Goal: Information Seeking & Learning: Learn about a topic

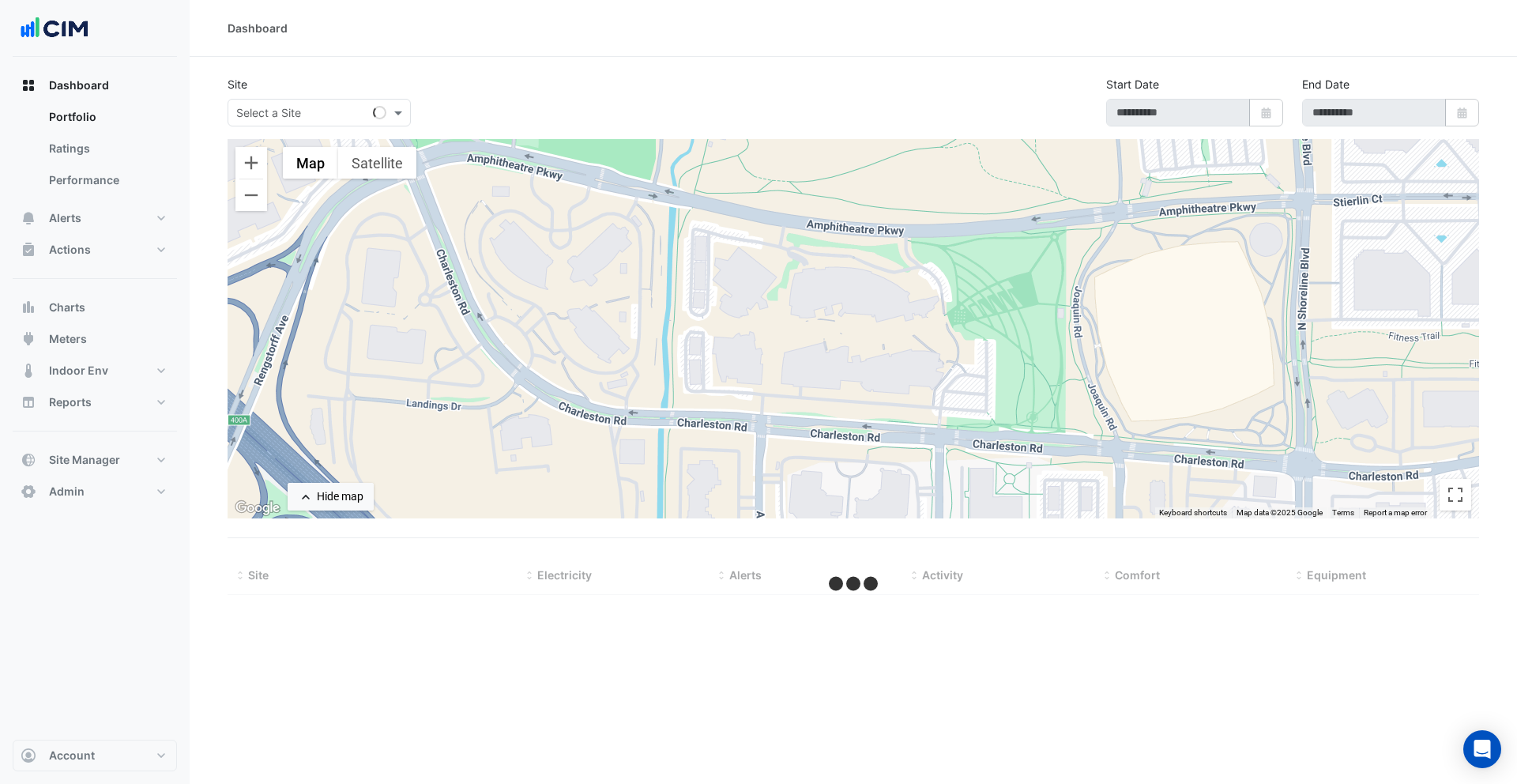
click at [330, 85] on div "Site Select a Site" at bounding box center [414, 101] width 392 height 51
type input "**********"
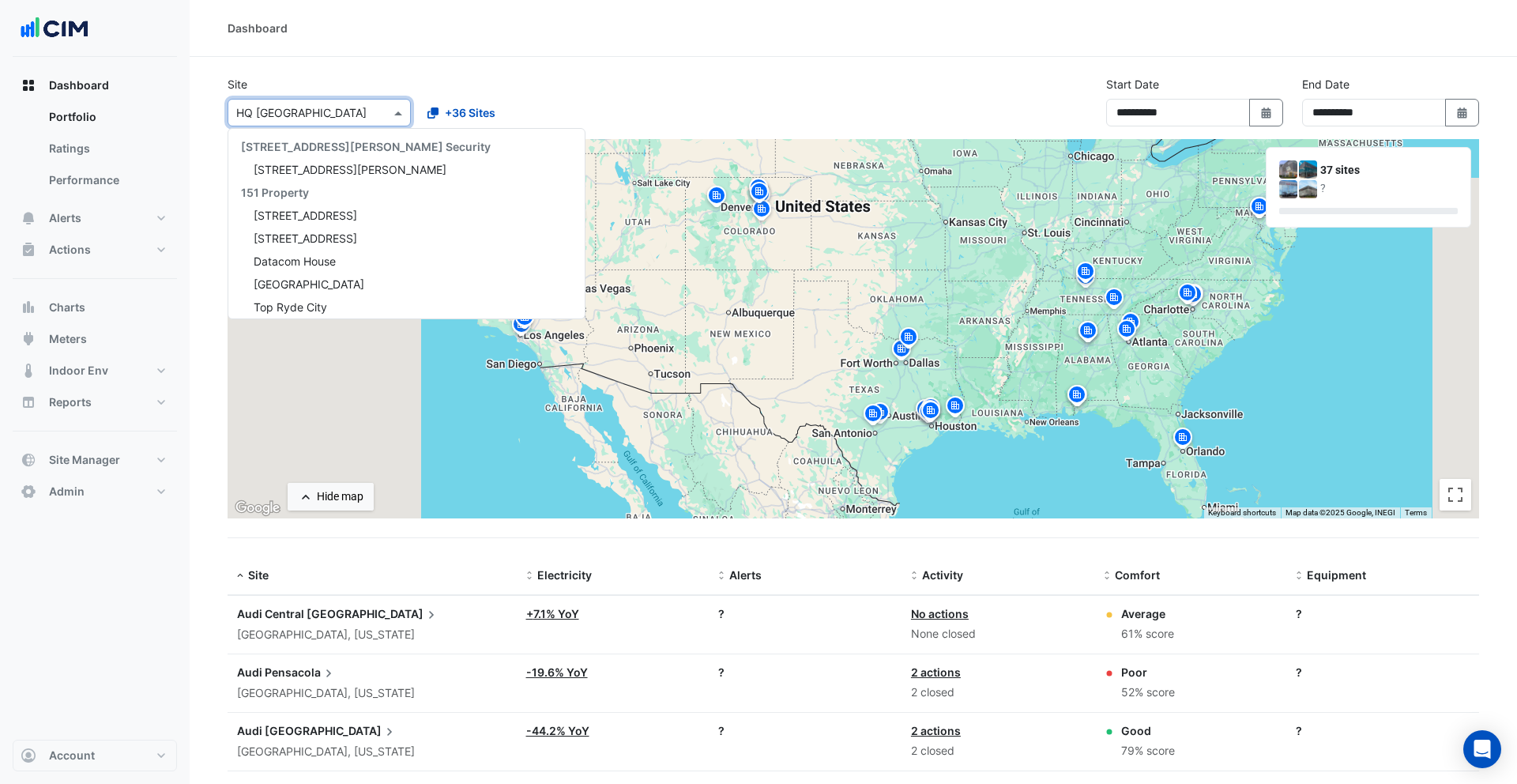
click at [329, 101] on div "Select a Site × HQ Charlotte" at bounding box center [319, 112] width 183 height 28
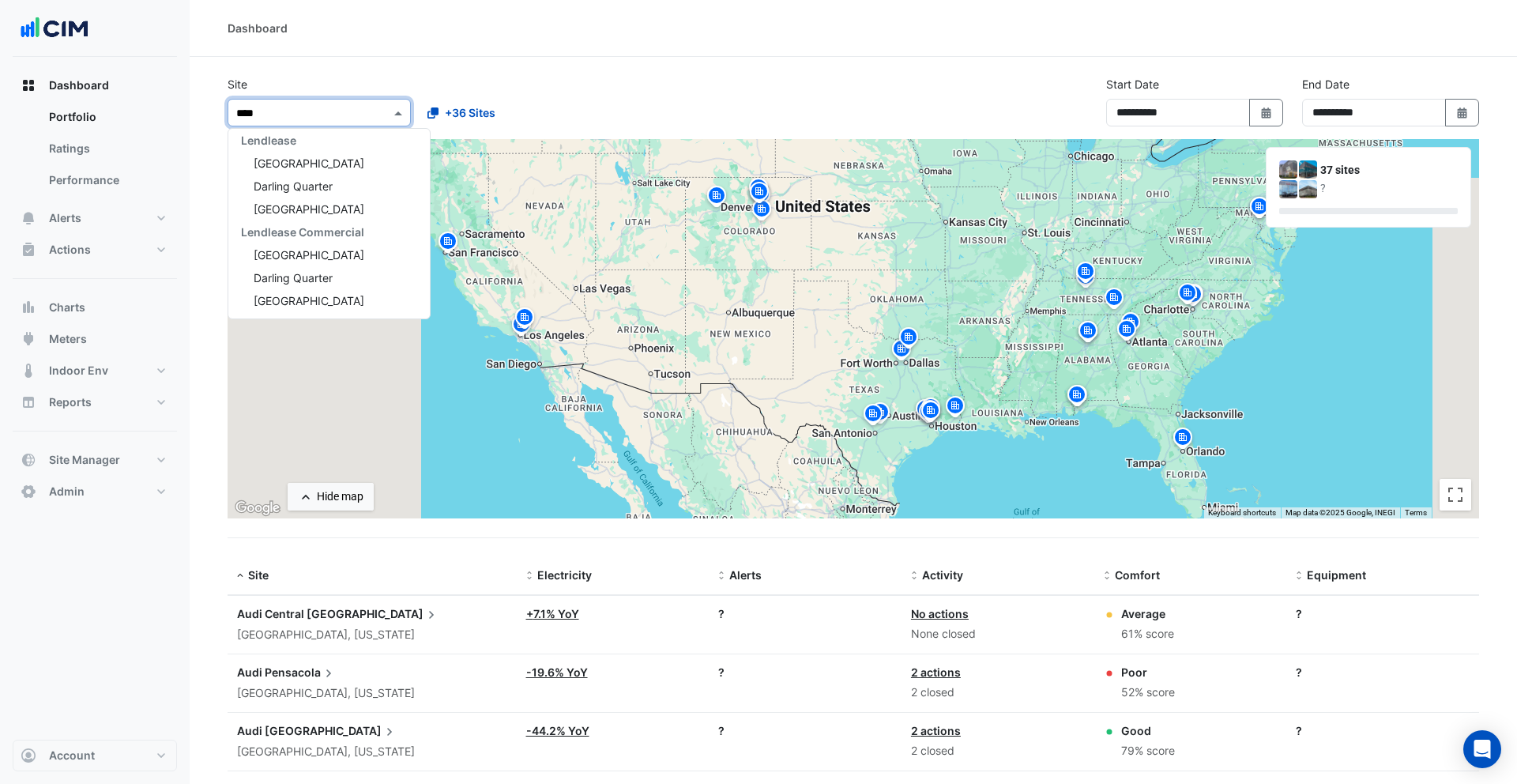
scroll to position [281, 0]
type input "*****"
click at [321, 201] on div "Darling Quarter" at bounding box center [329, 209] width 201 height 23
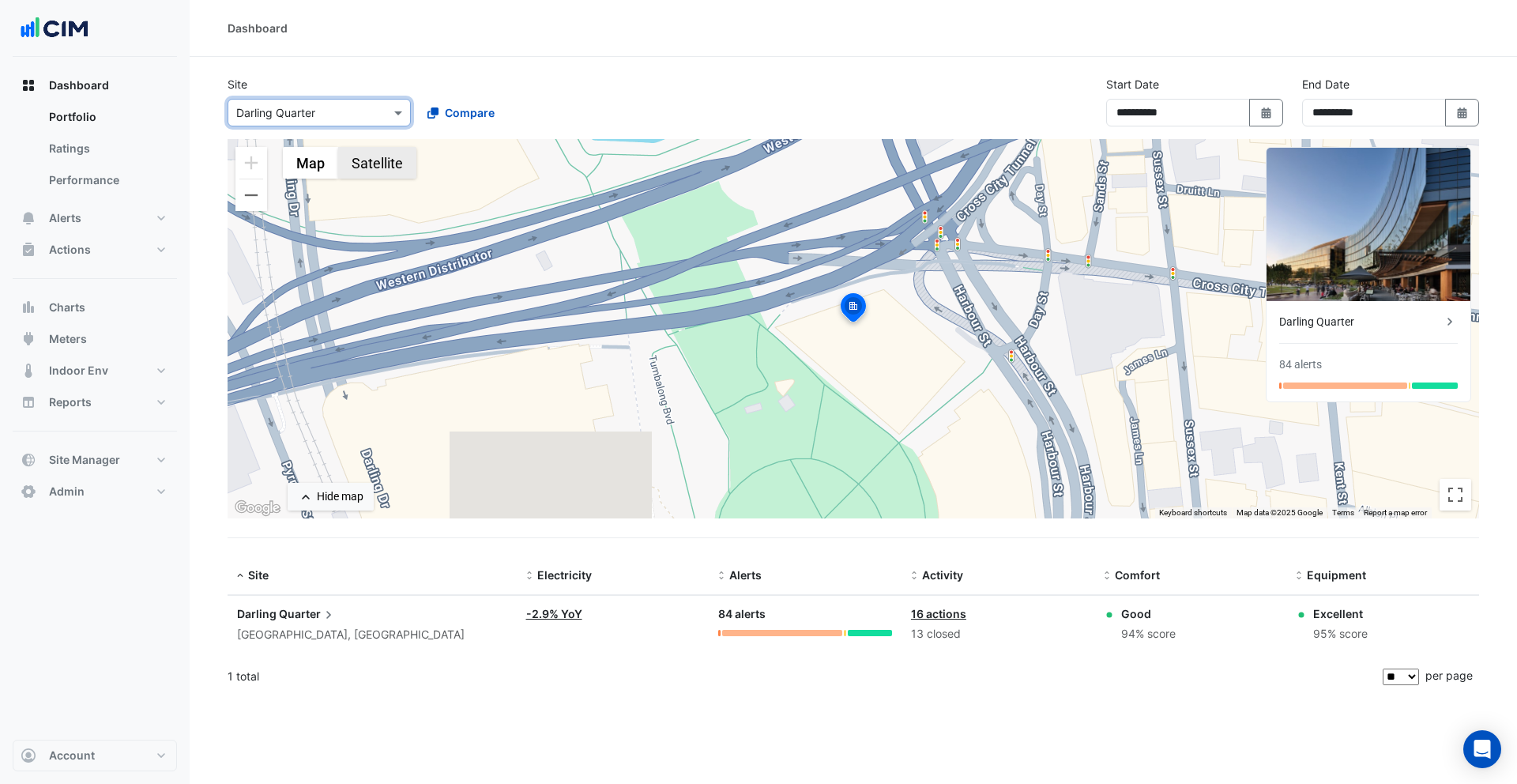
click at [353, 169] on button "Satellite" at bounding box center [377, 162] width 79 height 31
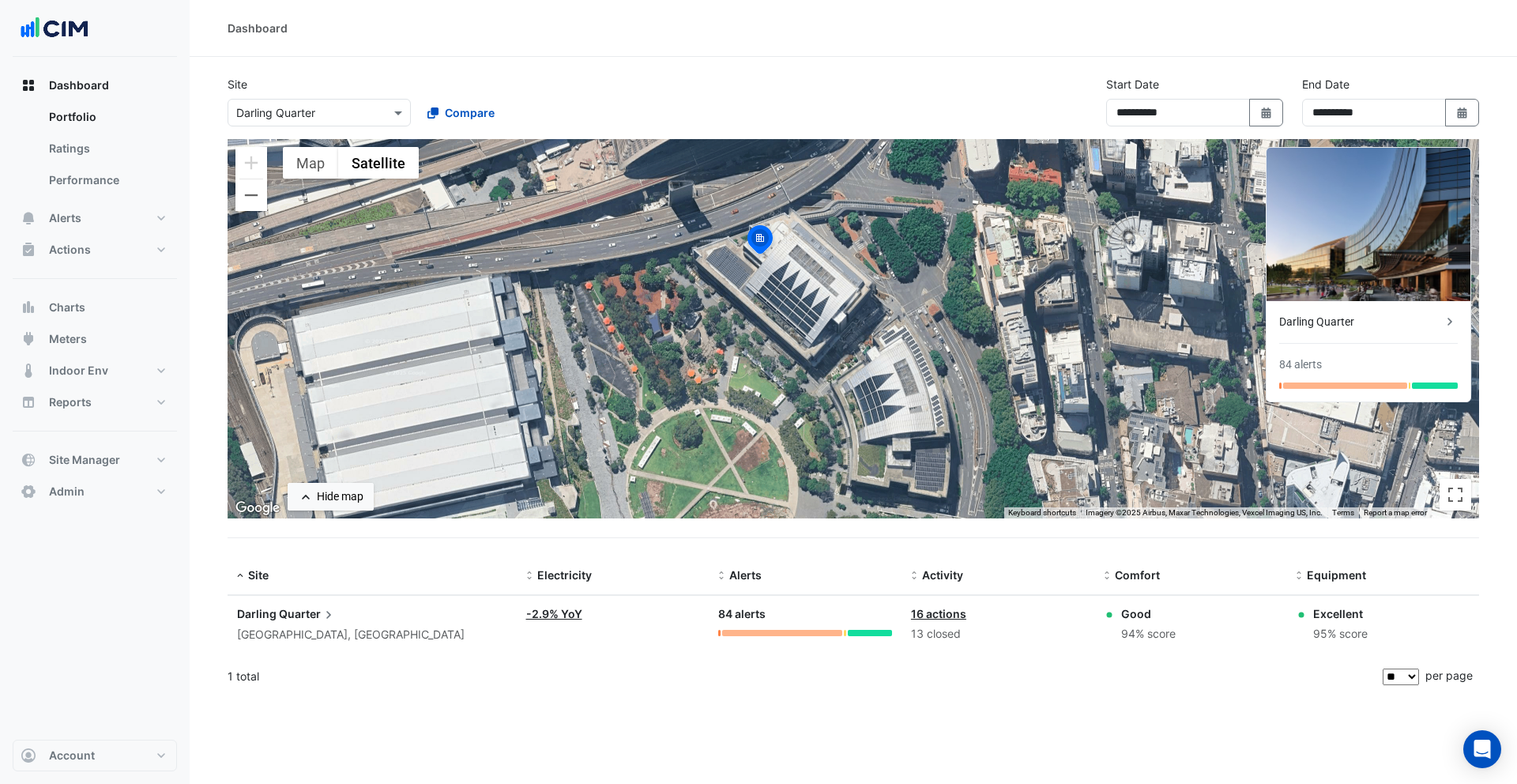
drag, startPoint x: 795, startPoint y: 399, endPoint x: 675, endPoint y: 310, distance: 149.4
click at [675, 310] on div "To activate drag with keyboard, press Alt + Enter. Once in keyboard drag state,…" at bounding box center [853, 329] width 1252 height 379
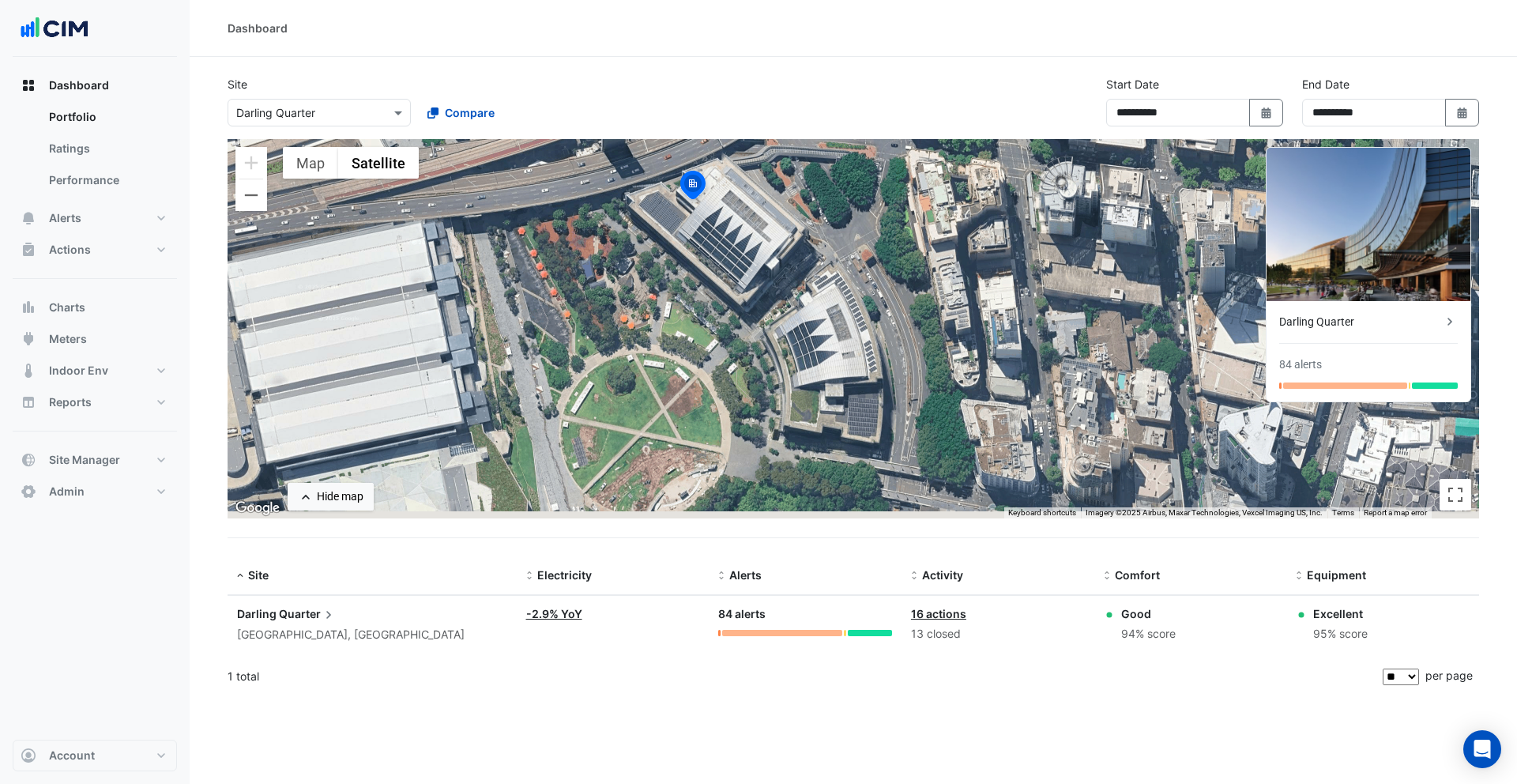
drag, startPoint x: 754, startPoint y: 351, endPoint x: 711, endPoint y: 317, distance: 54.8
click at [711, 317] on div "To activate drag with keyboard, press Alt + Enter. Once in keyboard drag state,…" at bounding box center [853, 329] width 1252 height 379
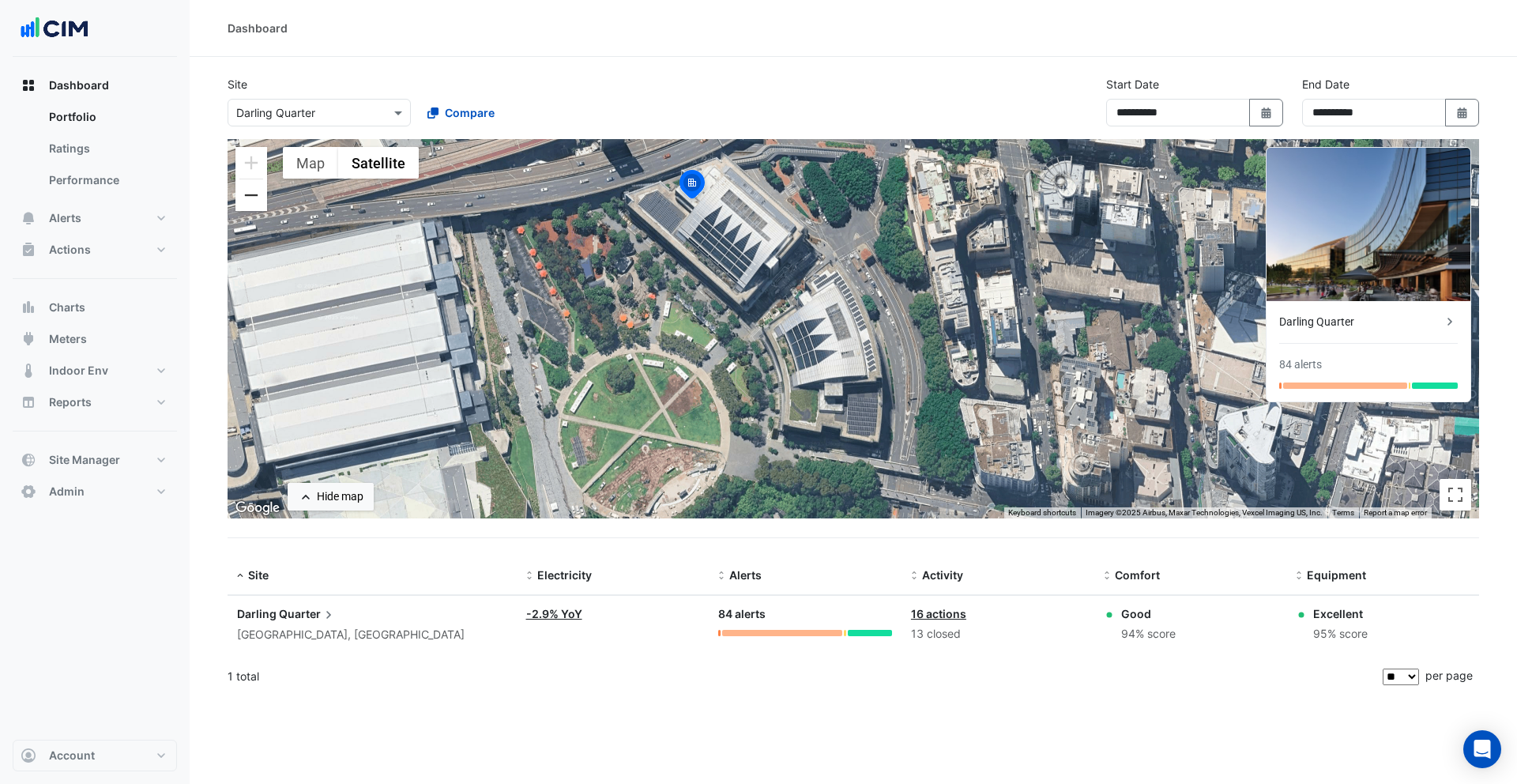
click at [259, 202] on button "Zoom out" at bounding box center [251, 194] width 31 height 31
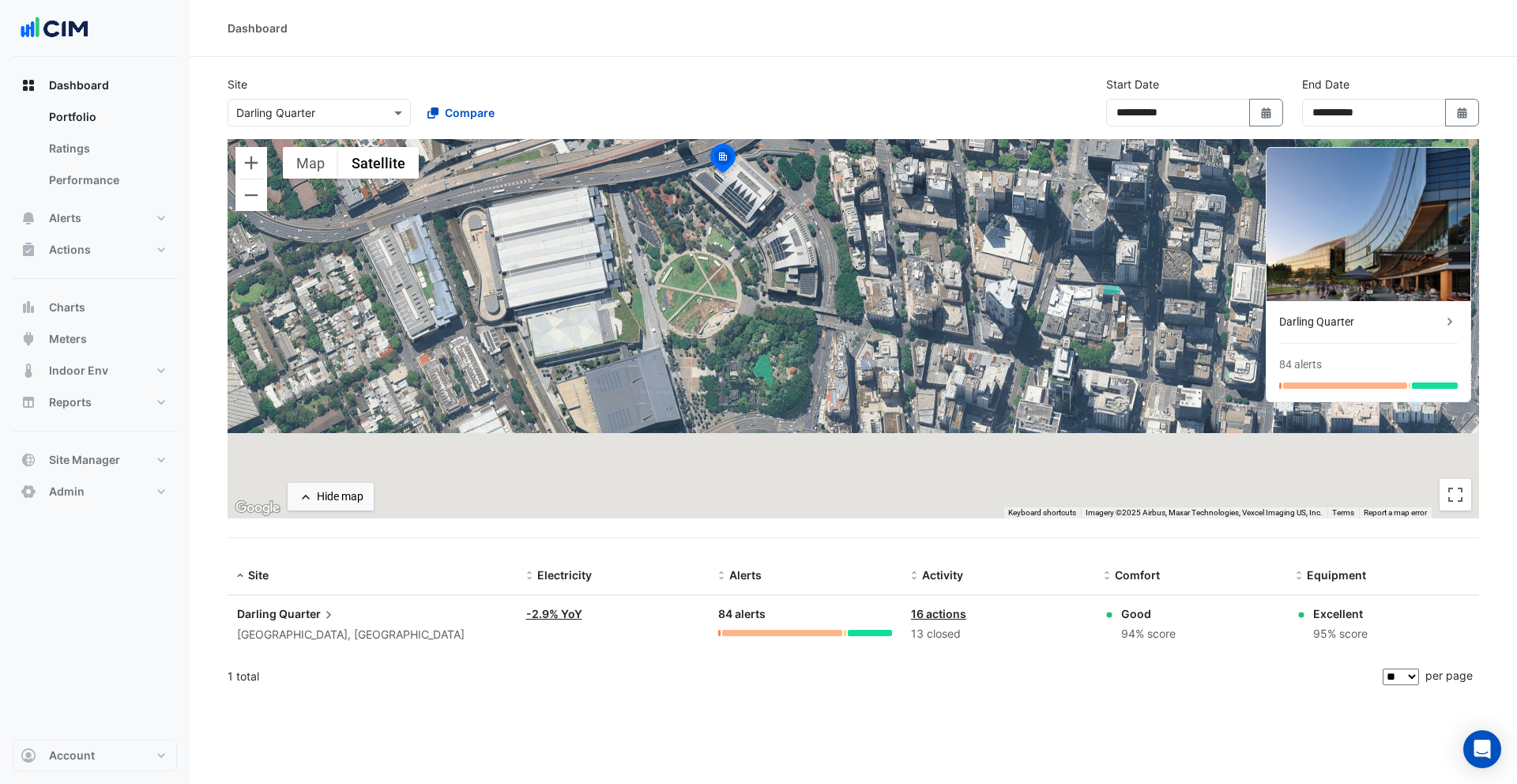
drag, startPoint x: 777, startPoint y: 374, endPoint x: 721, endPoint y: 279, distance: 110.3
click at [721, 279] on div "To activate drag with keyboard, press Alt + Enter. Once in keyboard drag state,…" at bounding box center [853, 329] width 1252 height 379
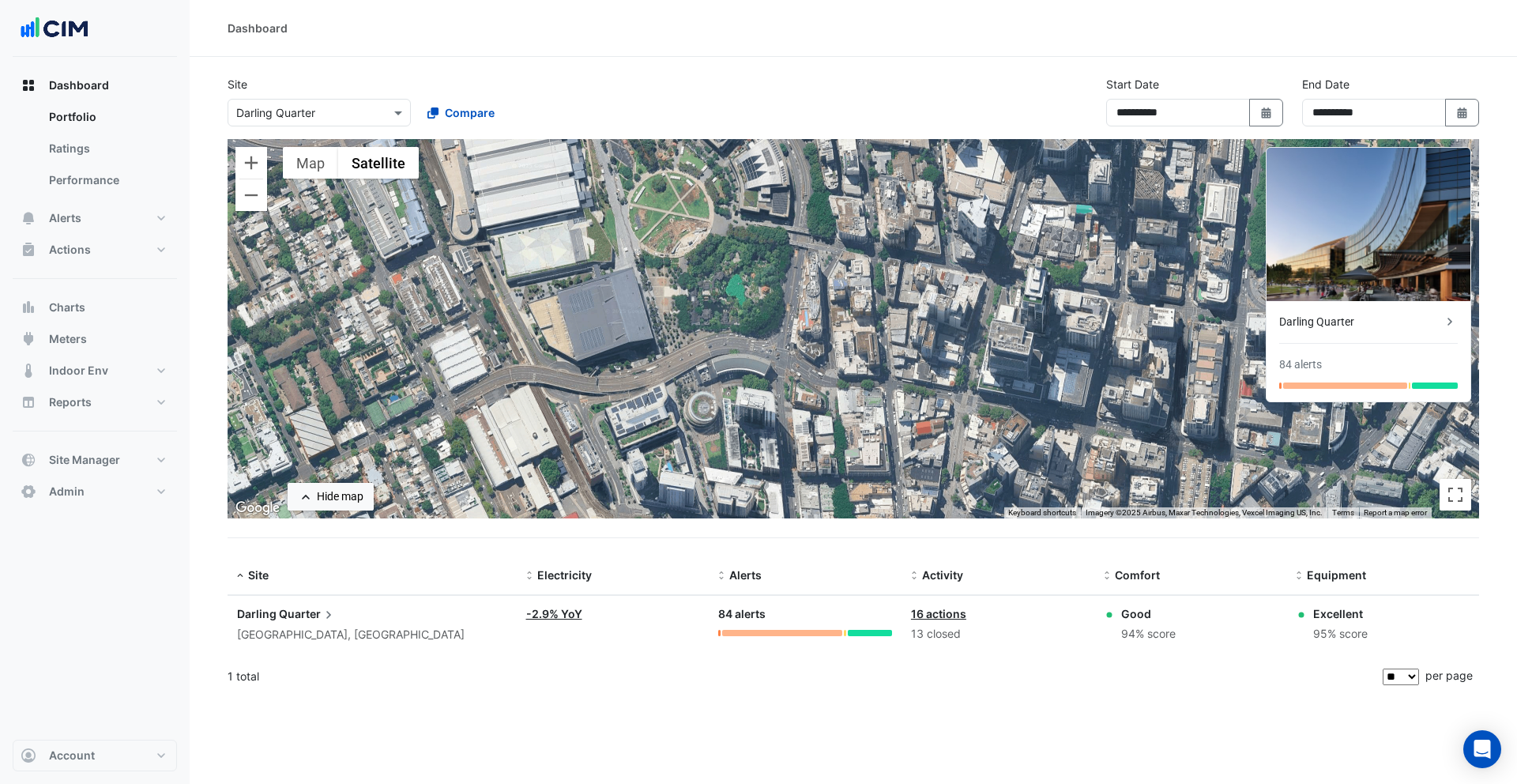
drag, startPoint x: 684, startPoint y: 372, endPoint x: 651, endPoint y: 283, distance: 94.9
click at [651, 283] on div "To activate drag with keyboard, press Alt + Enter. Once in keyboard drag state,…" at bounding box center [853, 329] width 1252 height 379
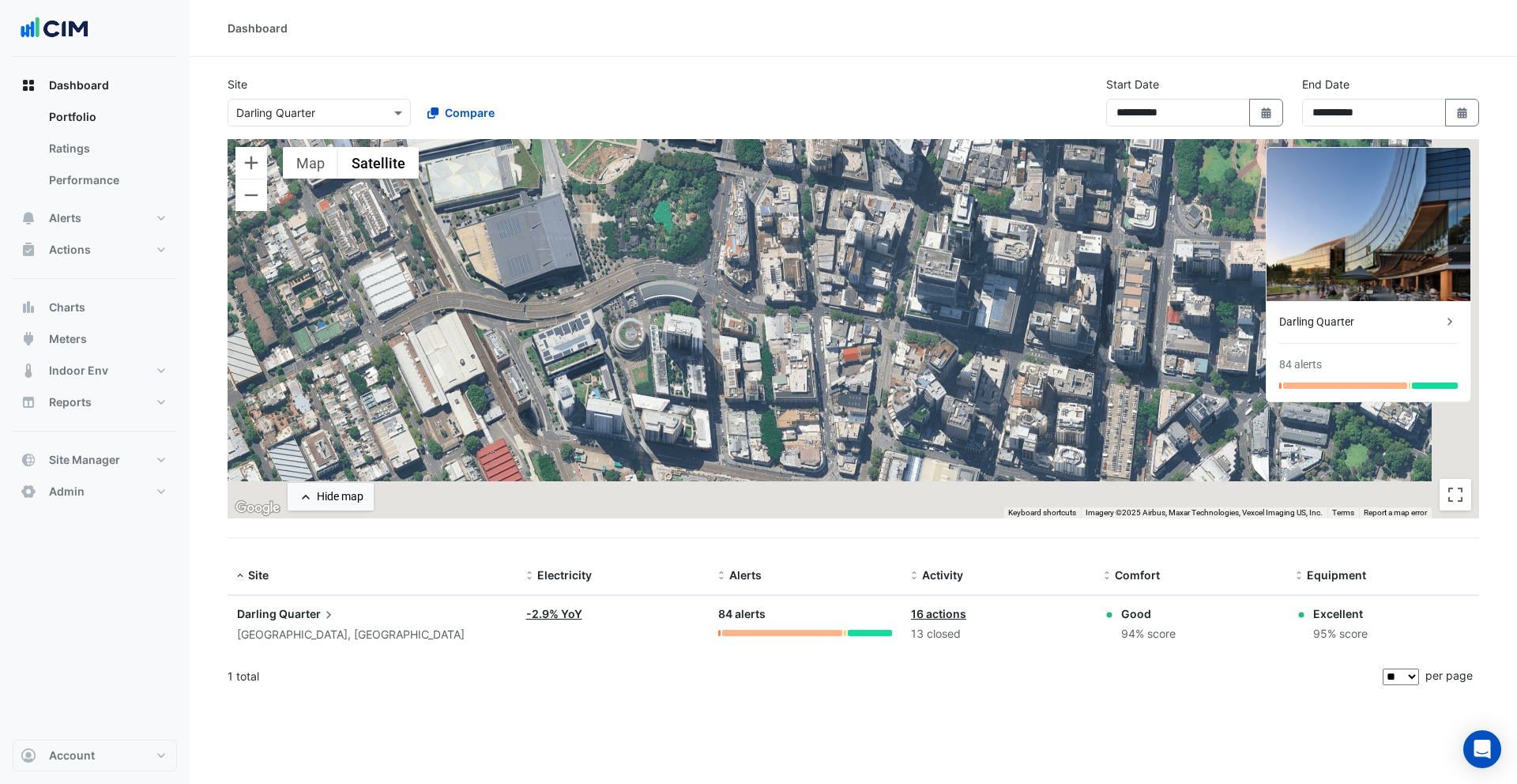
drag, startPoint x: 686, startPoint y: 433, endPoint x: 598, endPoint y: 355, distance: 117.6
click at [598, 355] on div "To activate drag with keyboard, press Alt + Enter. Once in keyboard drag state,…" at bounding box center [853, 329] width 1252 height 379
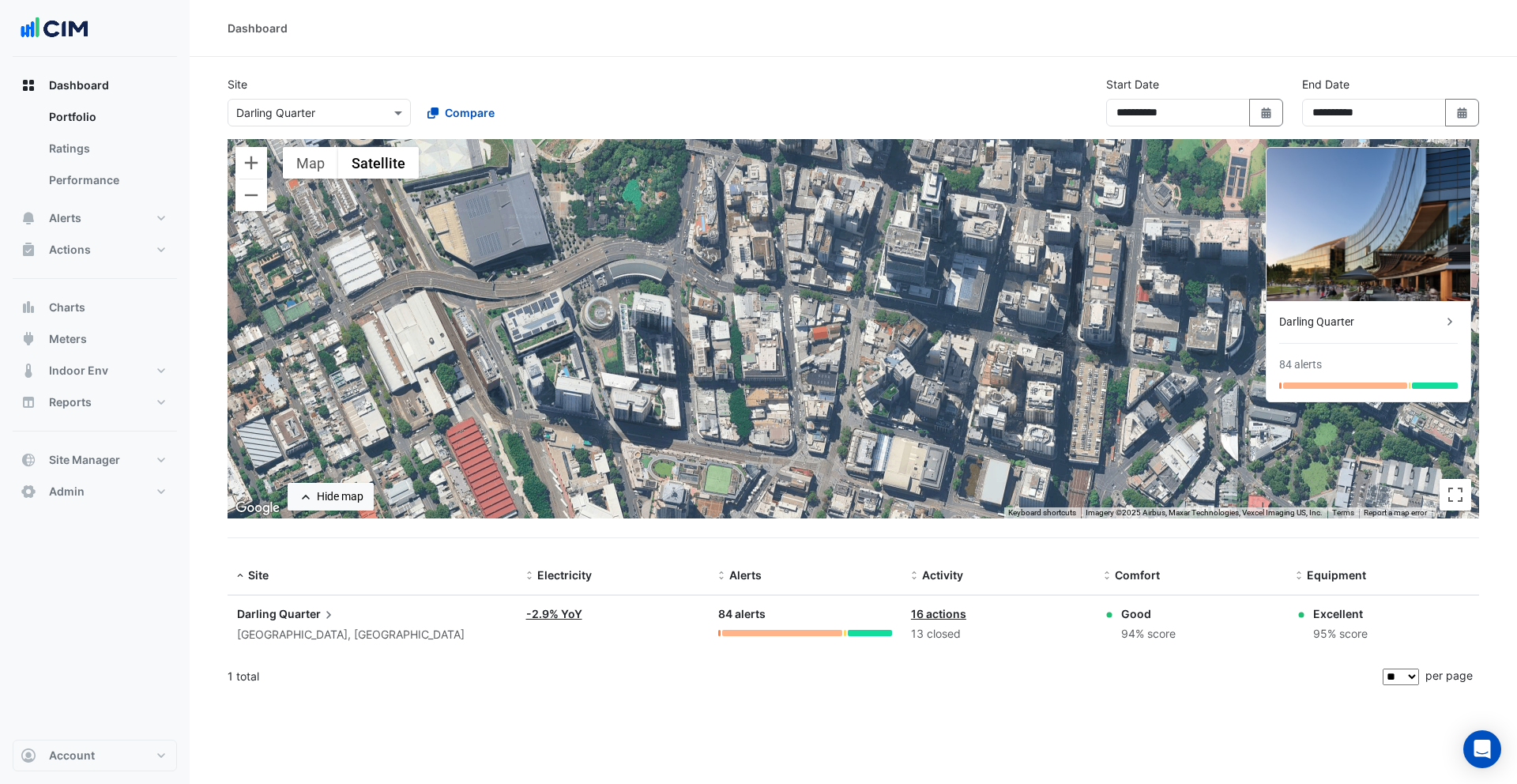
click at [336, 118] on input "text" at bounding box center [303, 113] width 134 height 17
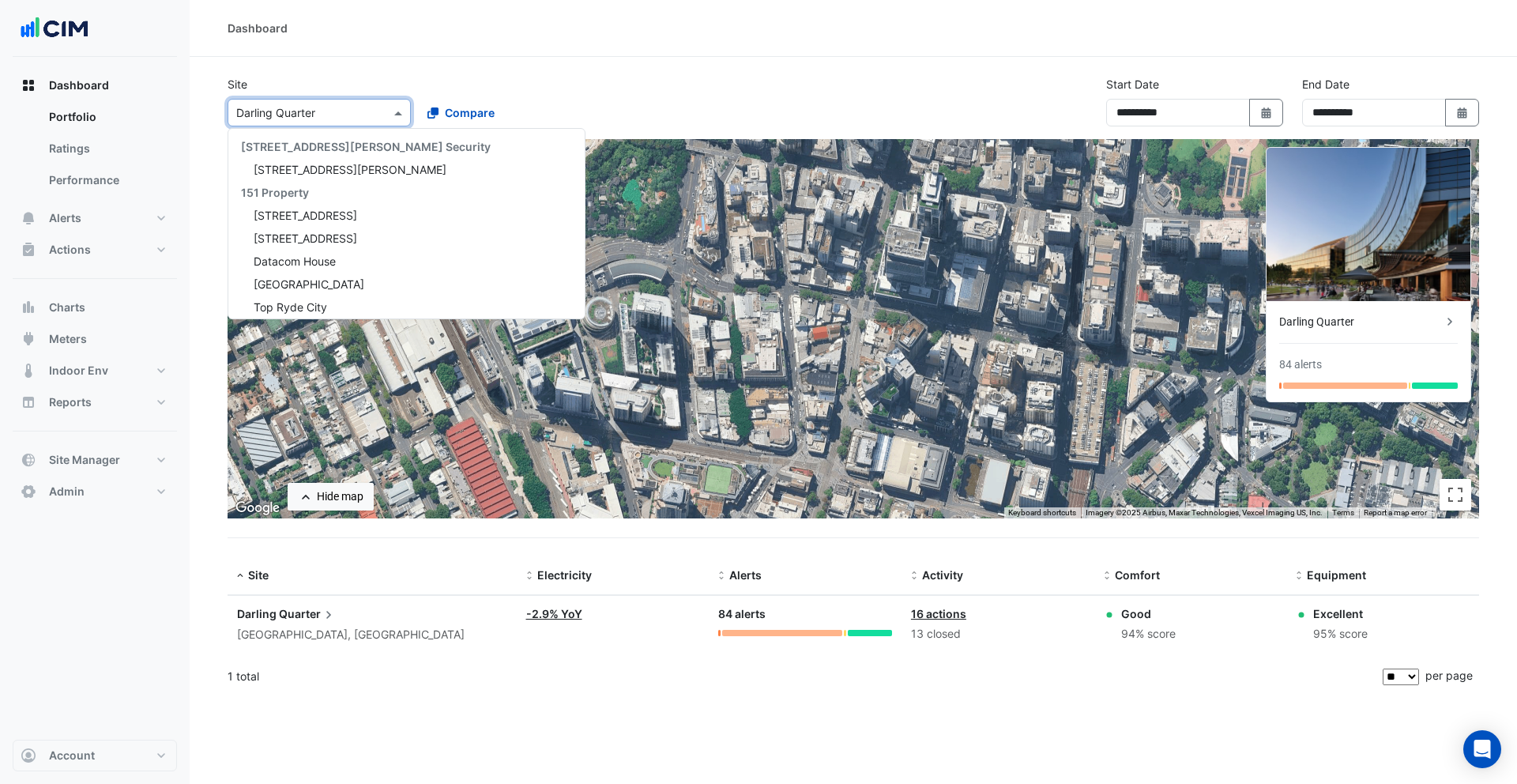
scroll to position [16707, 0]
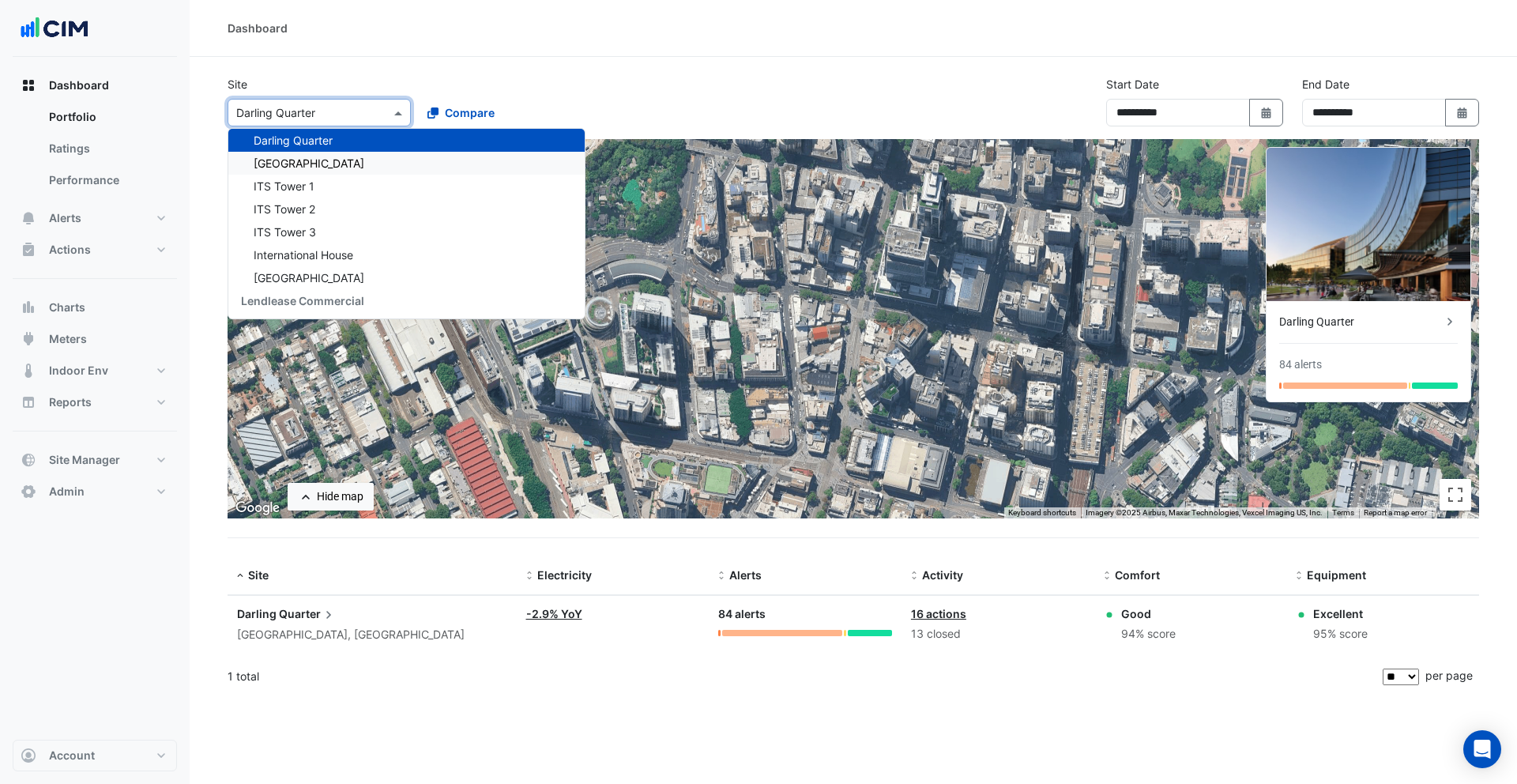
click at [330, 152] on div "Darling Square" at bounding box center [407, 163] width 357 height 23
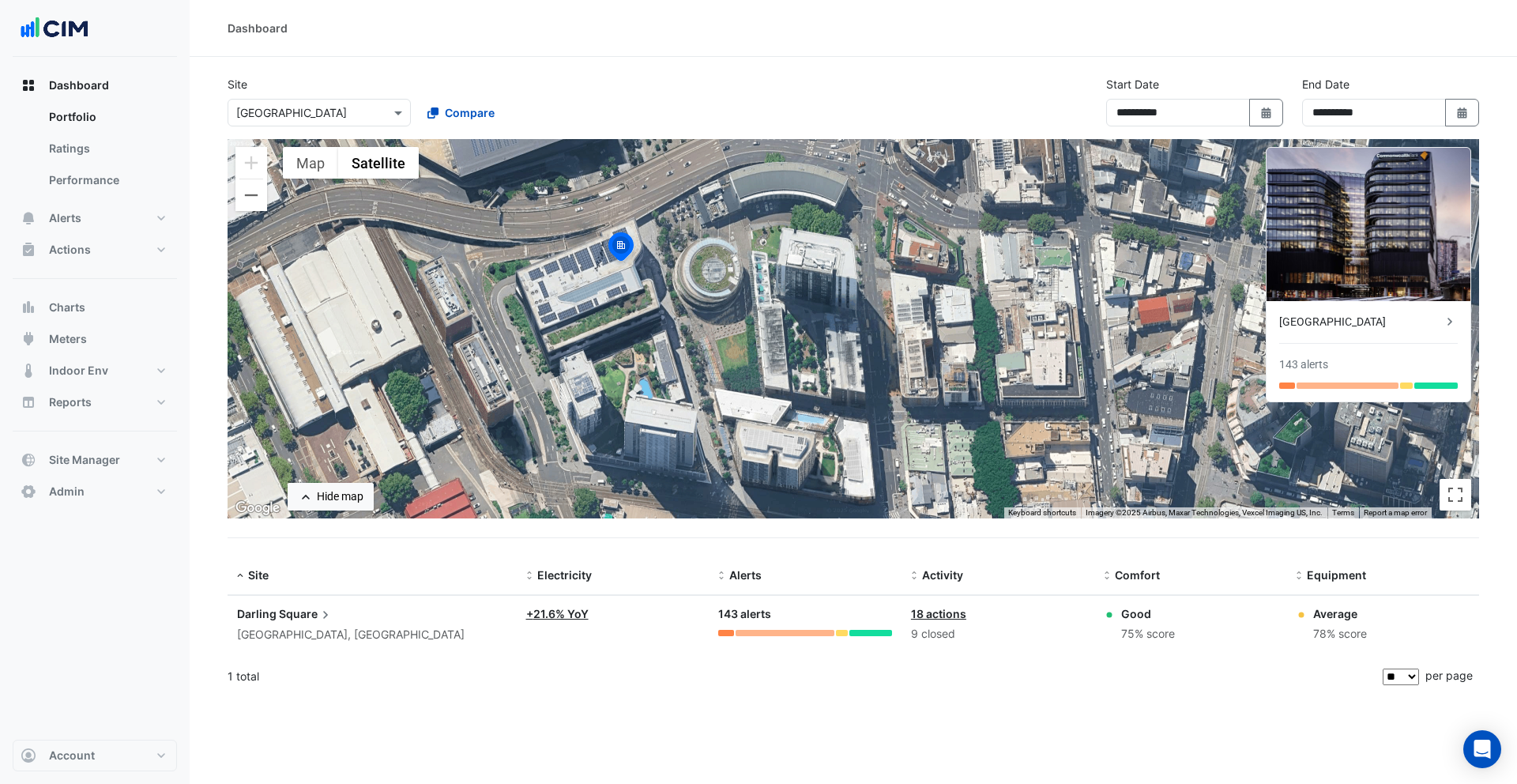
drag, startPoint x: 891, startPoint y: 370, endPoint x: 635, endPoint y: 300, distance: 265.4
click at [635, 300] on div "To activate drag with keyboard, press Alt + Enter. Once in keyboard drag state,…" at bounding box center [853, 329] width 1252 height 379
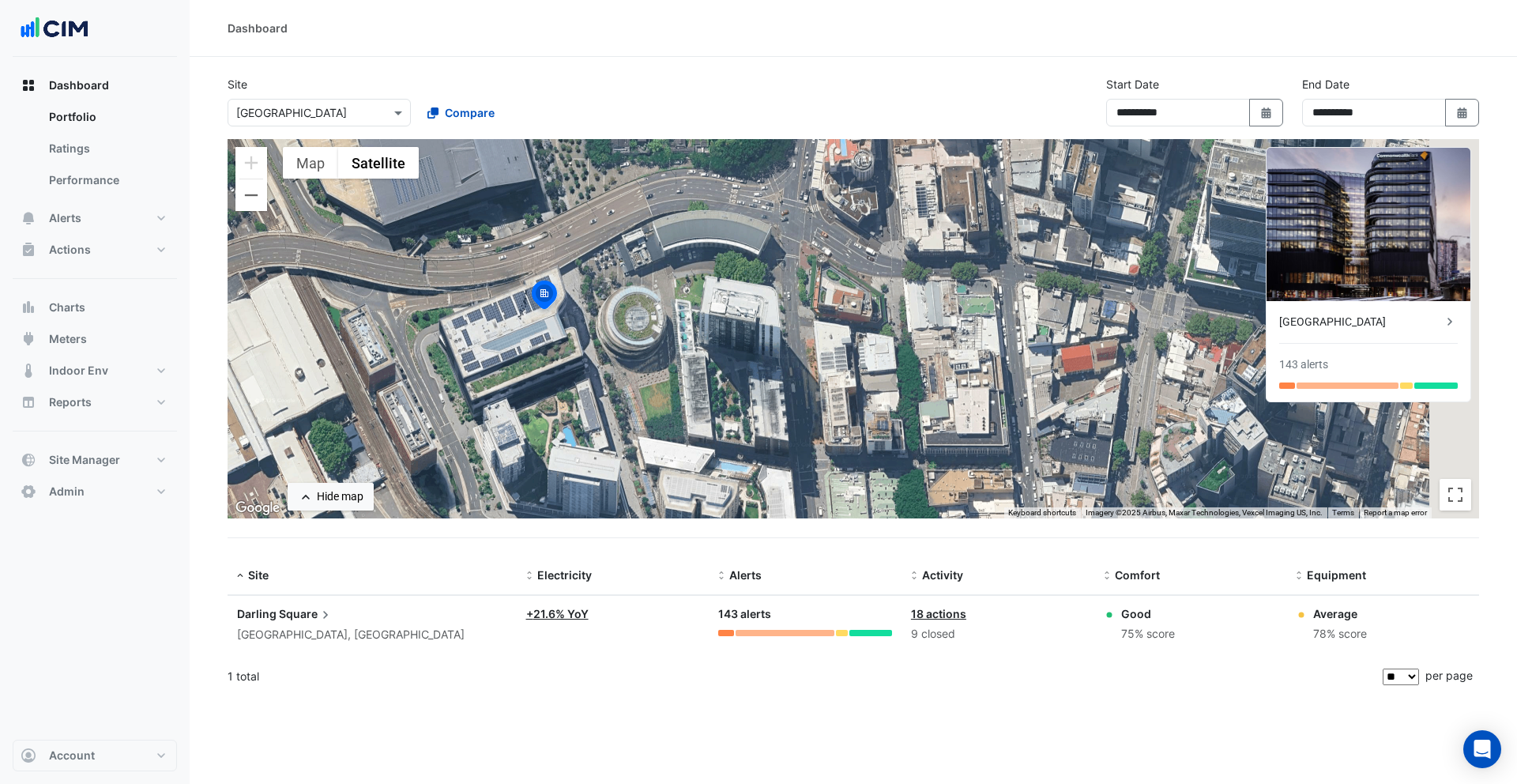
drag, startPoint x: 854, startPoint y: 279, endPoint x: 799, endPoint y: 341, distance: 82.9
click at [799, 341] on div "To activate drag with keyboard, press Alt + Enter. Once in keyboard drag state,…" at bounding box center [853, 329] width 1252 height 379
click at [1316, 319] on div "Darling Square" at bounding box center [1361, 322] width 163 height 17
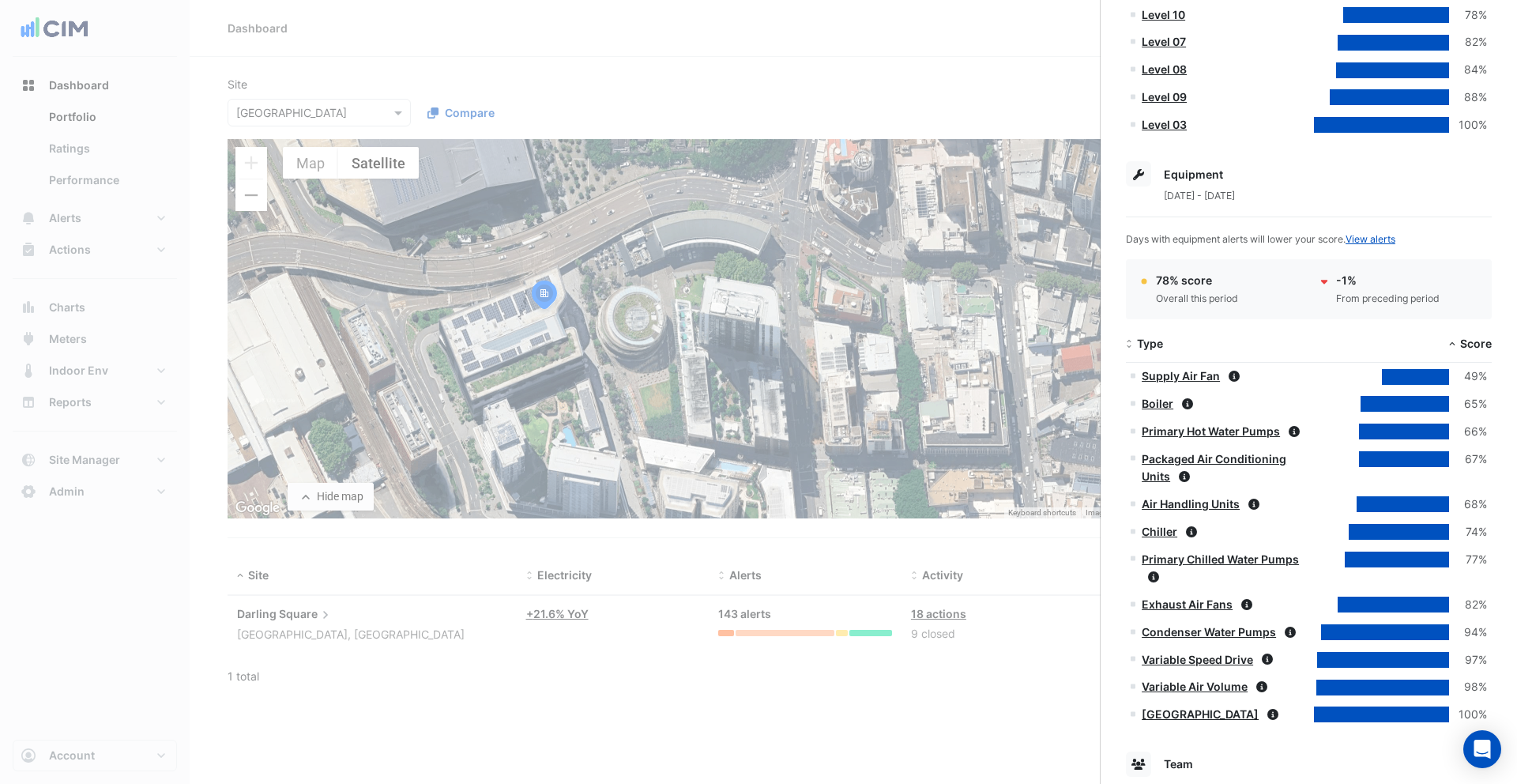
scroll to position [510, 0]
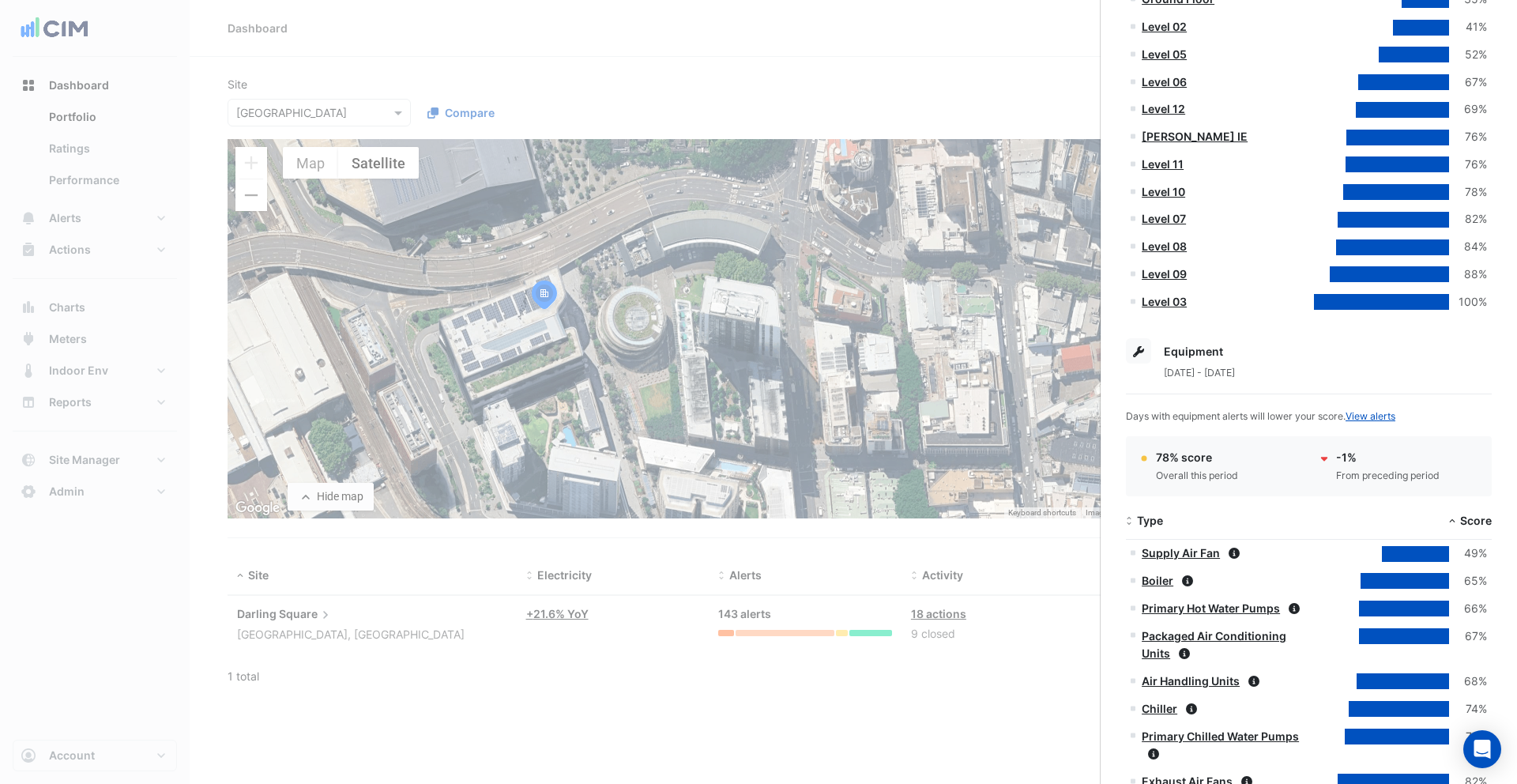
click at [522, 124] on ngb-offcanvas-backdrop at bounding box center [758, 392] width 1517 height 784
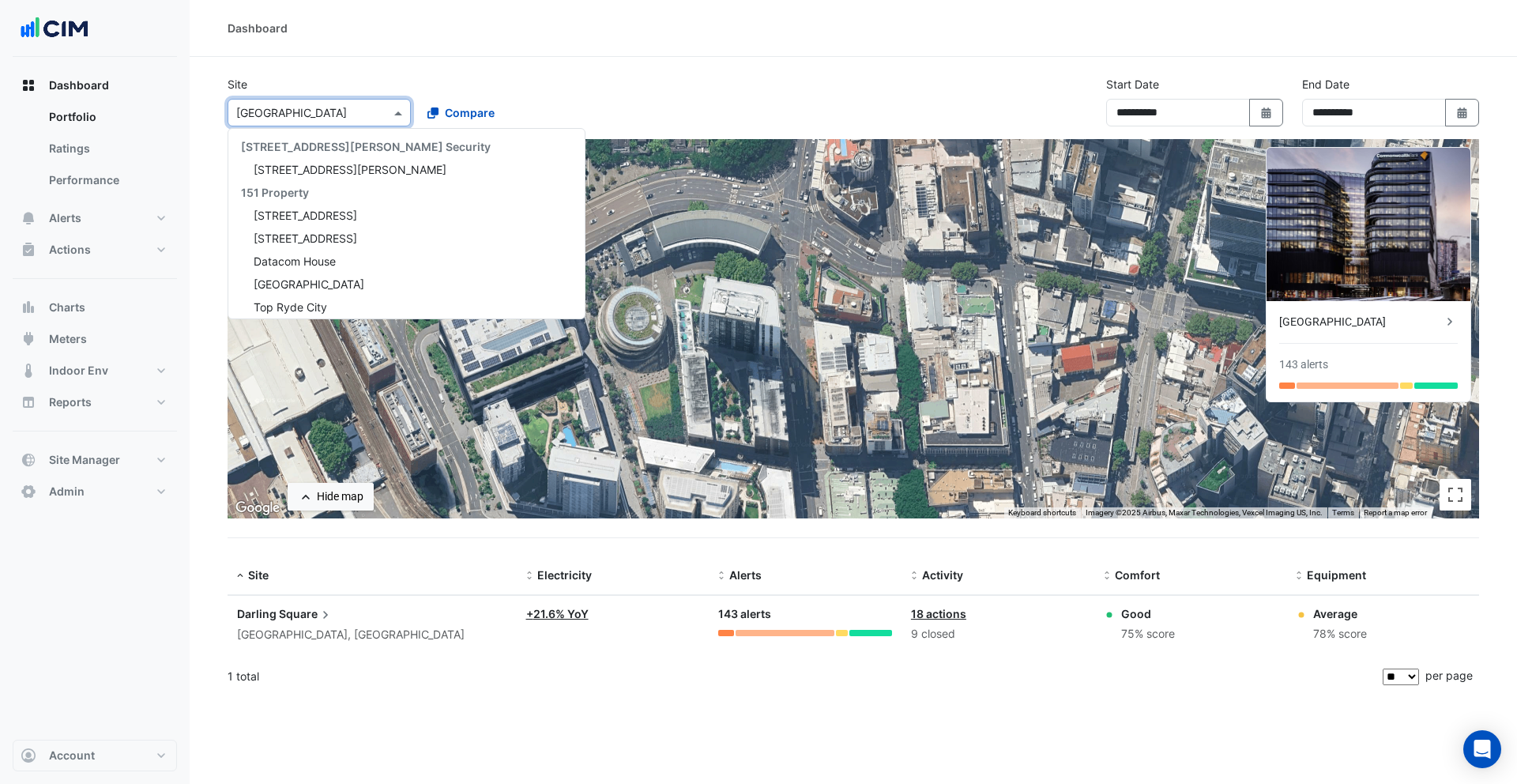
click at [370, 122] on div "Select a Site × Darling Square" at bounding box center [319, 112] width 183 height 28
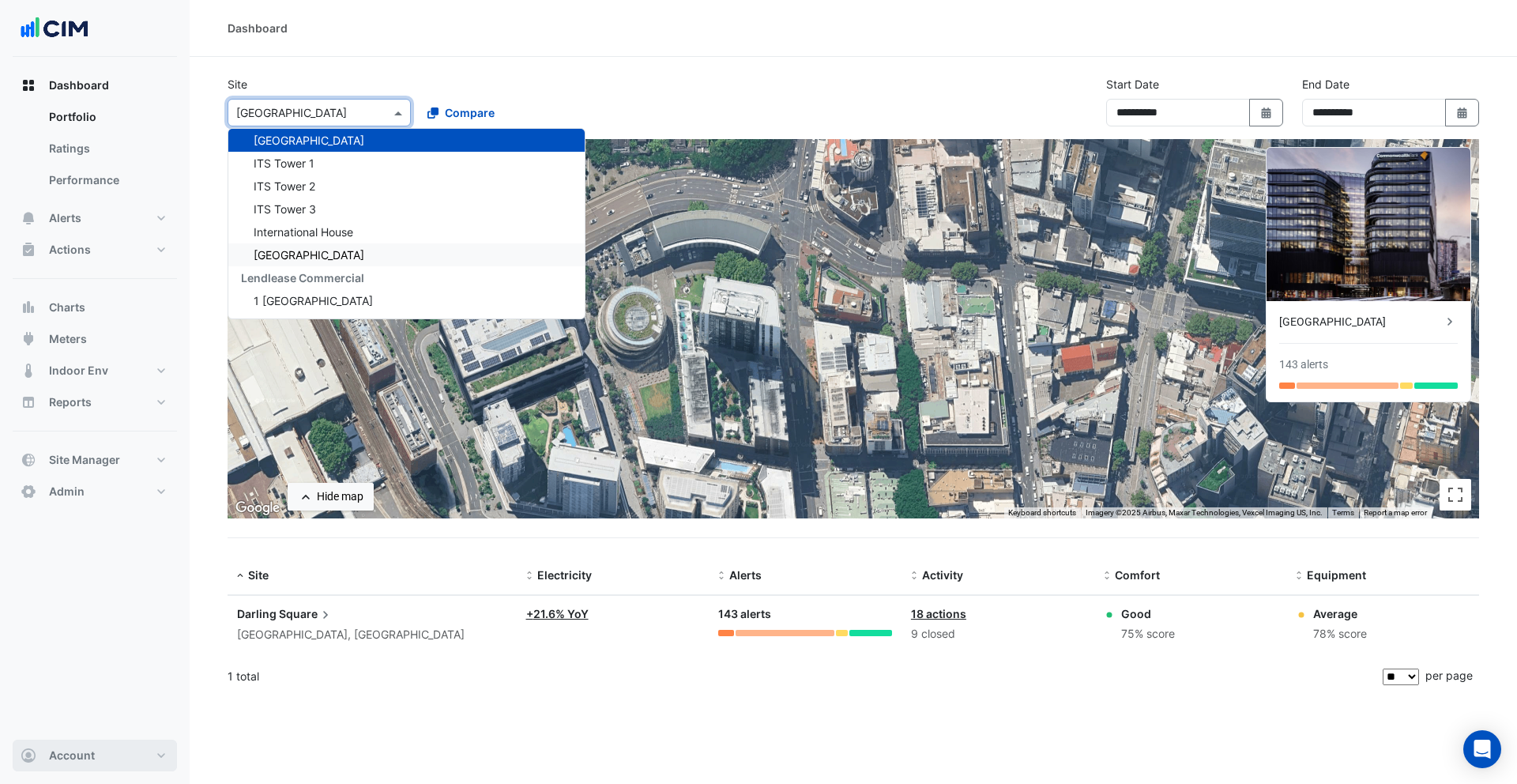
click at [128, 743] on button "Account" at bounding box center [95, 754] width 164 height 31
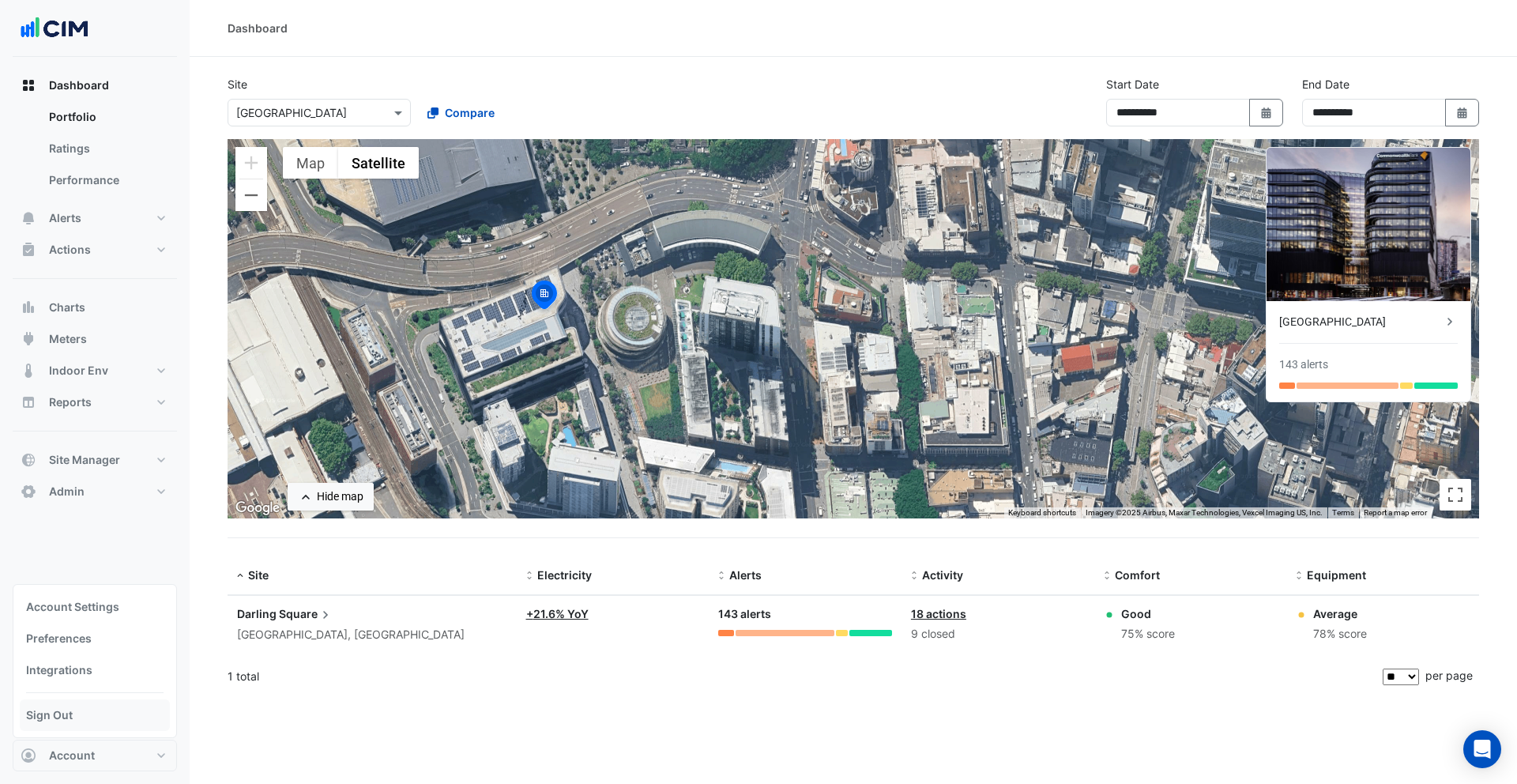
click at [116, 721] on link "Sign Out" at bounding box center [95, 715] width 150 height 31
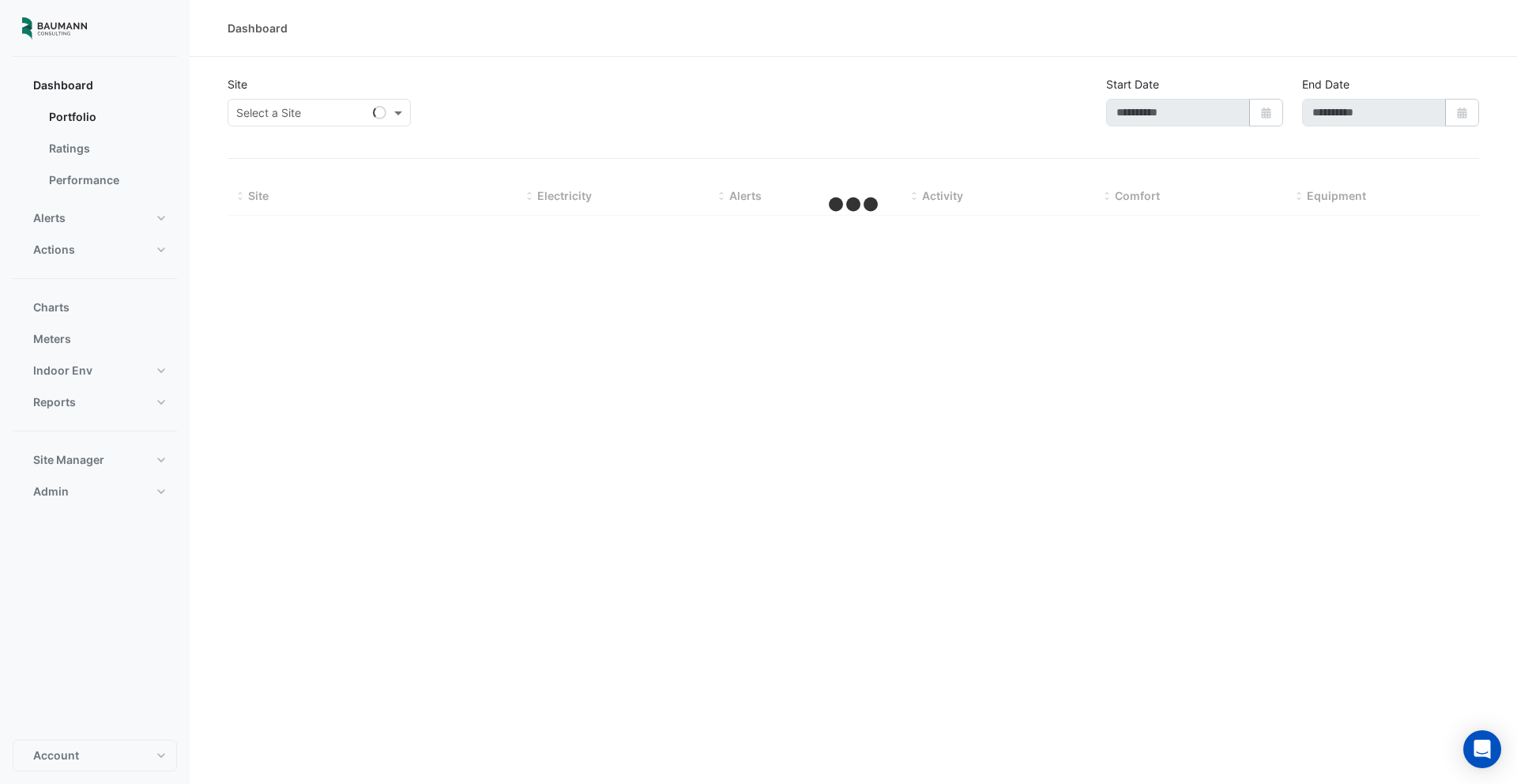
type input "**********"
select select "***"
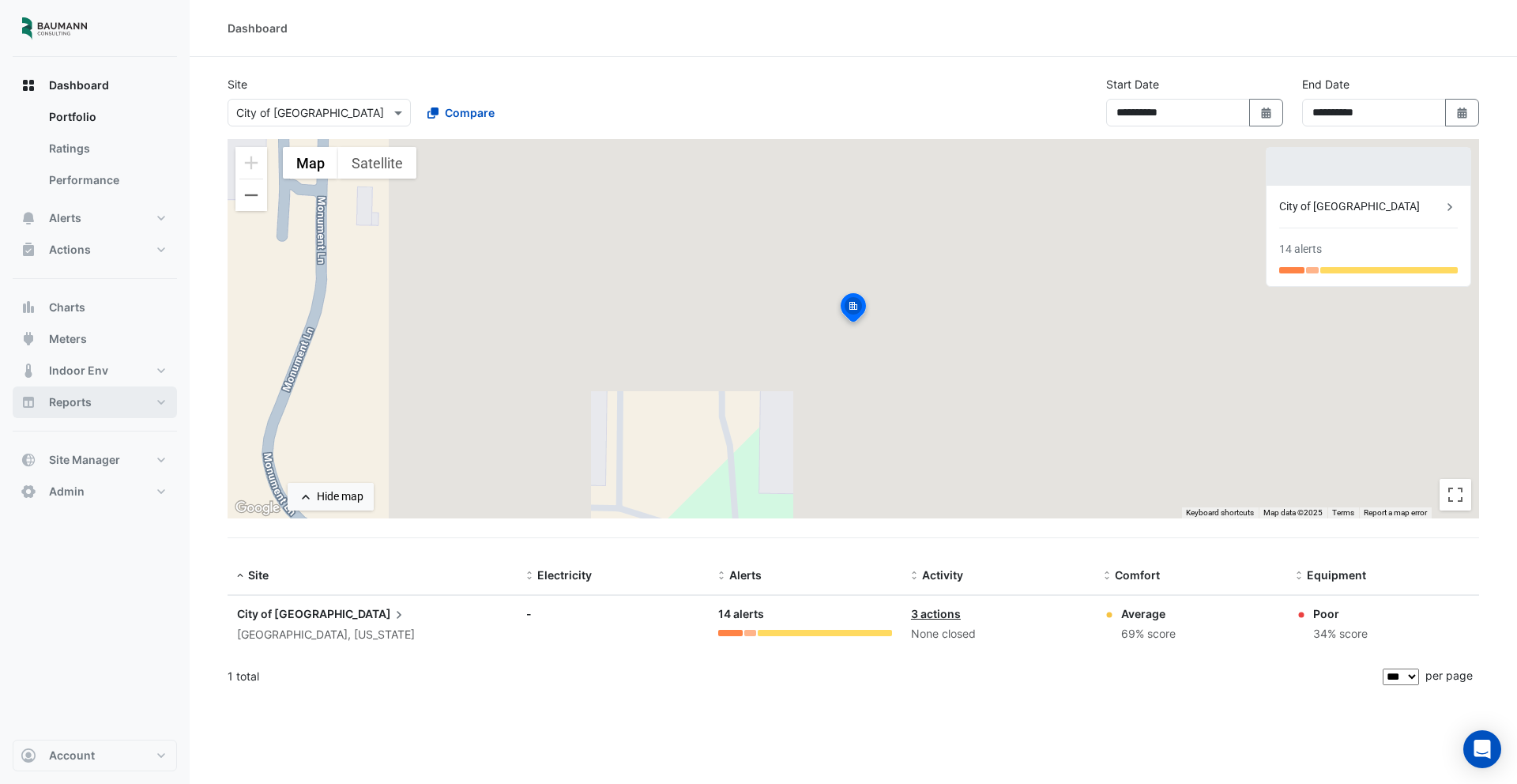
click at [117, 416] on button "Reports" at bounding box center [95, 401] width 164 height 31
select select "***"
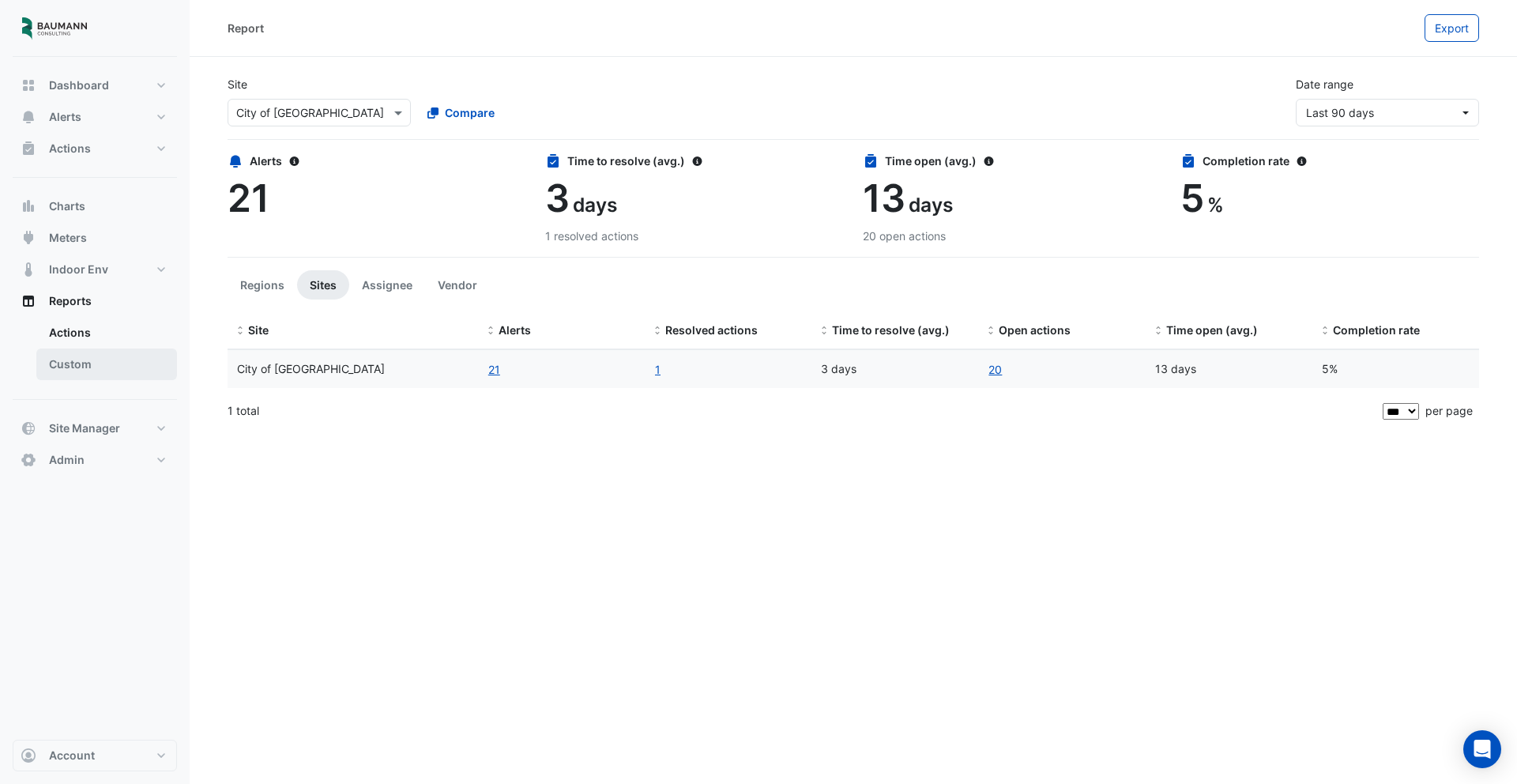
click at [82, 373] on link "Custom" at bounding box center [106, 363] width 140 height 31
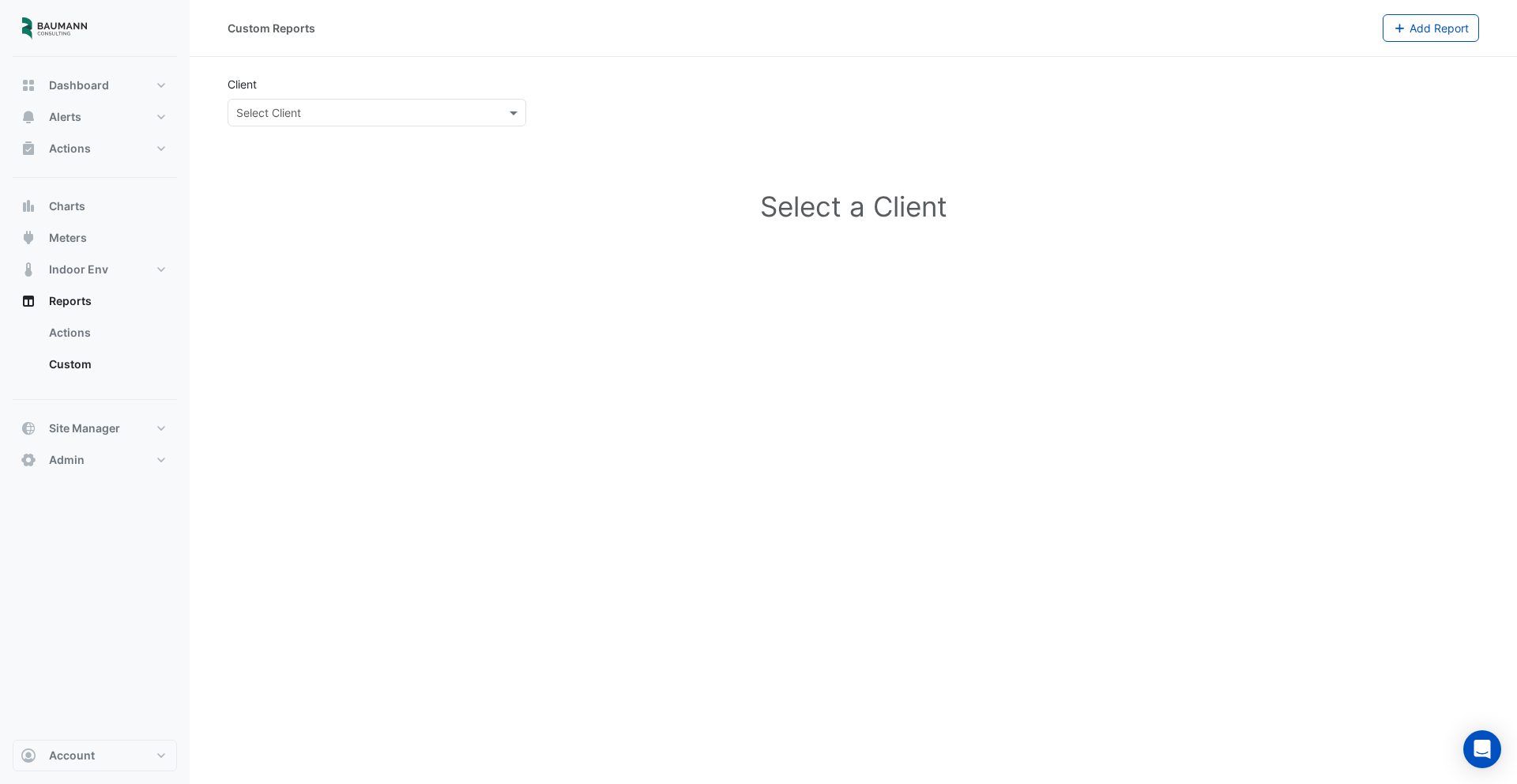
click at [411, 116] on input "text" at bounding box center [361, 113] width 249 height 17
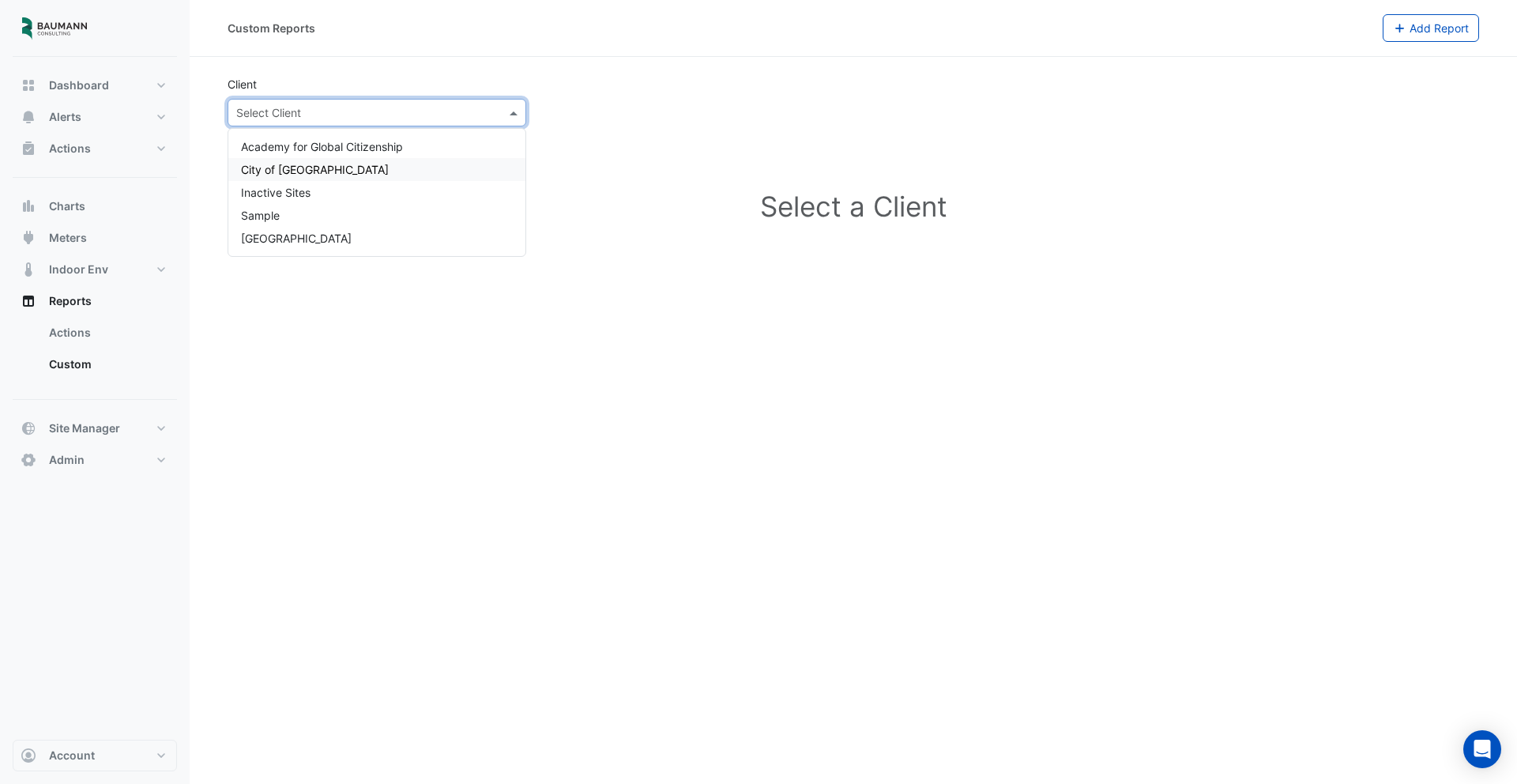
click at [409, 161] on div "City of [GEOGRAPHIC_DATA]" at bounding box center [377, 169] width 297 height 23
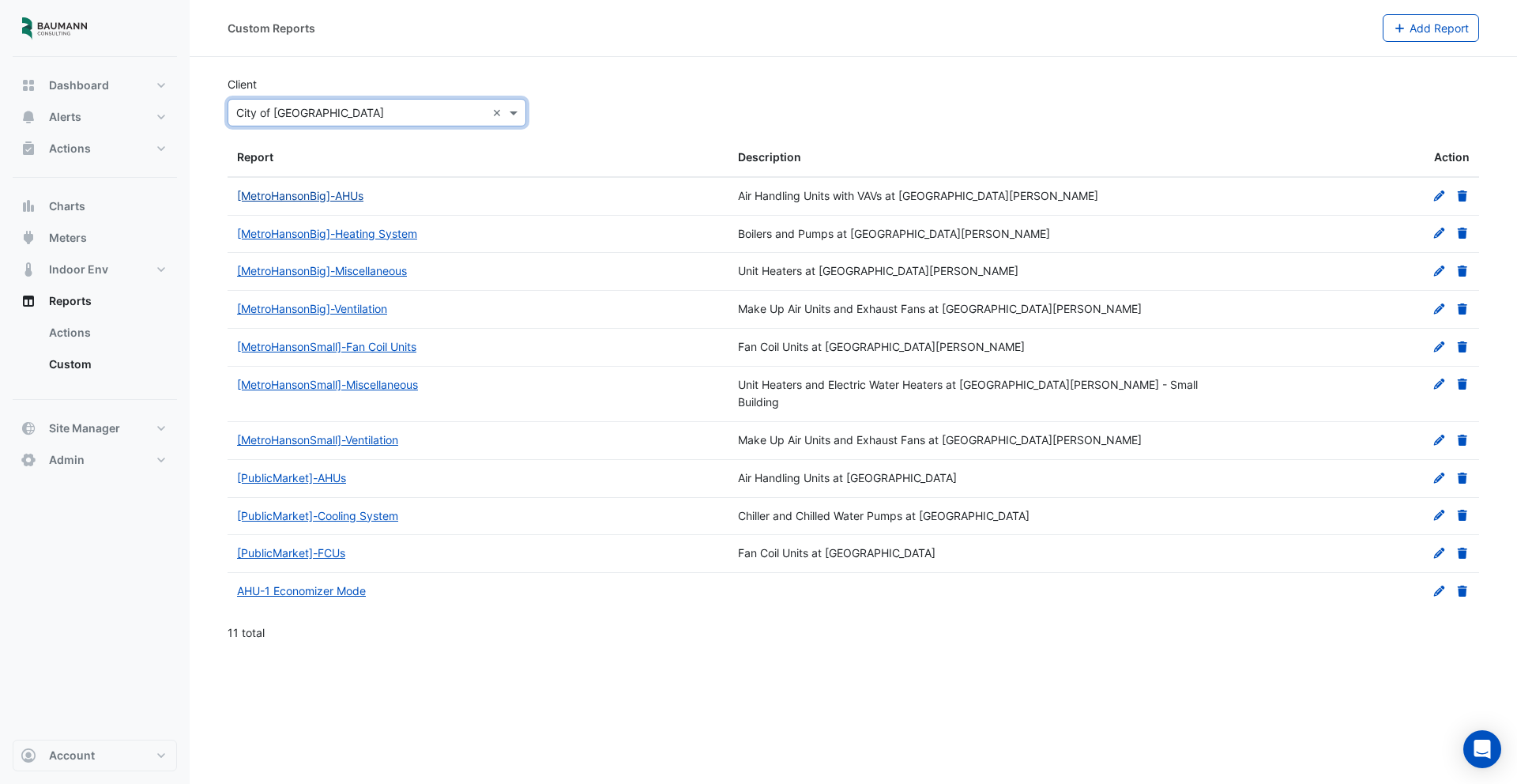
click at [343, 197] on link "[MetroHansonBig]-AHUs" at bounding box center [301, 195] width 127 height 14
click at [99, 99] on button "Dashboard" at bounding box center [95, 84] width 164 height 31
select select "***"
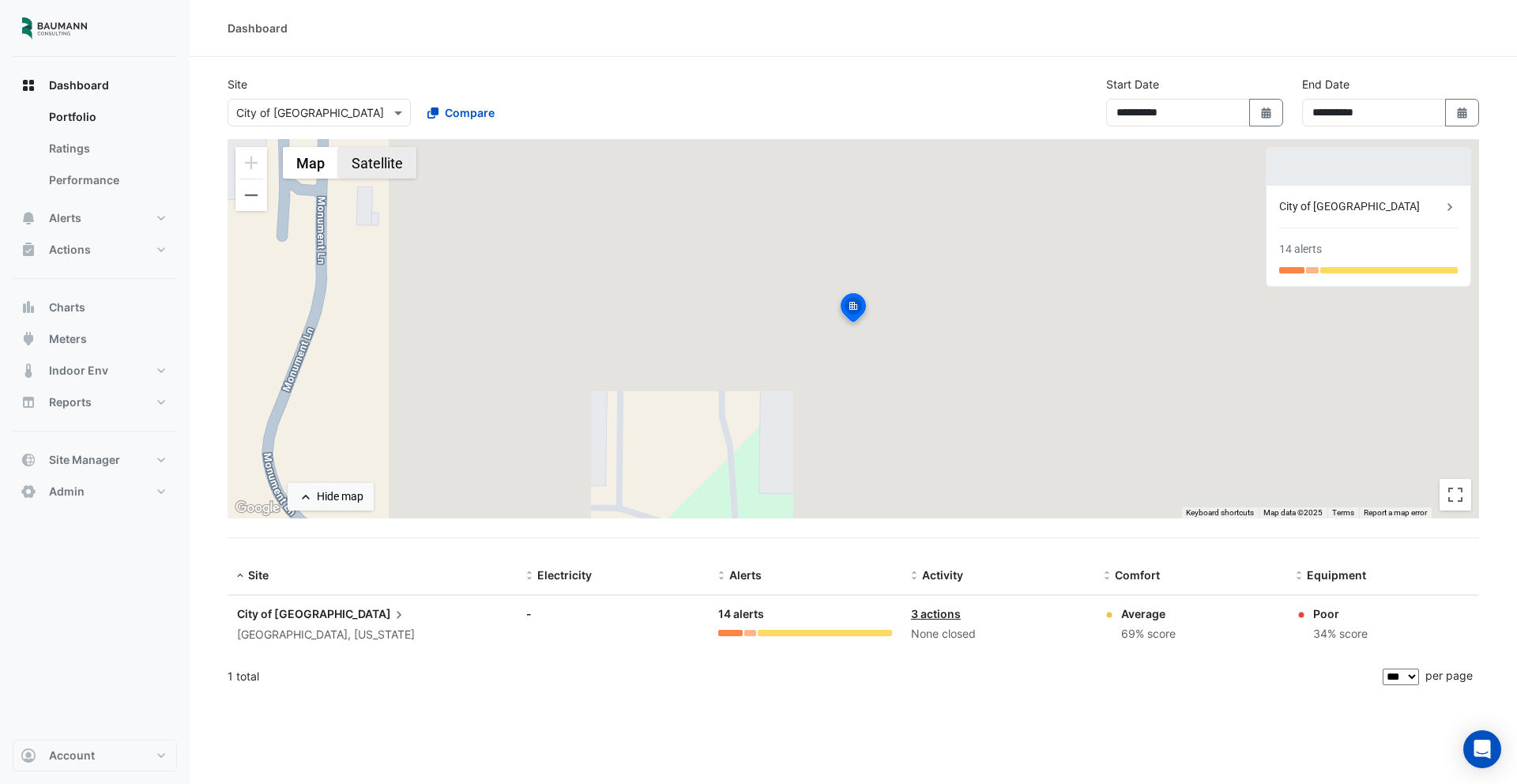
click at [394, 177] on button "Satellite" at bounding box center [377, 162] width 79 height 31
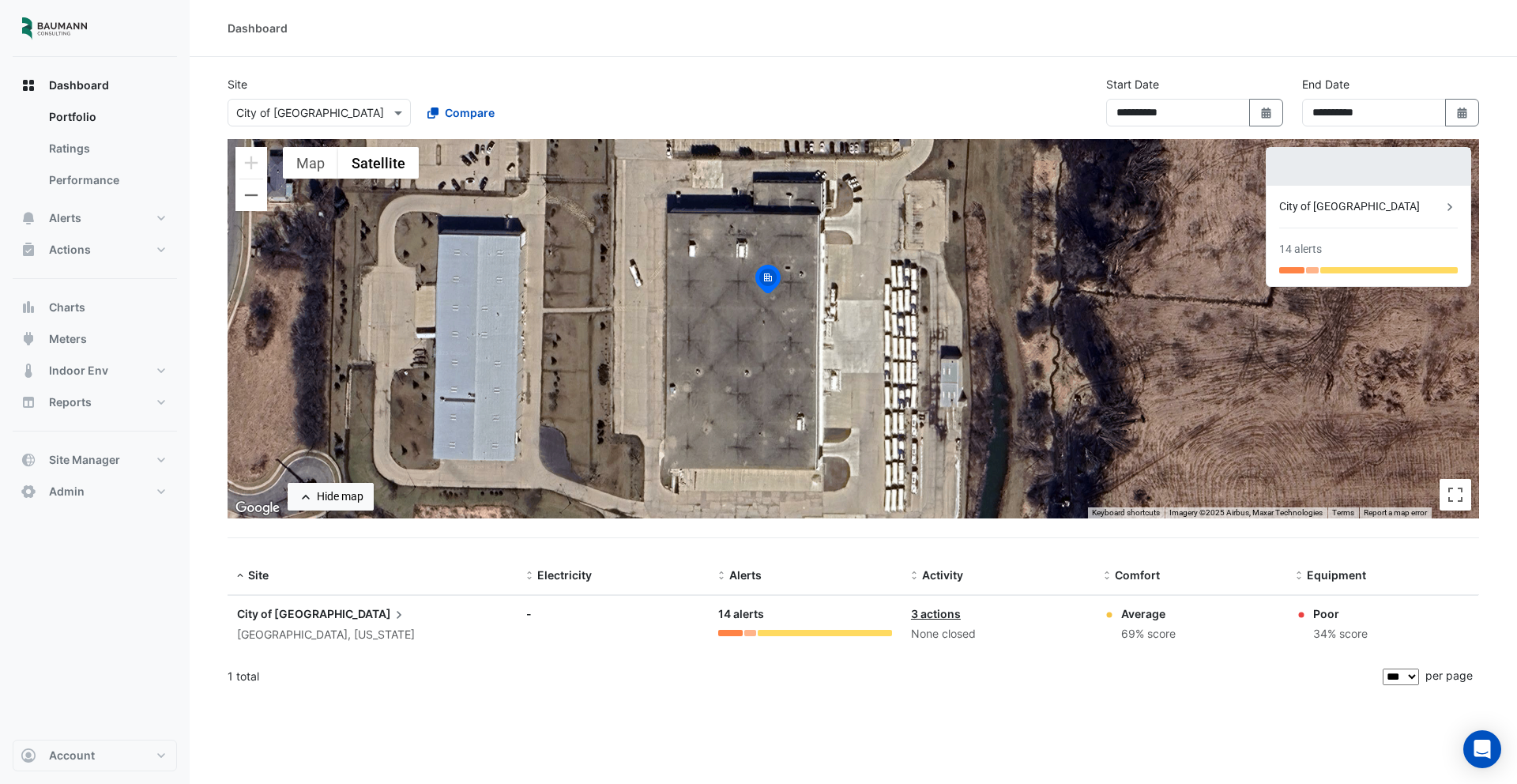
drag, startPoint x: 830, startPoint y: 318, endPoint x: 743, endPoint y: 282, distance: 94.2
click at [743, 283] on div "To activate drag with keyboard, press Alt + Enter. Once in keyboard drag state,…" at bounding box center [853, 329] width 1252 height 379
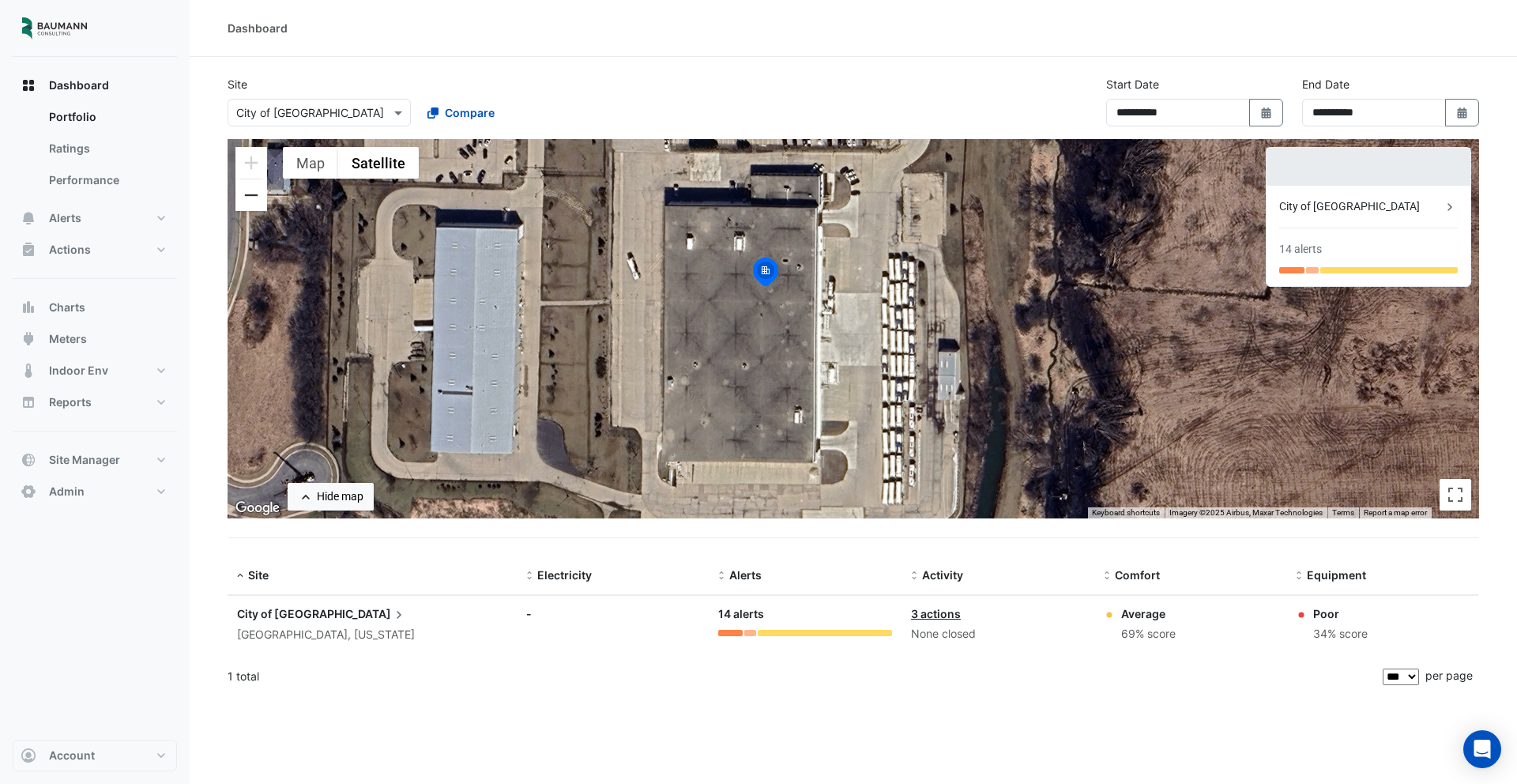
click at [250, 202] on button "Zoom out" at bounding box center [251, 194] width 31 height 31
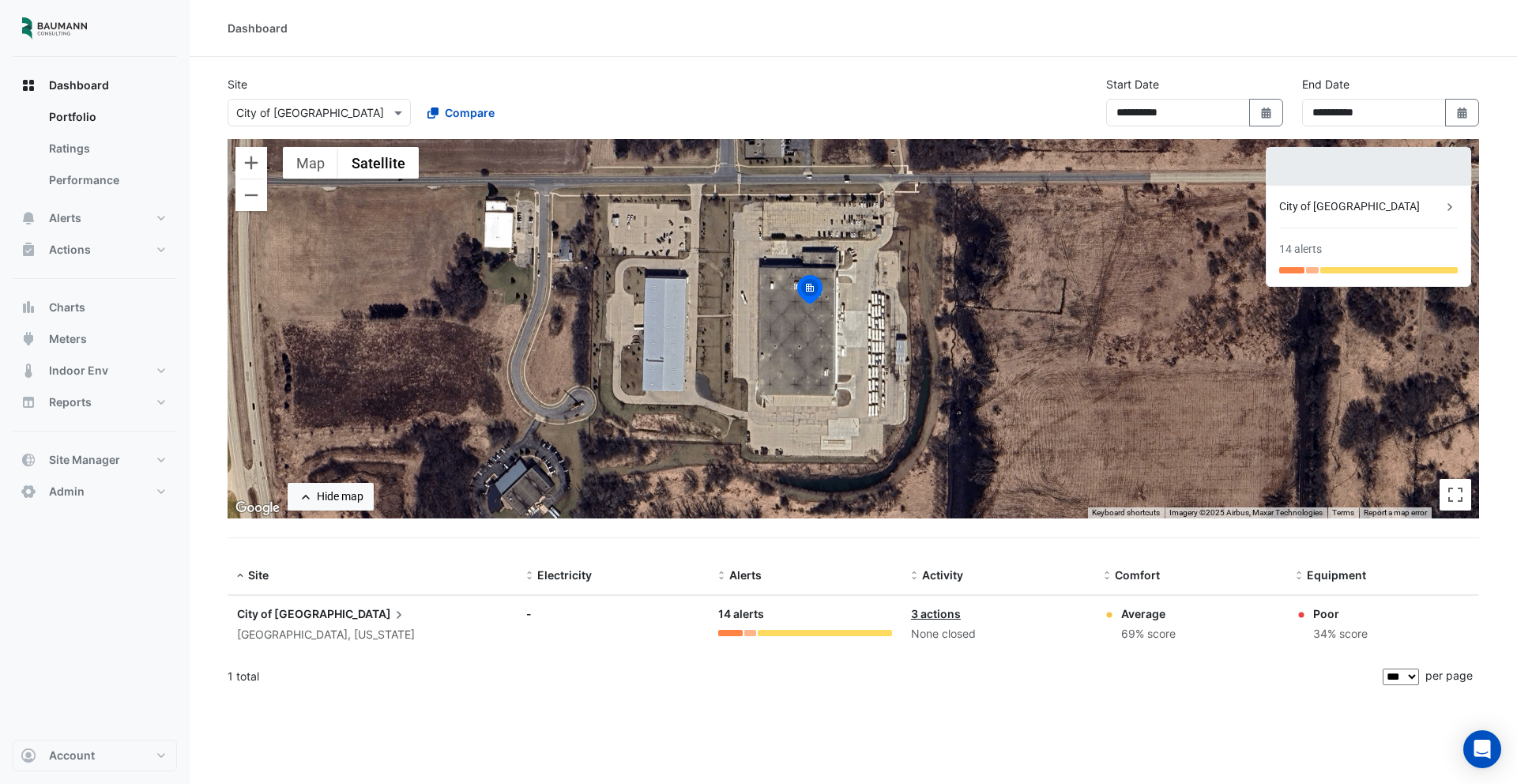
click at [1414, 201] on div "City of [GEOGRAPHIC_DATA]" at bounding box center [1361, 207] width 163 height 17
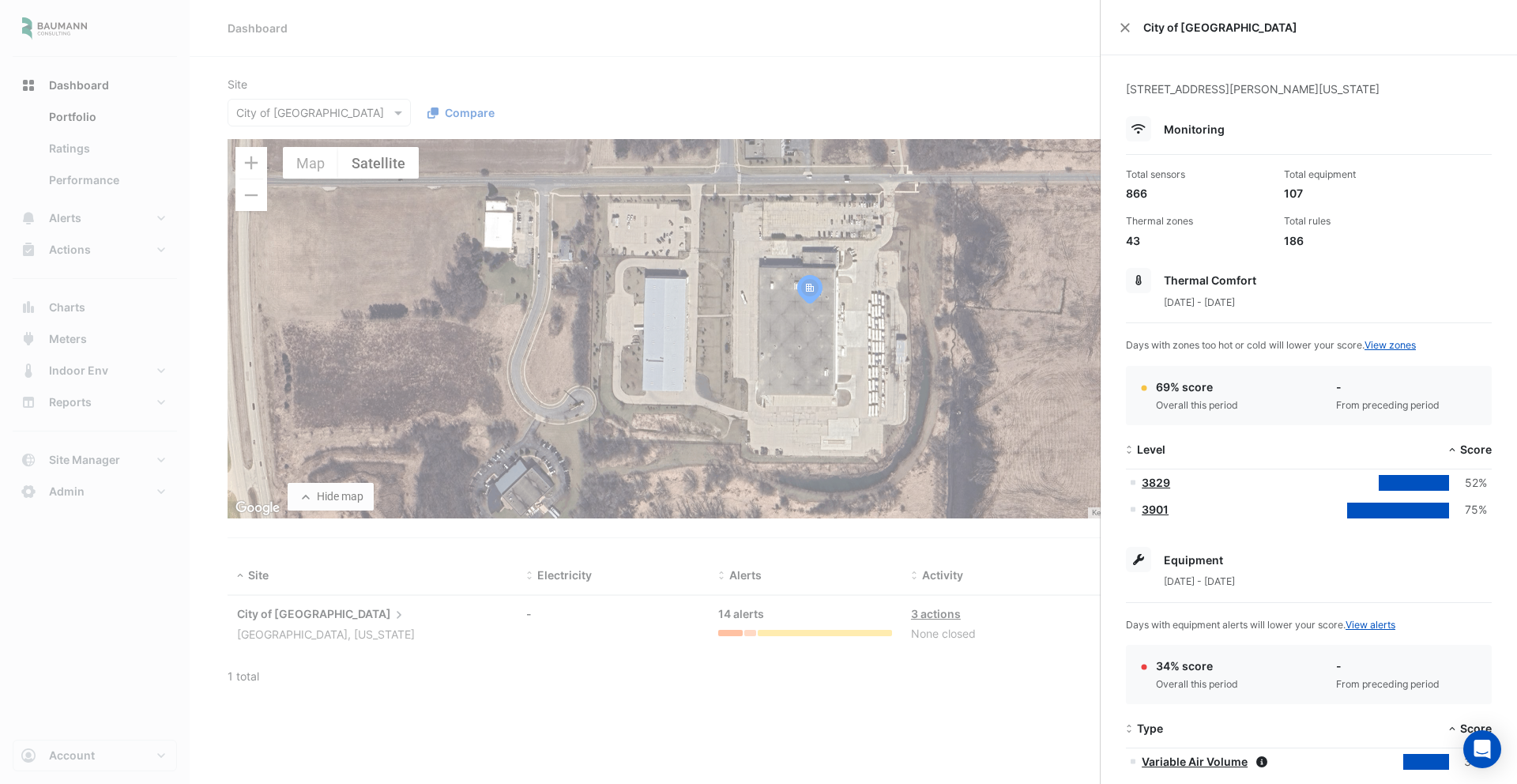
click at [381, 102] on ngb-offcanvas-backdrop at bounding box center [758, 392] width 1517 height 784
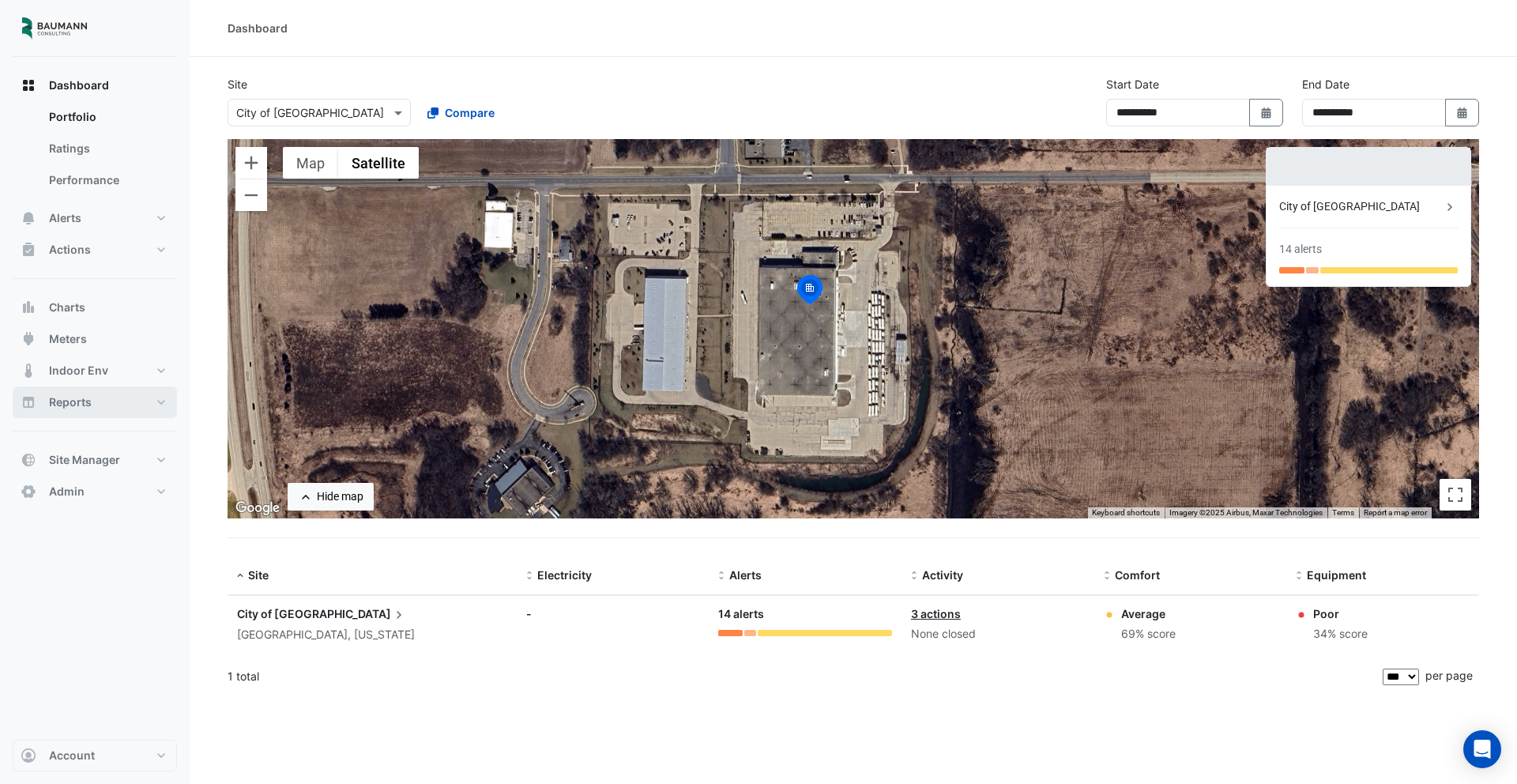
click at [91, 410] on button "Reports" at bounding box center [95, 401] width 164 height 31
select select "***"
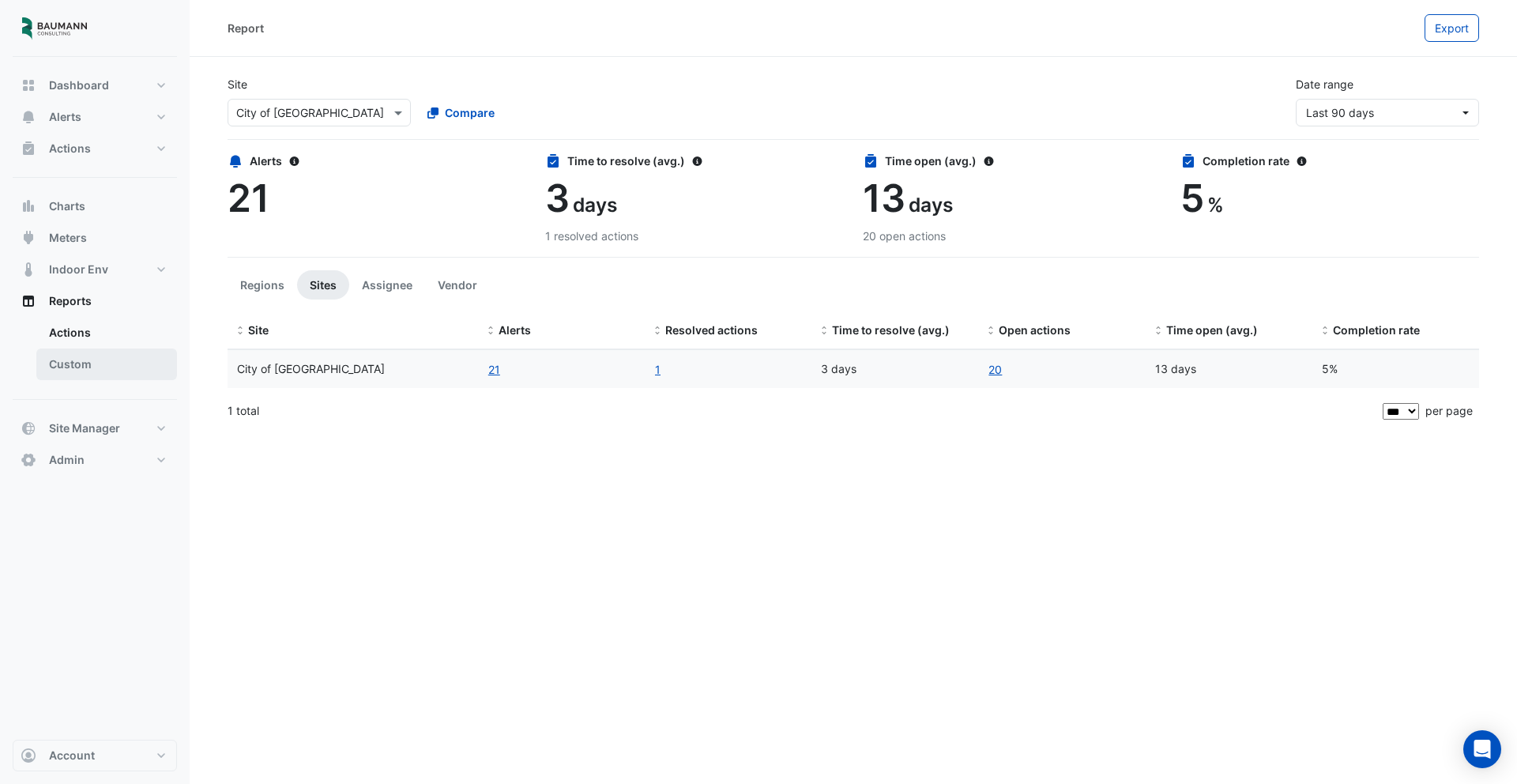
click at [73, 373] on link "Custom" at bounding box center [106, 363] width 140 height 31
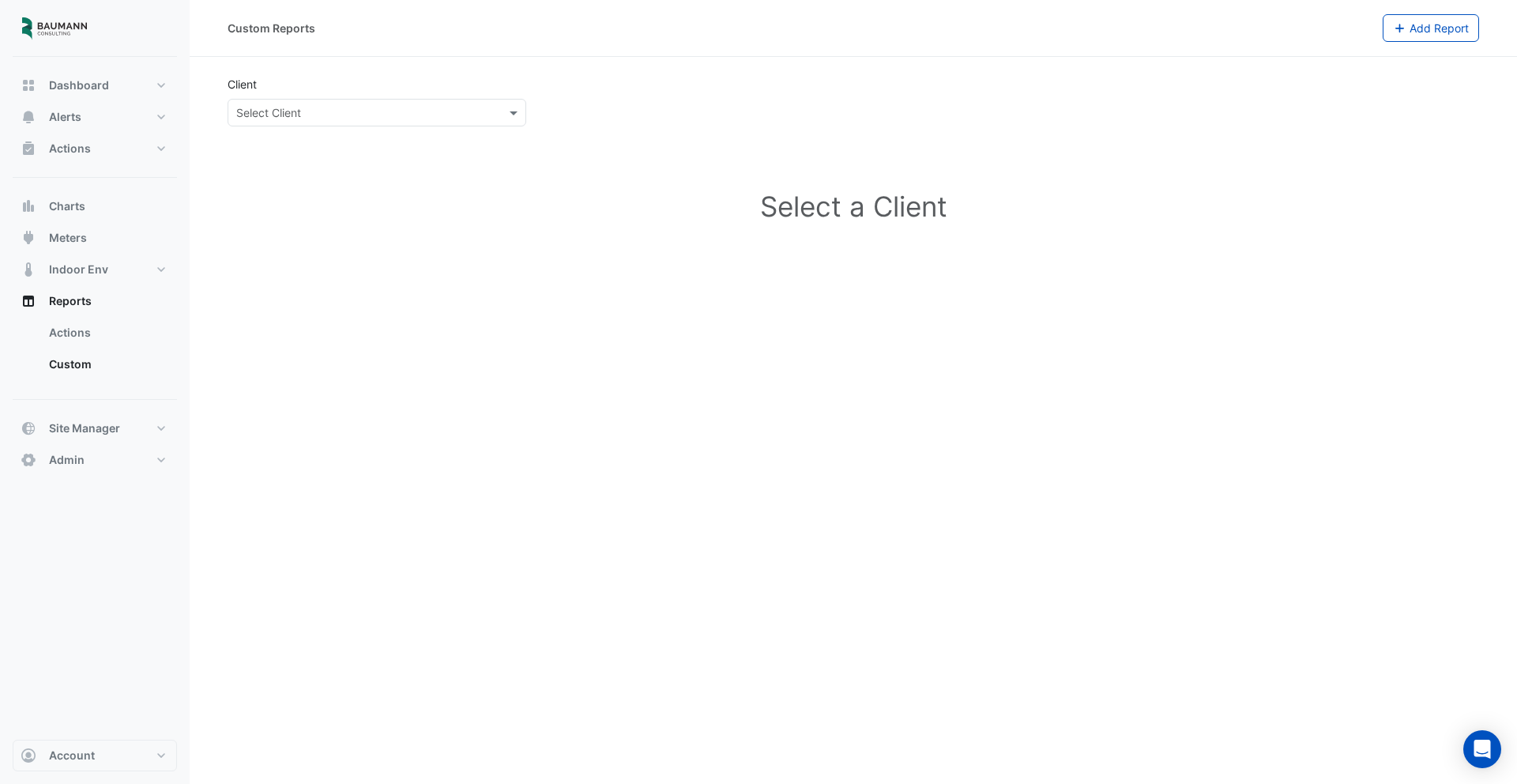
click at [385, 105] on input "text" at bounding box center [361, 113] width 249 height 17
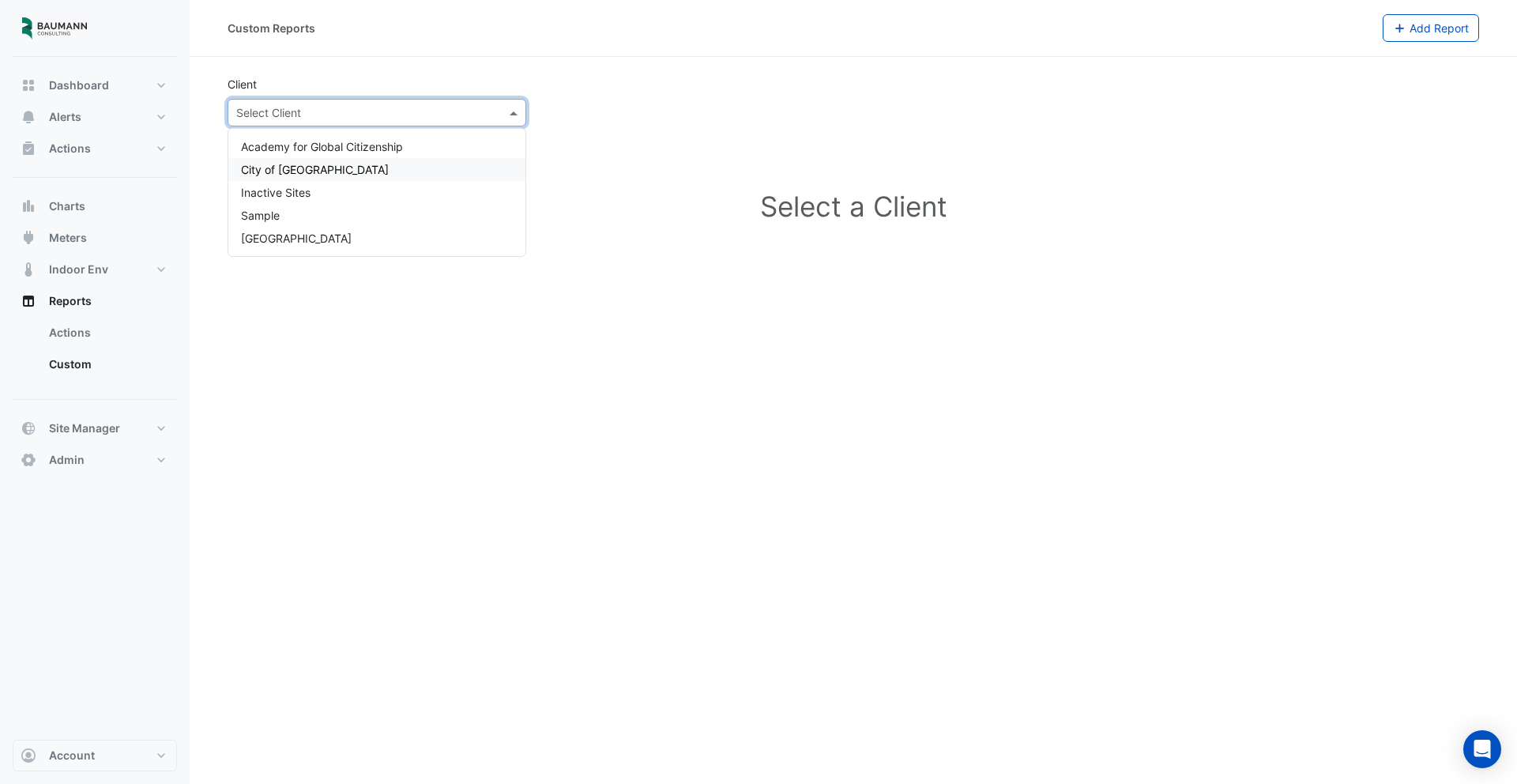
click at [327, 172] on div "City of [GEOGRAPHIC_DATA]" at bounding box center [377, 169] width 297 height 23
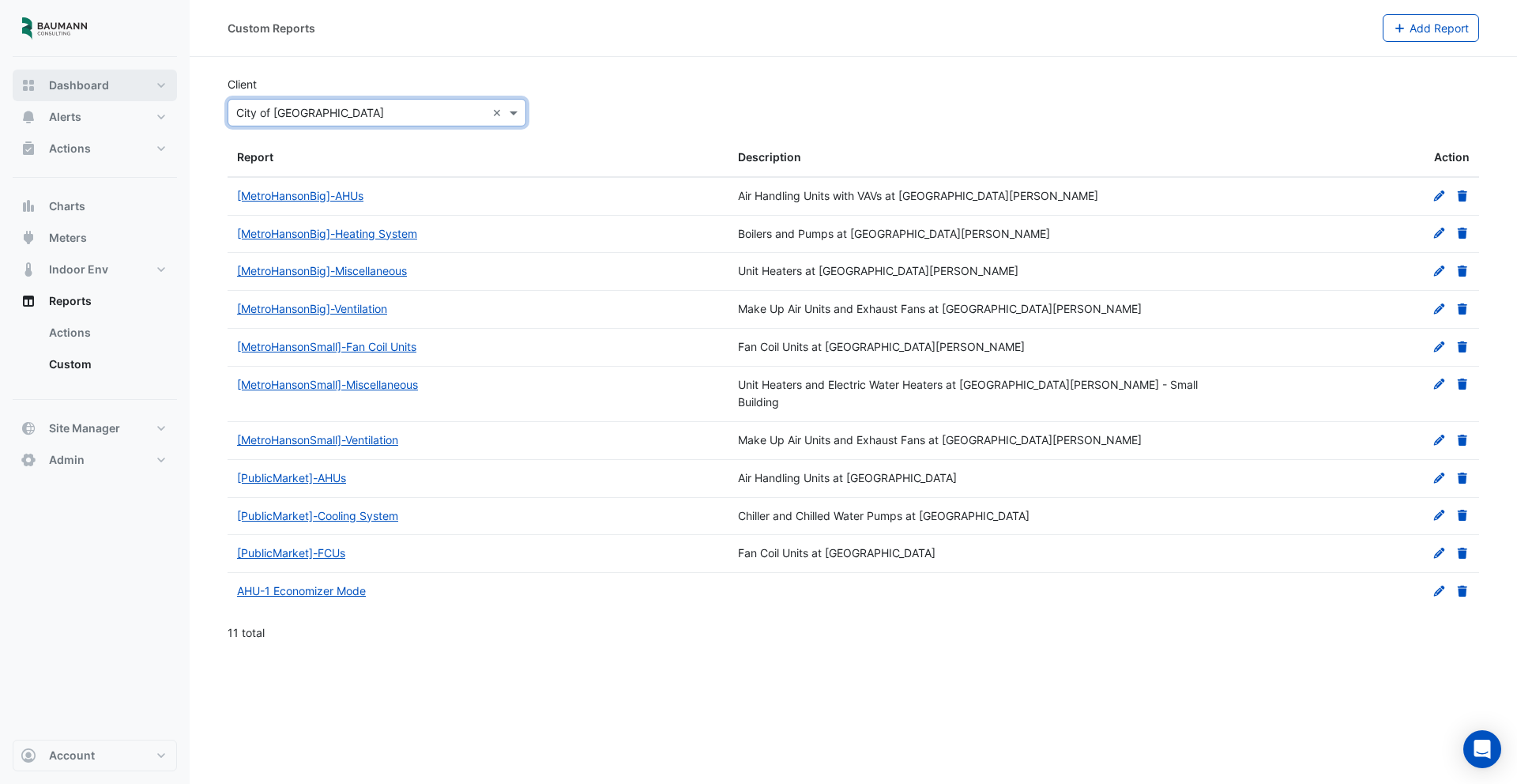
click at [116, 94] on button "Dashboard" at bounding box center [95, 84] width 164 height 31
select select "***"
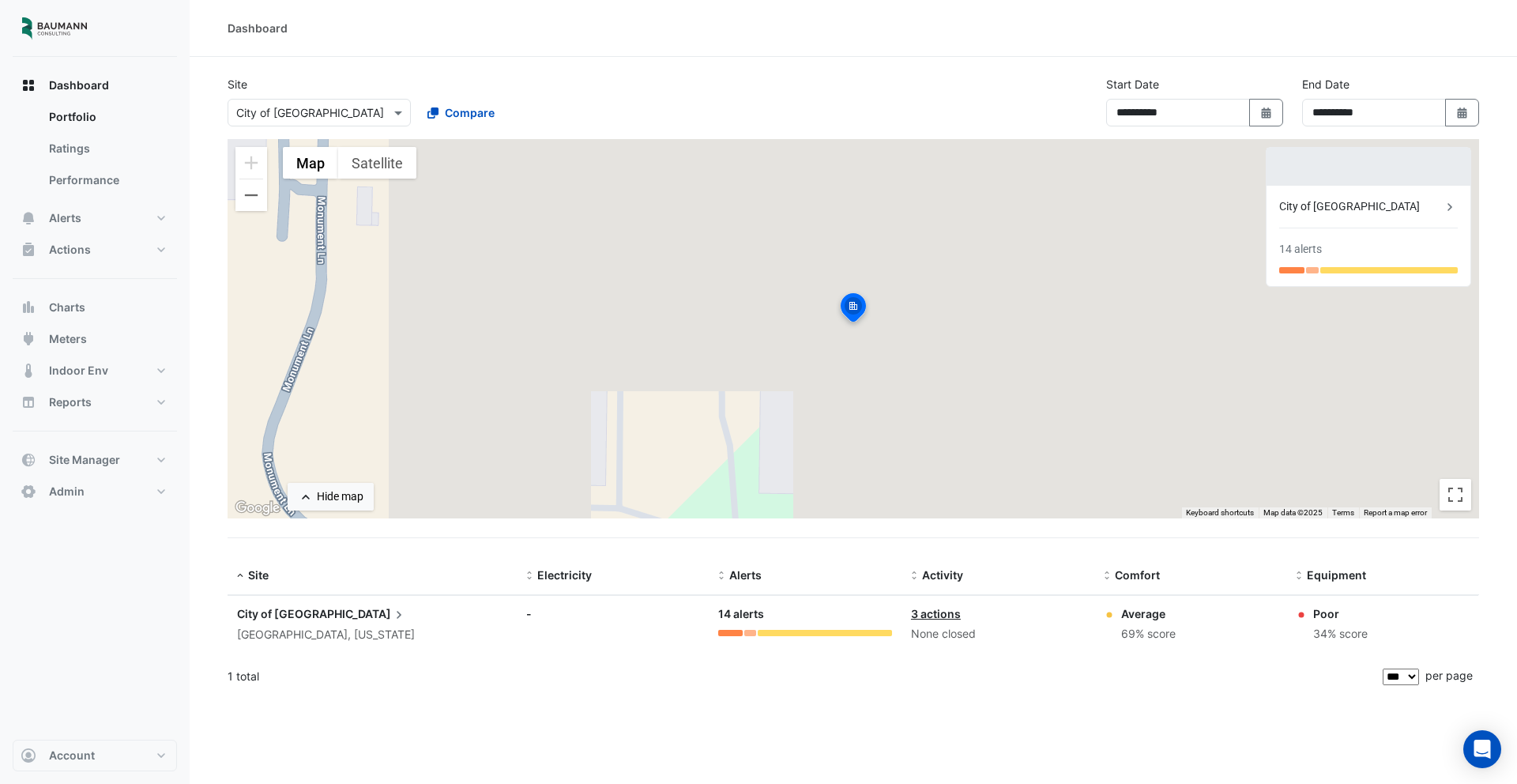
click at [354, 132] on div "**********" at bounding box center [854, 107] width 1271 height 63
click at [385, 159] on button "Satellite" at bounding box center [377, 162] width 79 height 31
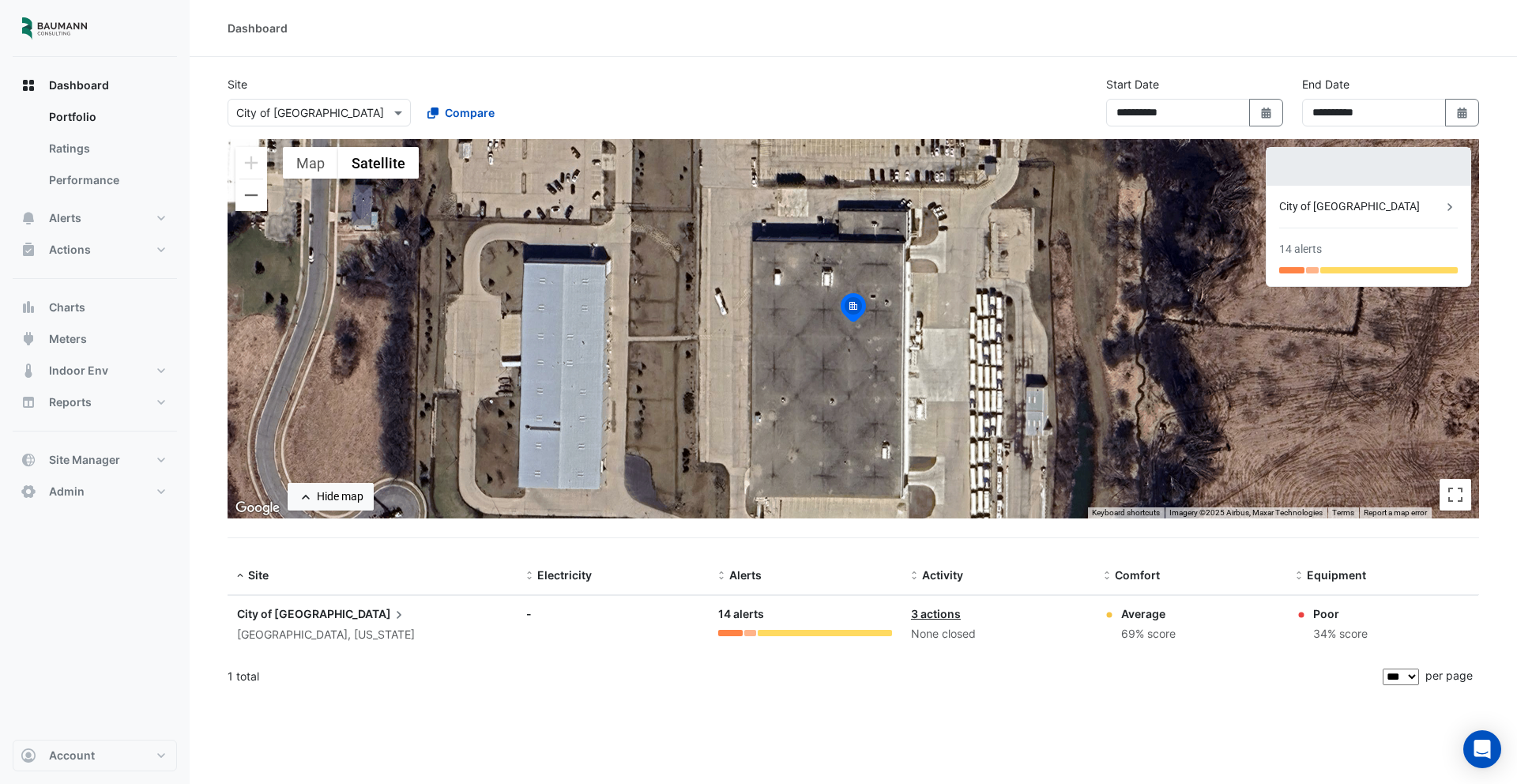
click at [333, 114] on input "text" at bounding box center [303, 113] width 134 height 17
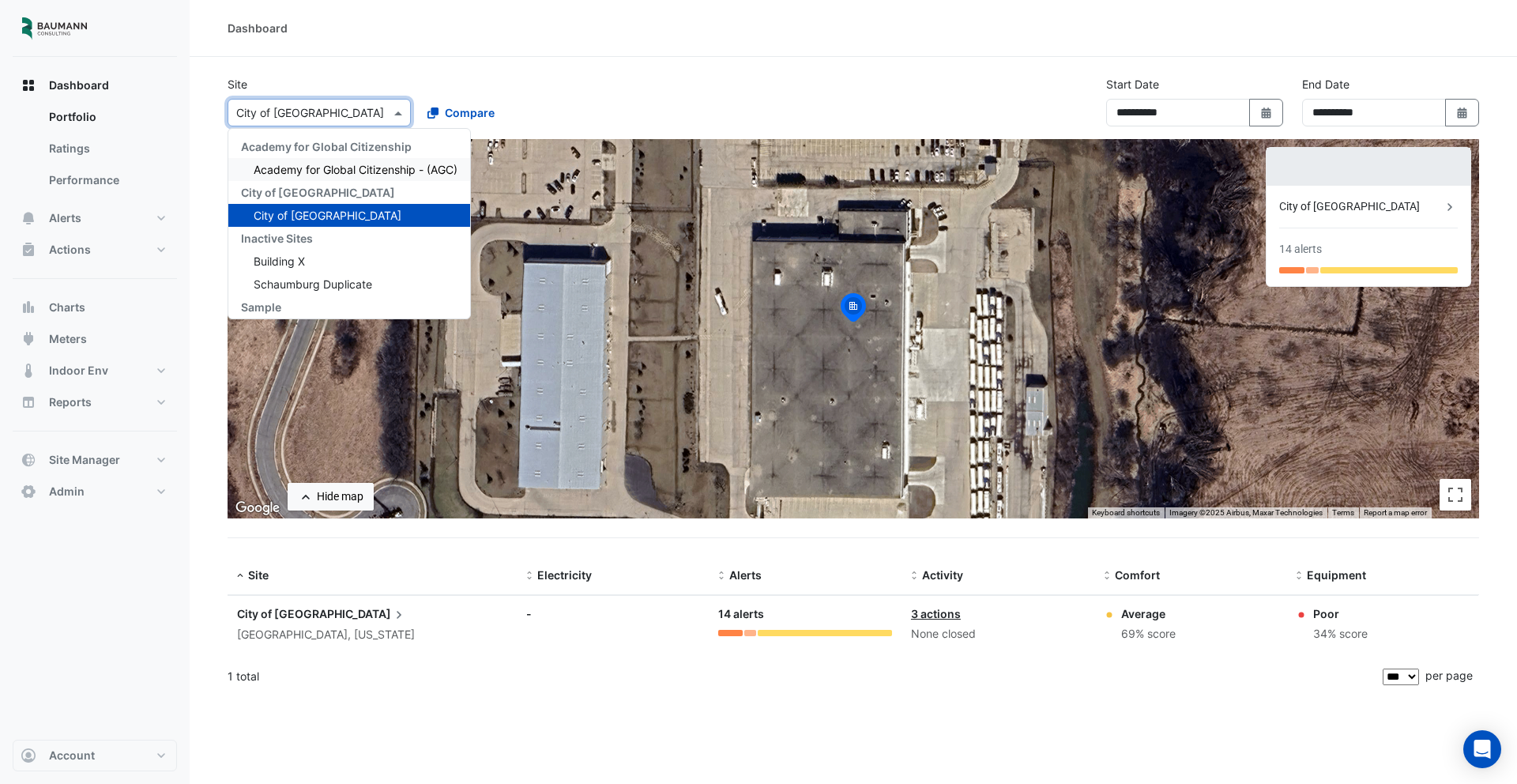
click at [346, 171] on span "Academy for Global Citizenship - (AGC)" at bounding box center [355, 170] width 204 height 14
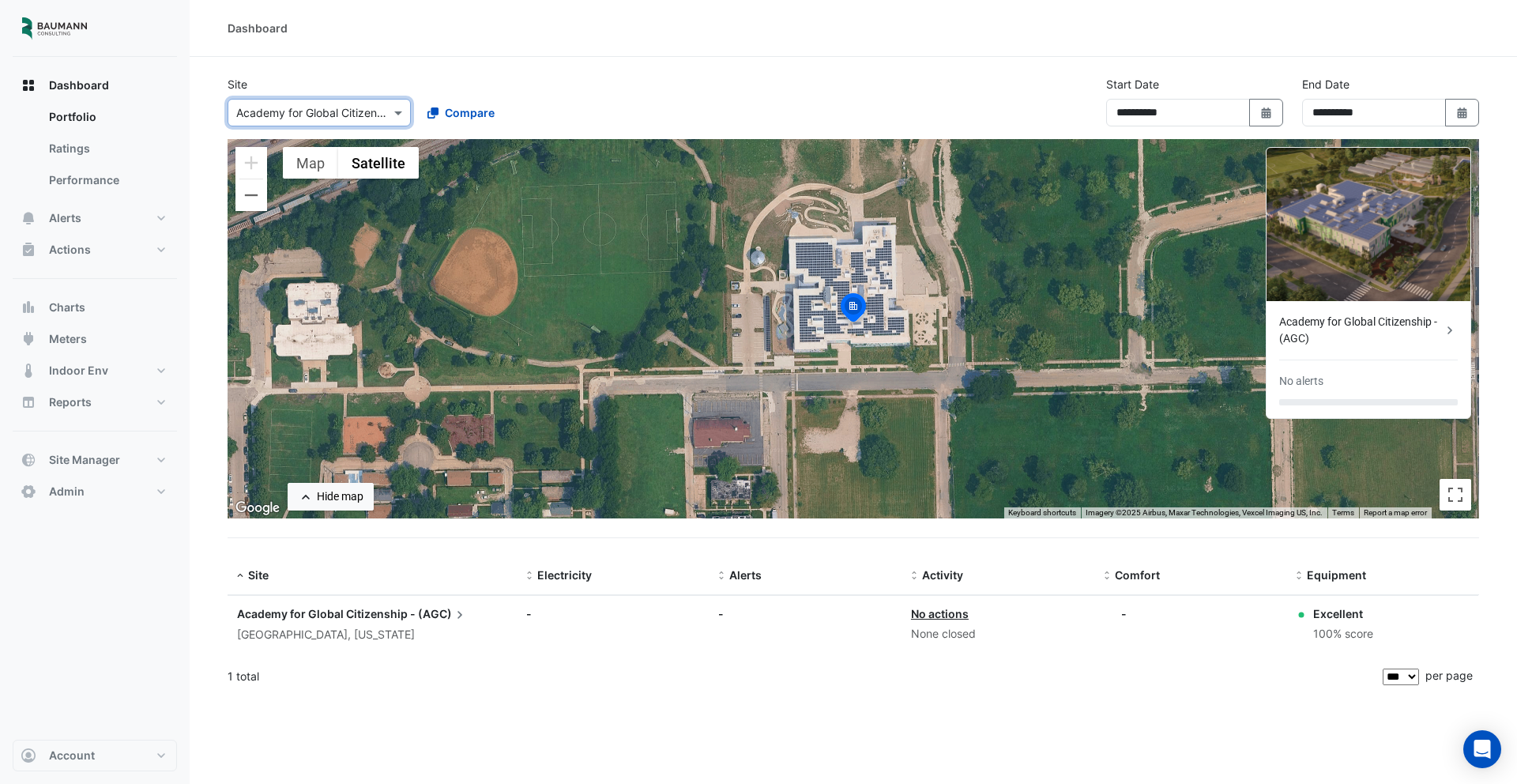
click at [283, 131] on div "**********" at bounding box center [854, 107] width 1271 height 63
click at [281, 128] on div "**********" at bounding box center [854, 107] width 1271 height 63
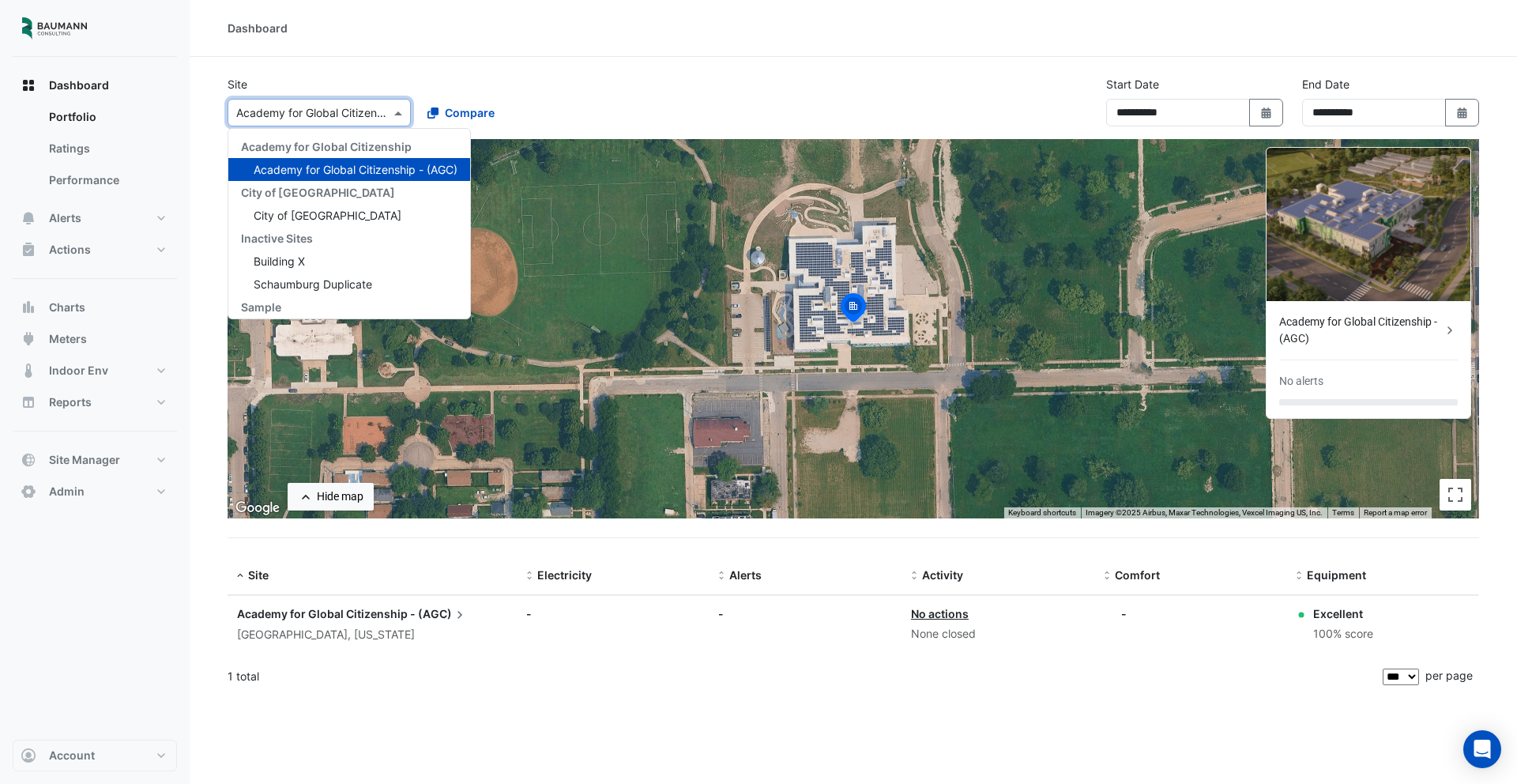
click at [278, 112] on input "text" at bounding box center [303, 113] width 134 height 17
click at [306, 214] on span "City of [GEOGRAPHIC_DATA]" at bounding box center [327, 215] width 148 height 14
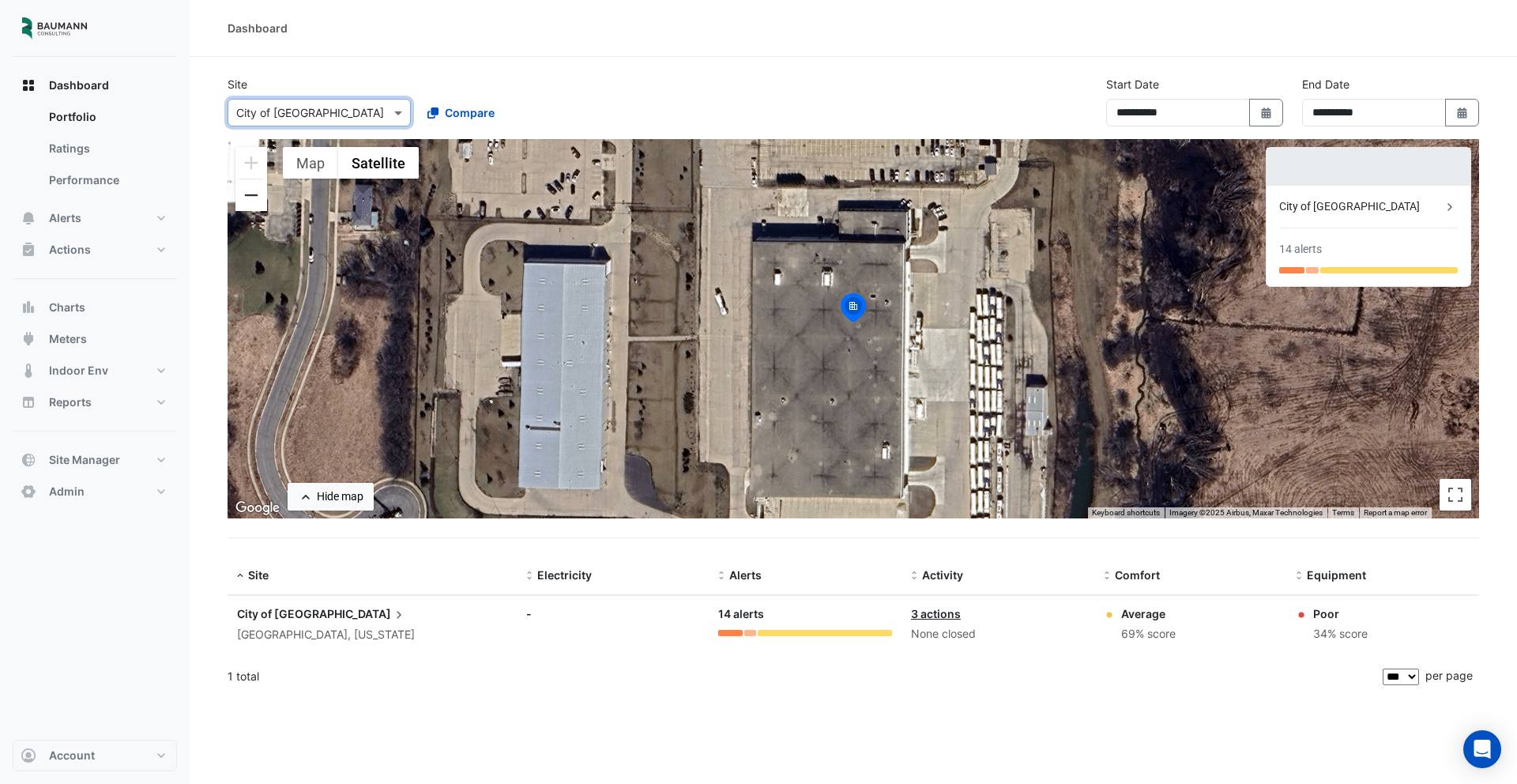
click at [251, 201] on button "Zoom out" at bounding box center [251, 194] width 31 height 31
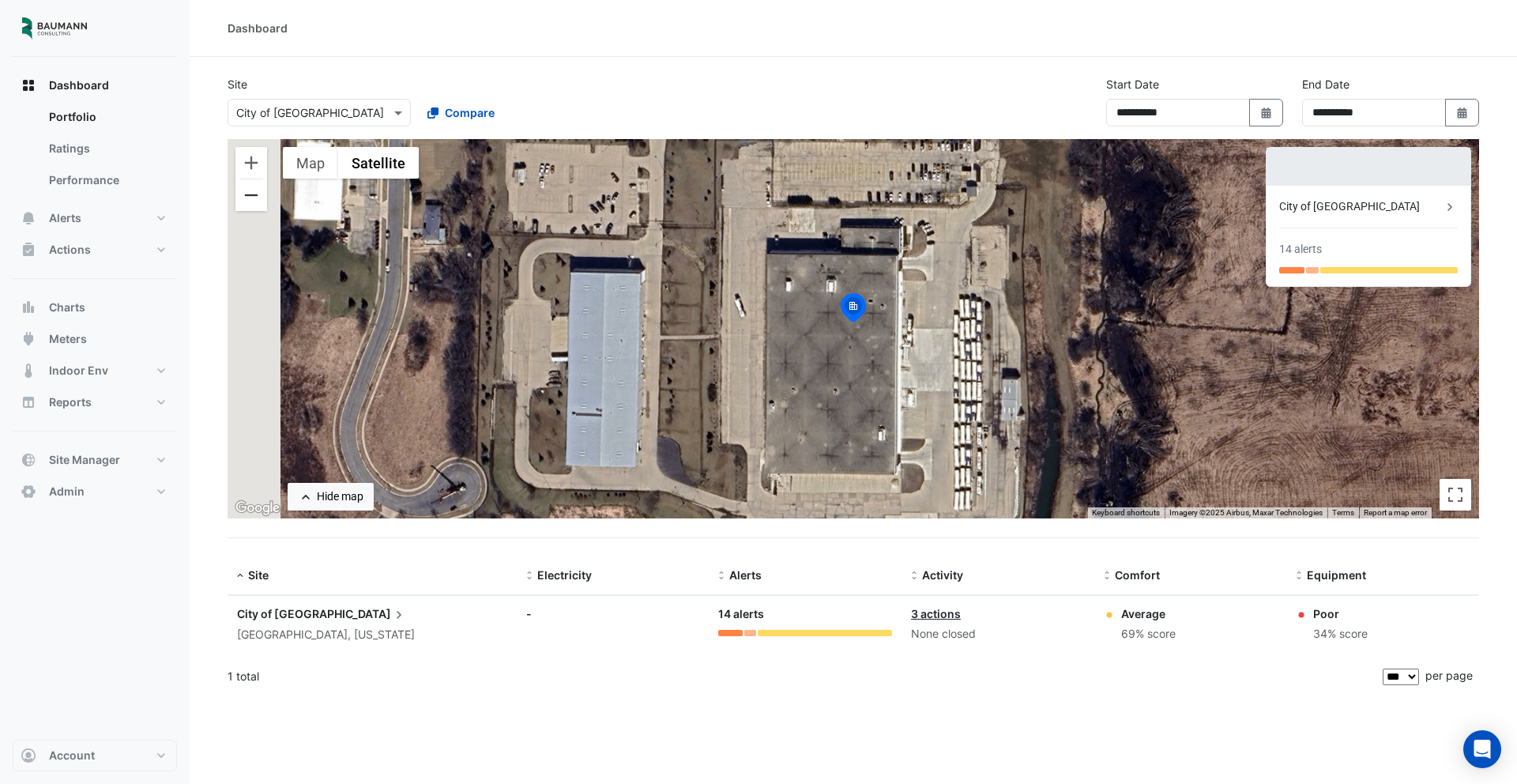
click at [251, 201] on button "Zoom out" at bounding box center [251, 194] width 31 height 31
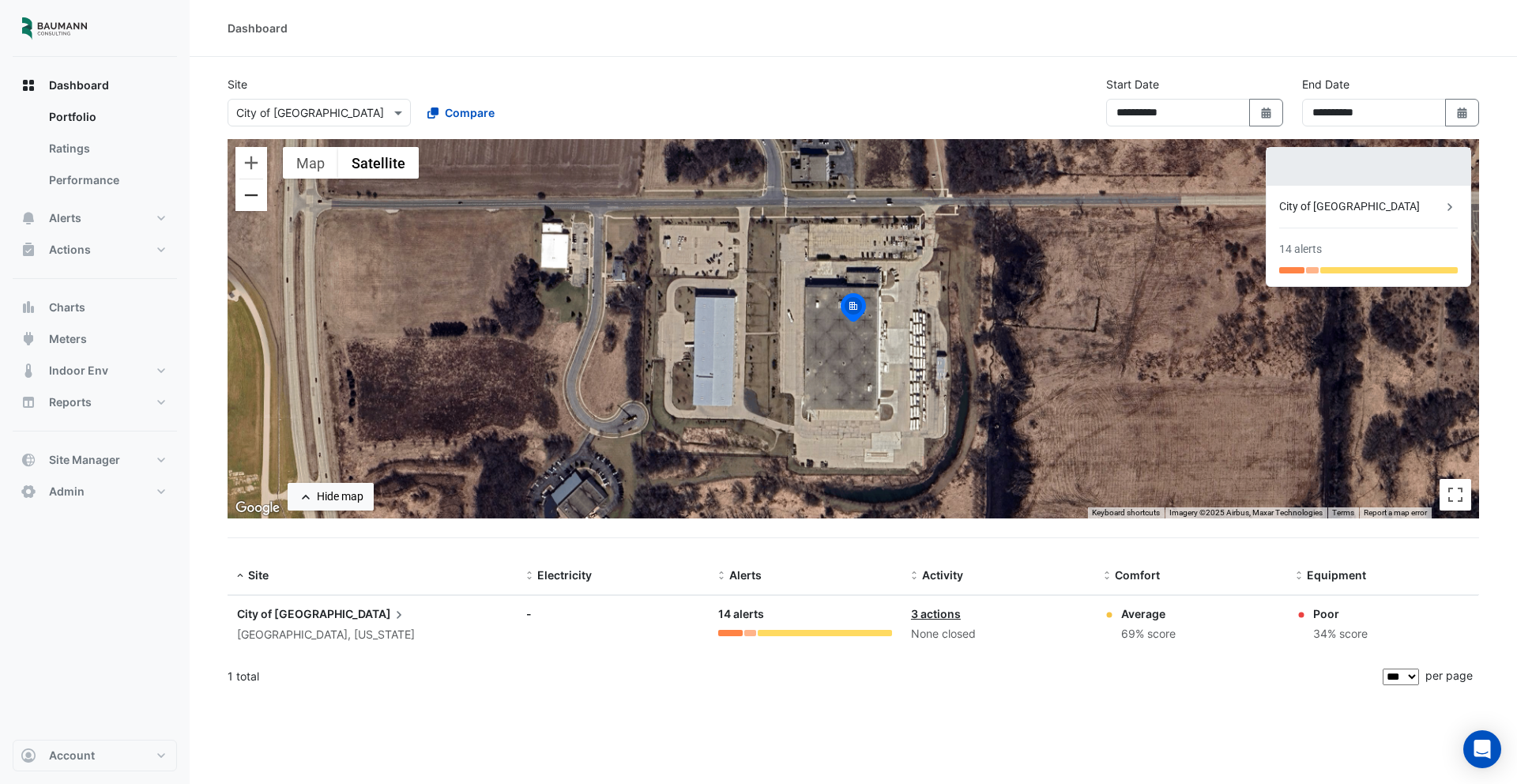
click at [251, 201] on button "Zoom out" at bounding box center [251, 194] width 31 height 31
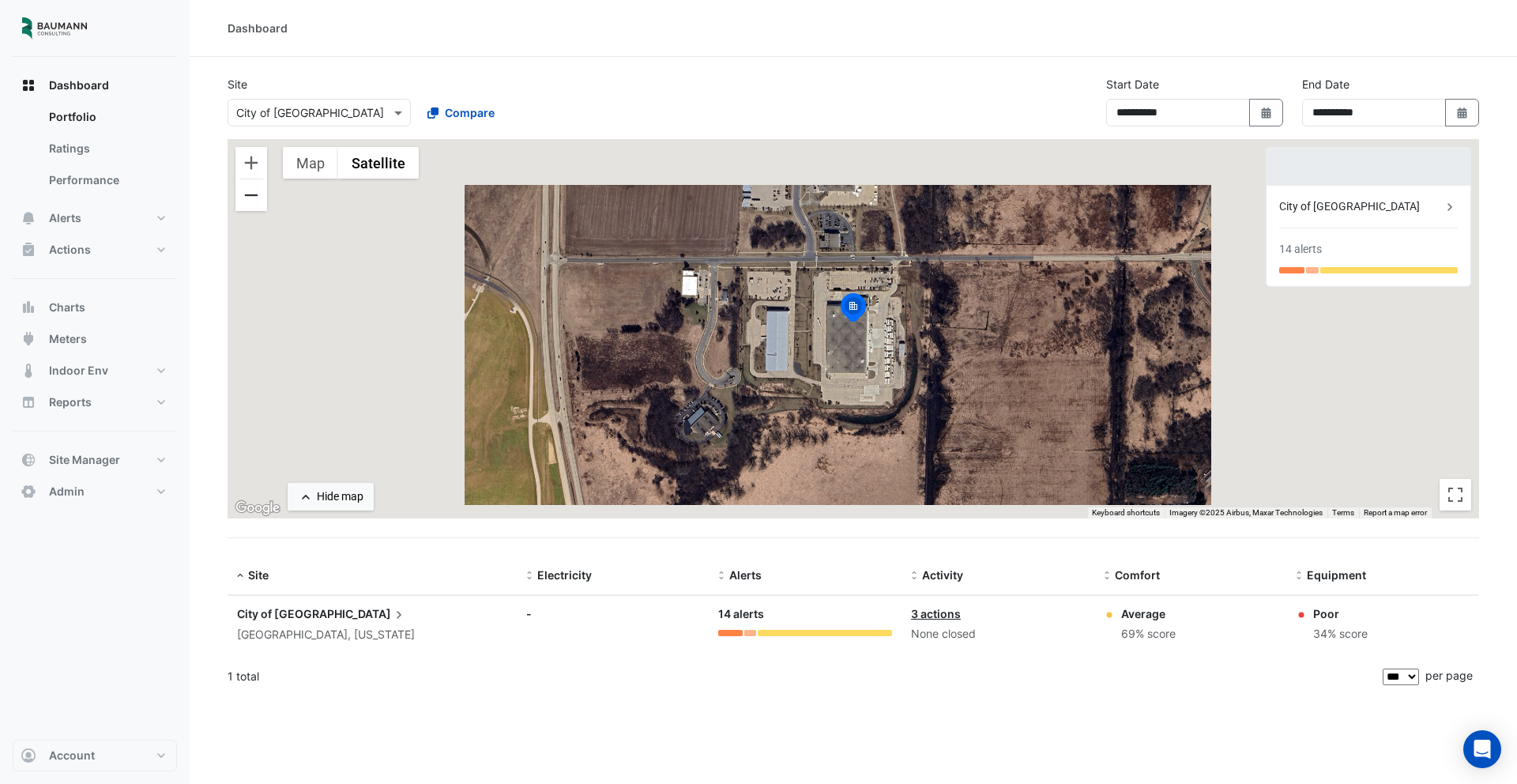
click at [251, 201] on button "Zoom out" at bounding box center [251, 194] width 31 height 31
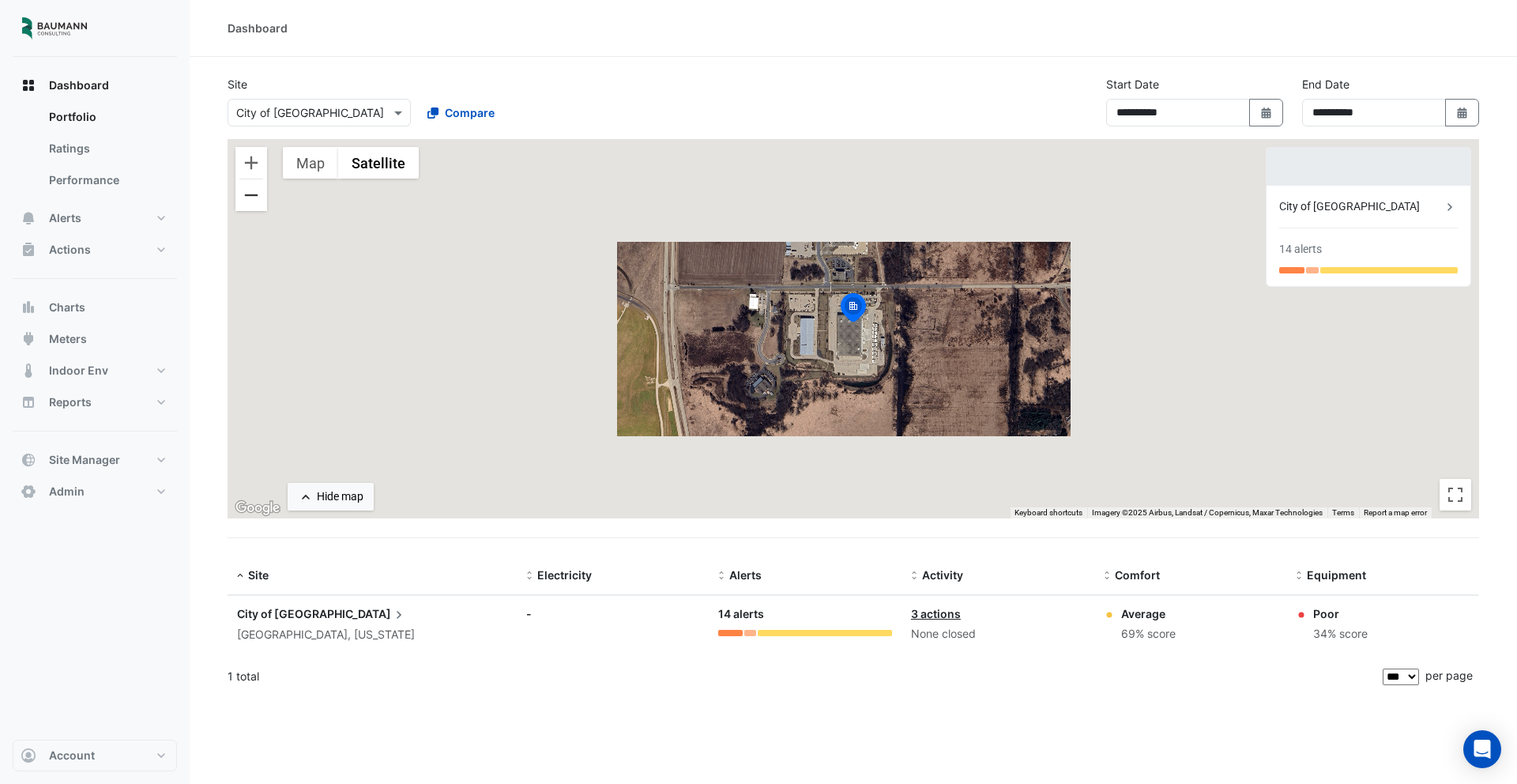
click at [251, 201] on button "Zoom out" at bounding box center [251, 194] width 31 height 31
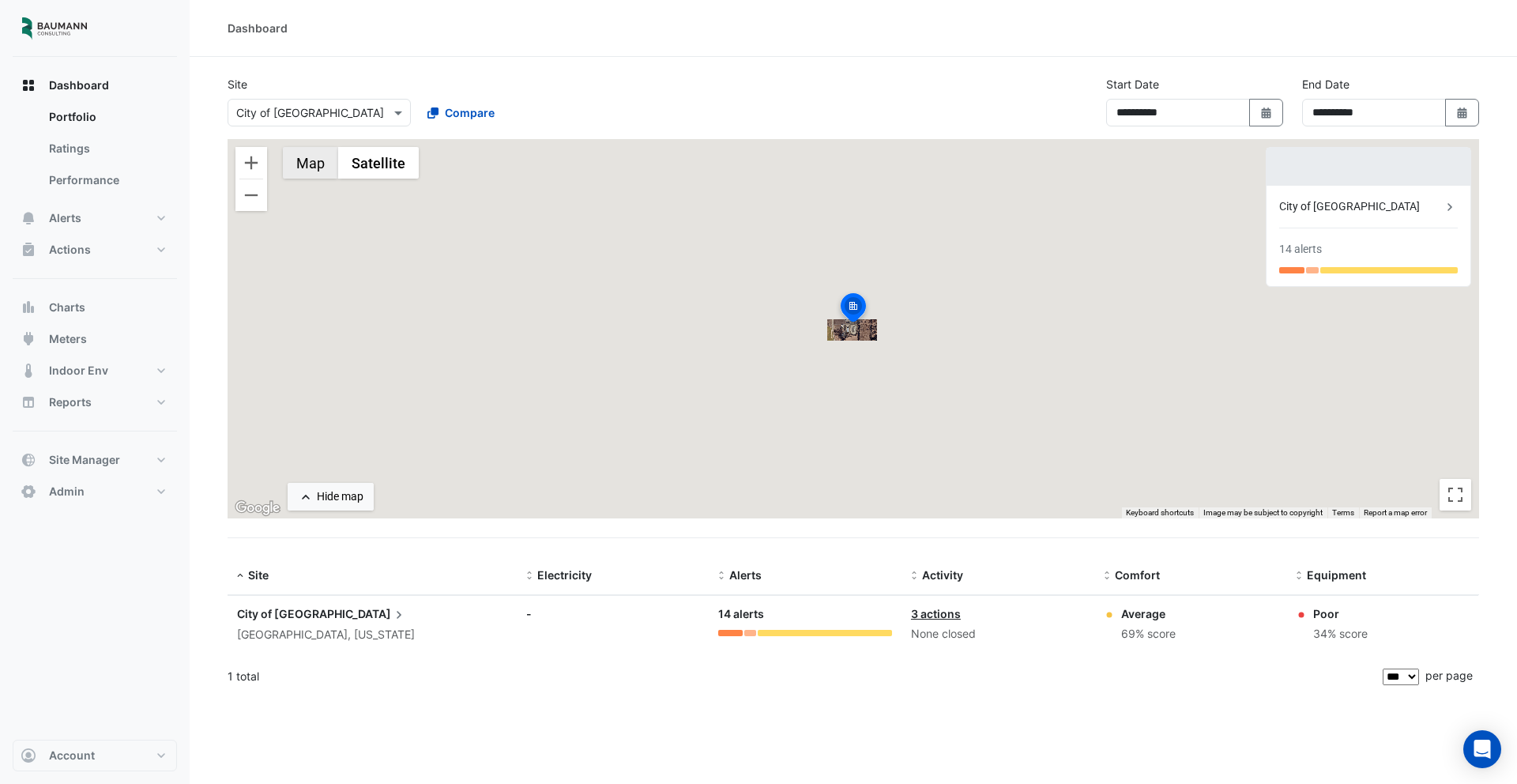
click at [304, 164] on button "Map" at bounding box center [310, 162] width 55 height 31
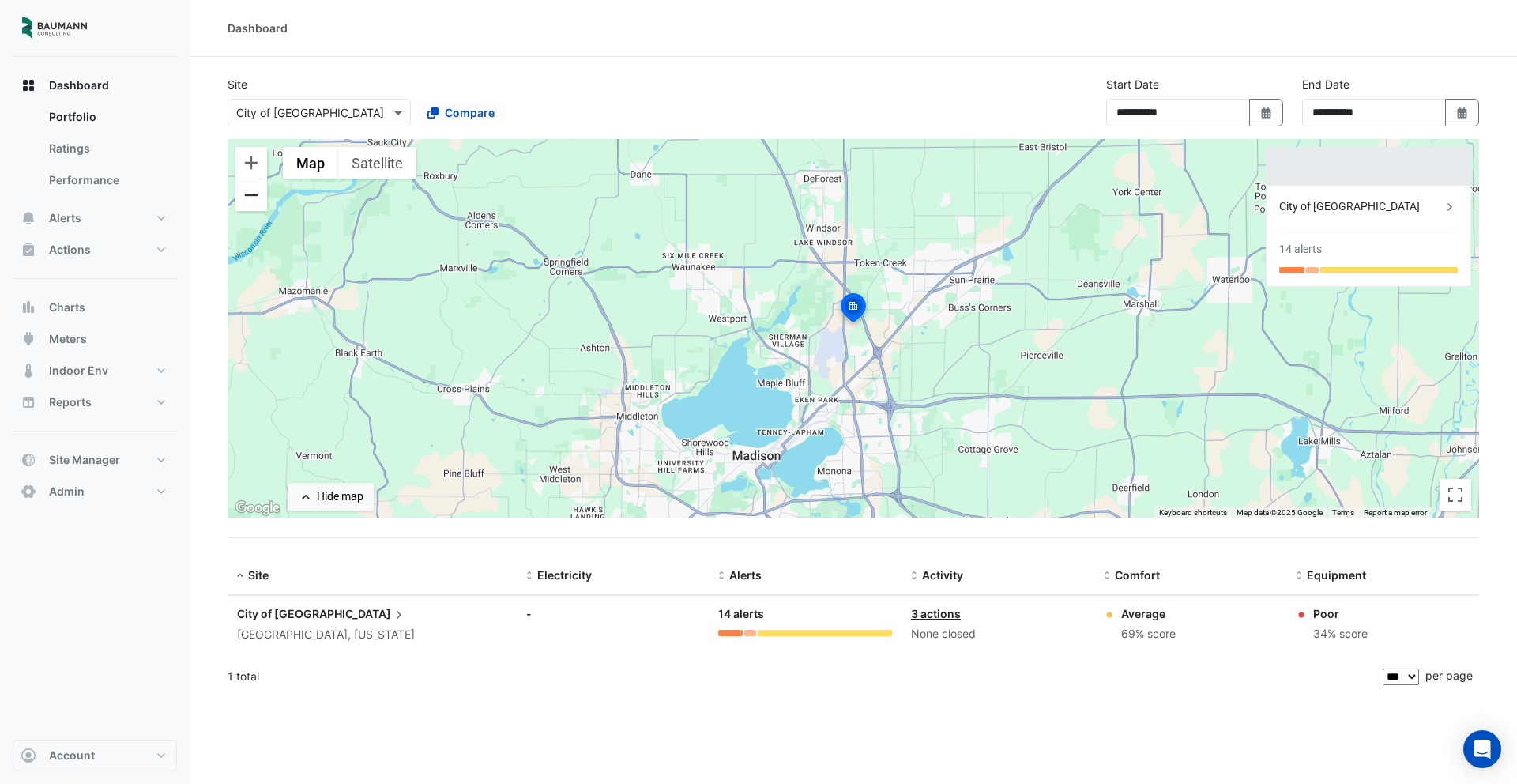
click at [255, 203] on button "Zoom out" at bounding box center [251, 194] width 31 height 31
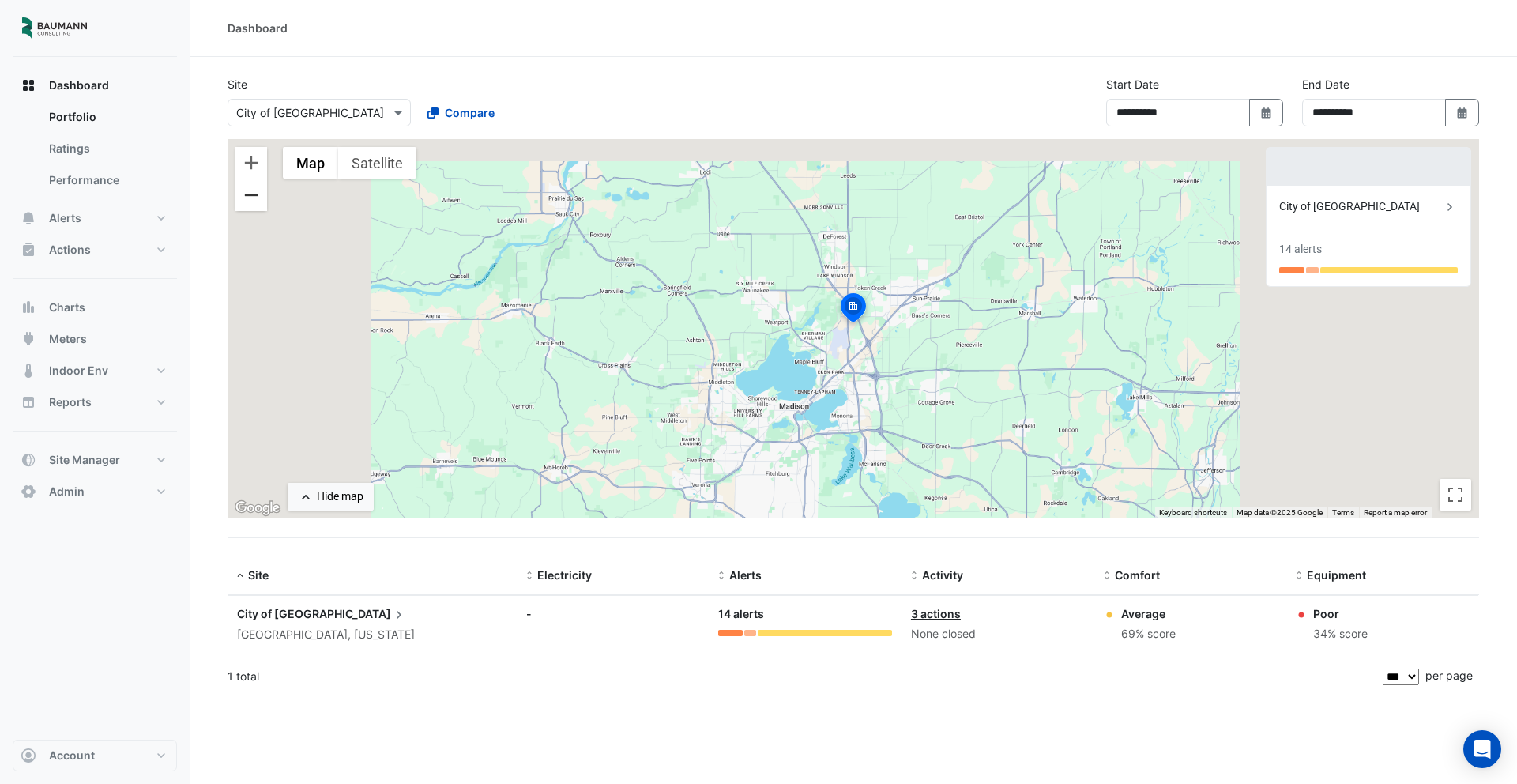
click at [255, 203] on button "Zoom out" at bounding box center [251, 194] width 31 height 31
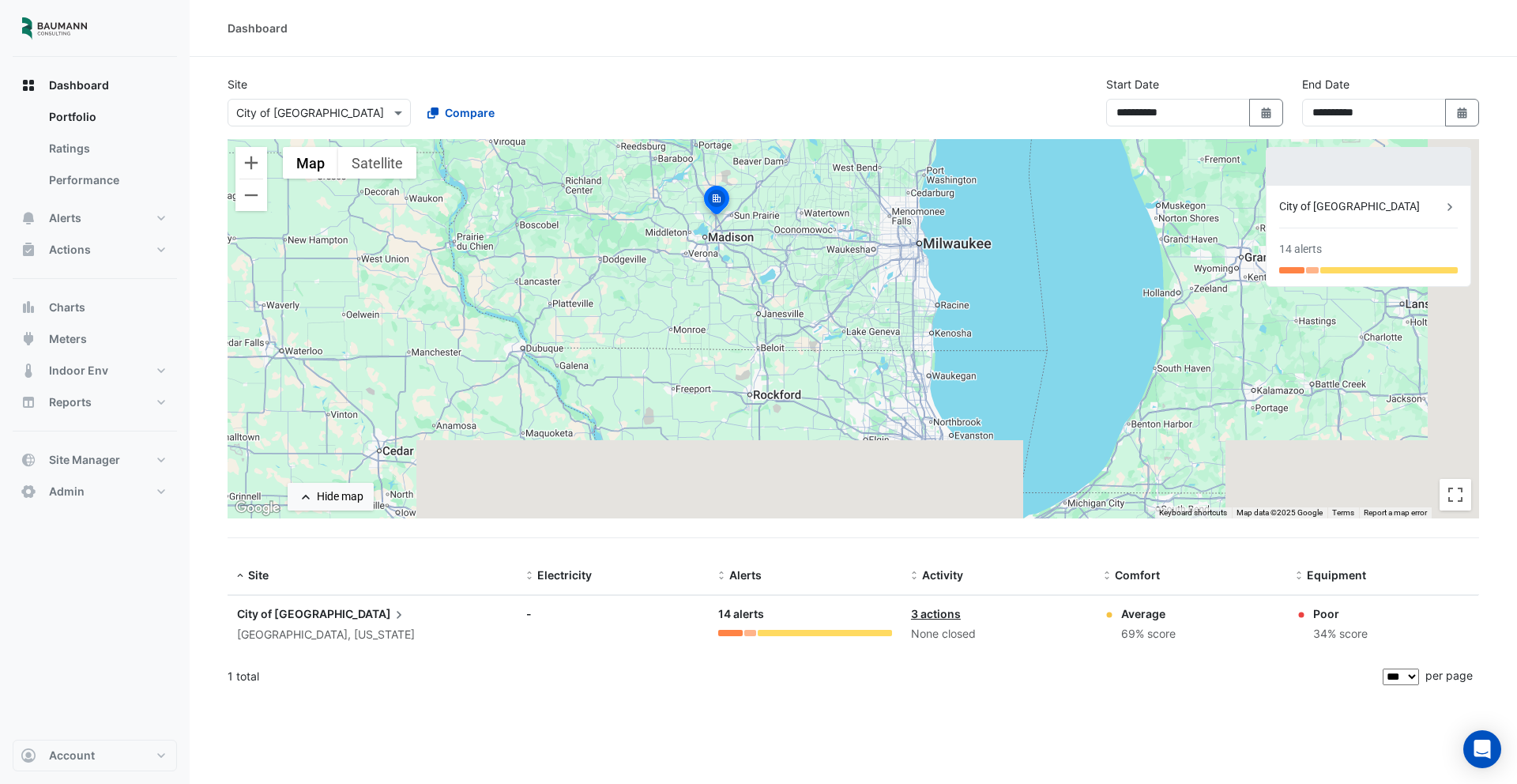
drag, startPoint x: 808, startPoint y: 302, endPoint x: 667, endPoint y: 193, distance: 178.2
click at [668, 193] on div "To activate drag with keyboard, press Alt + Enter. Once in keyboard drag state,…" at bounding box center [853, 329] width 1252 height 379
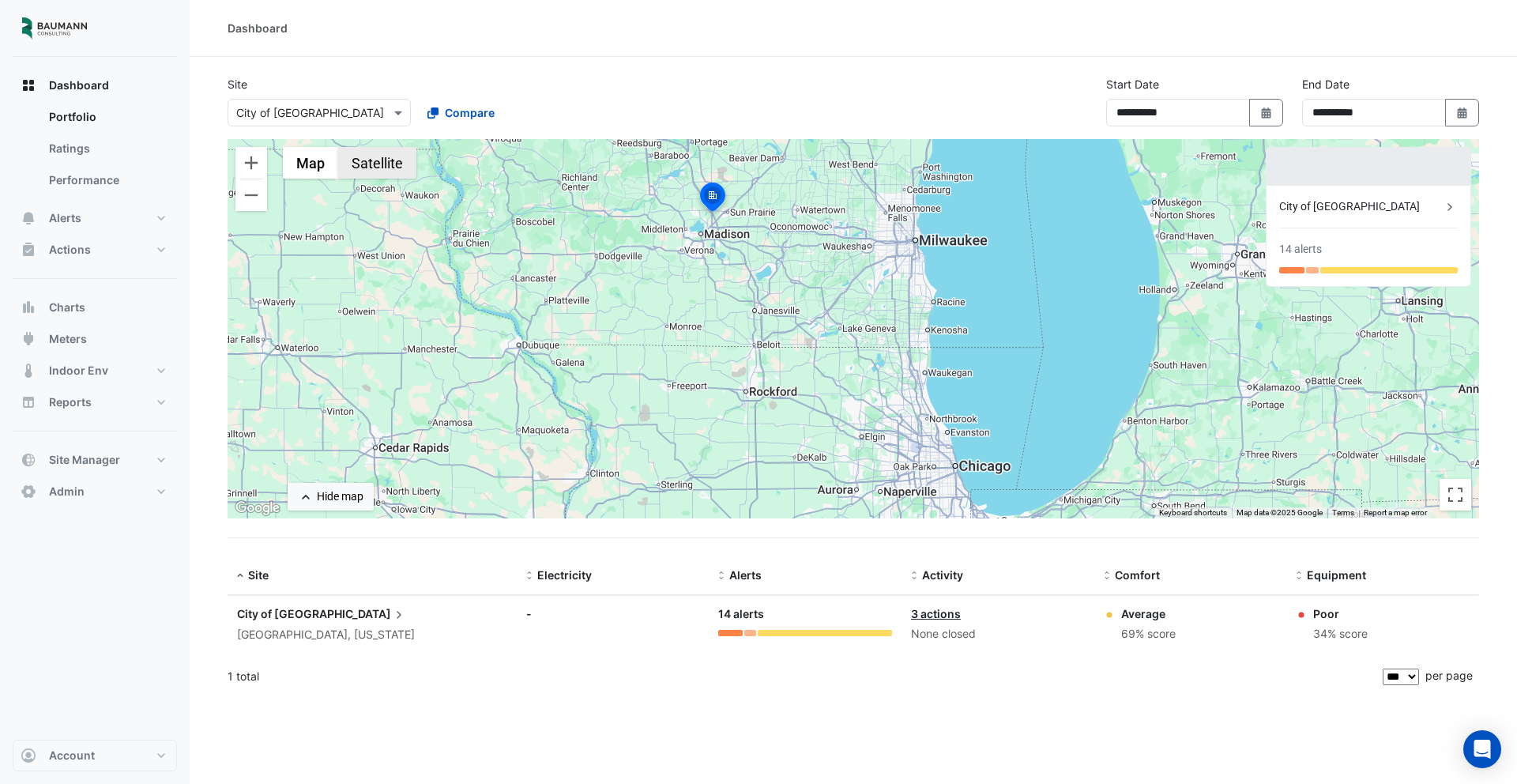
click at [403, 166] on button "Satellite" at bounding box center [377, 162] width 79 height 31
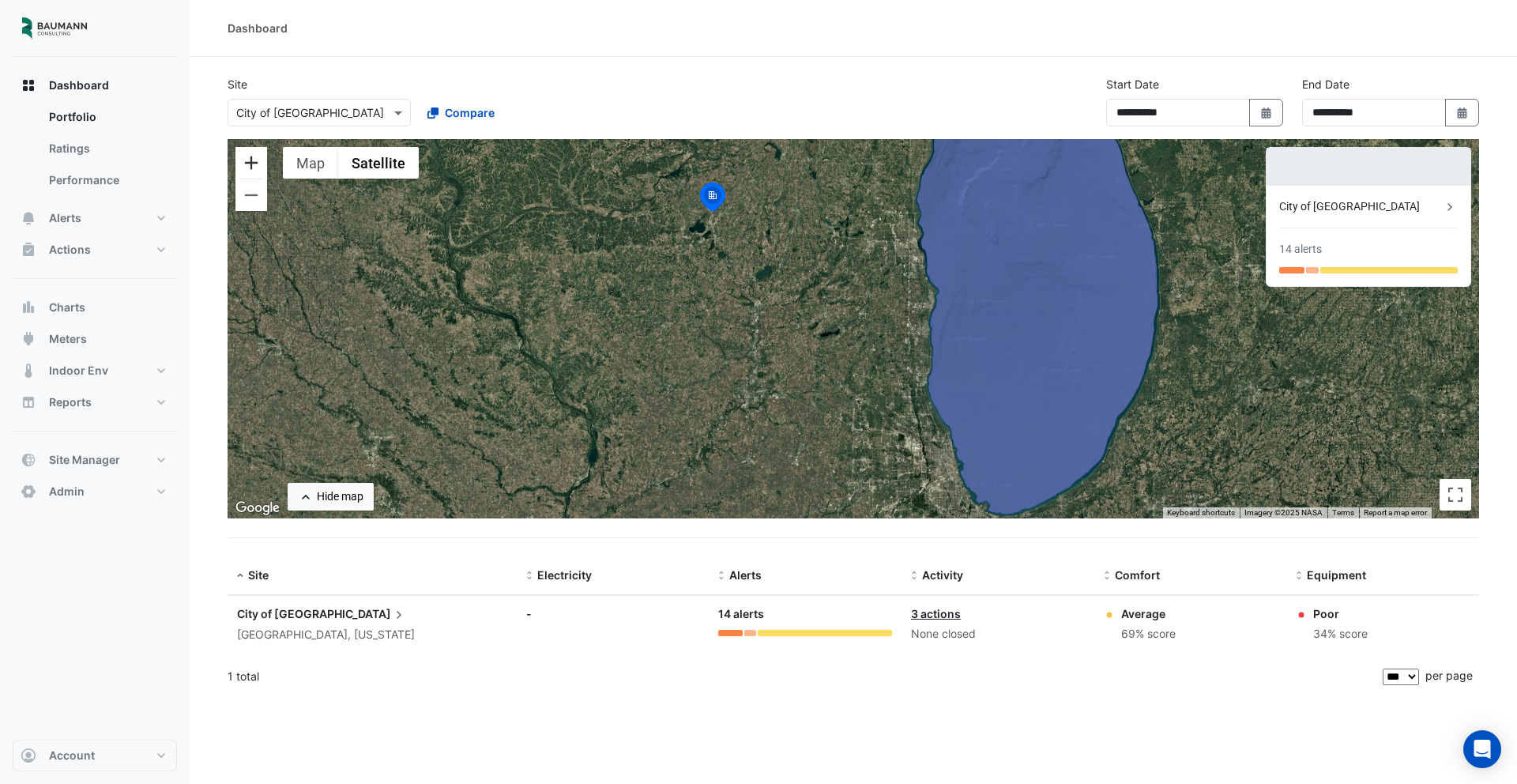
click at [259, 171] on button "Zoom in" at bounding box center [251, 162] width 31 height 31
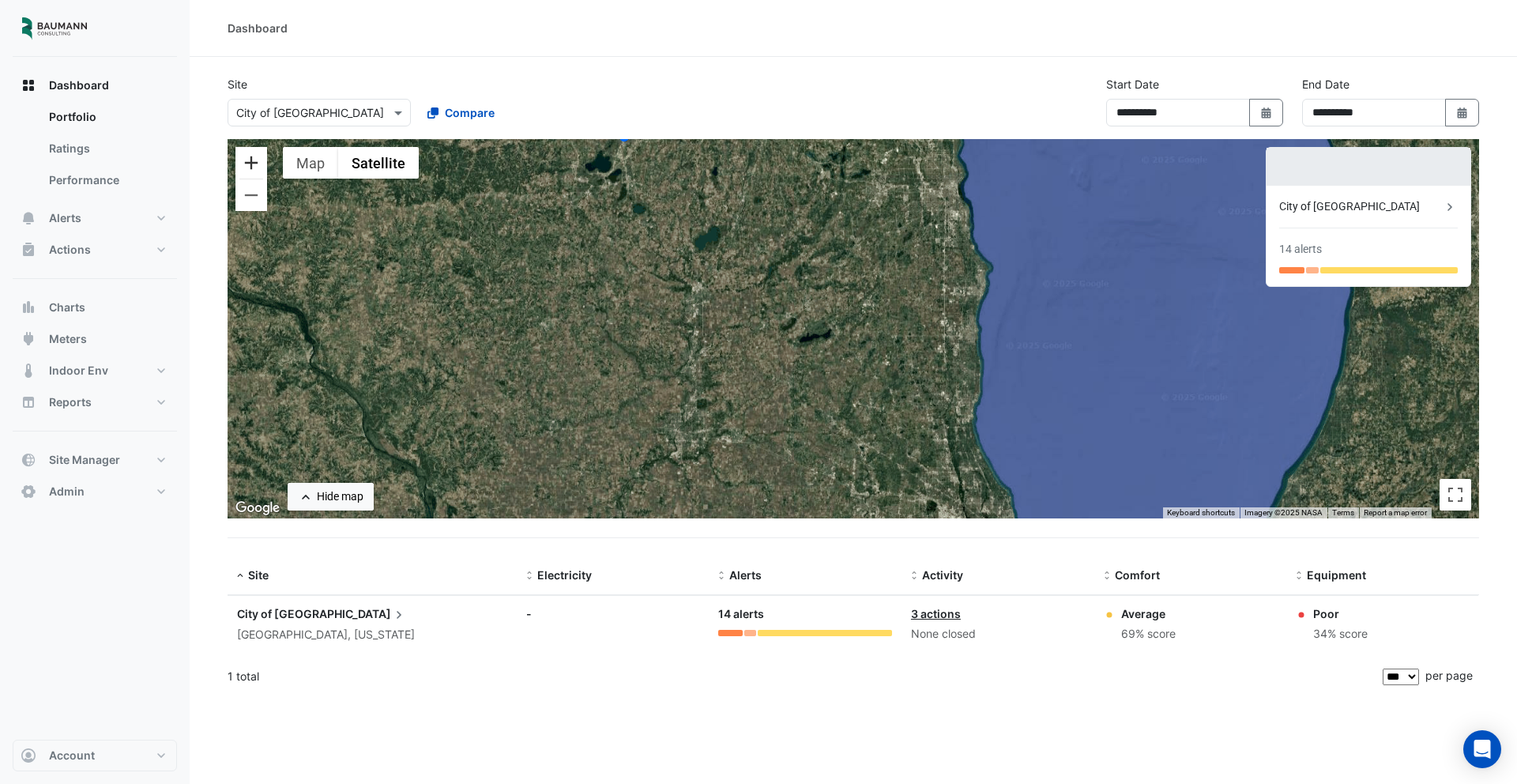
click at [259, 171] on button "Zoom in" at bounding box center [251, 162] width 31 height 31
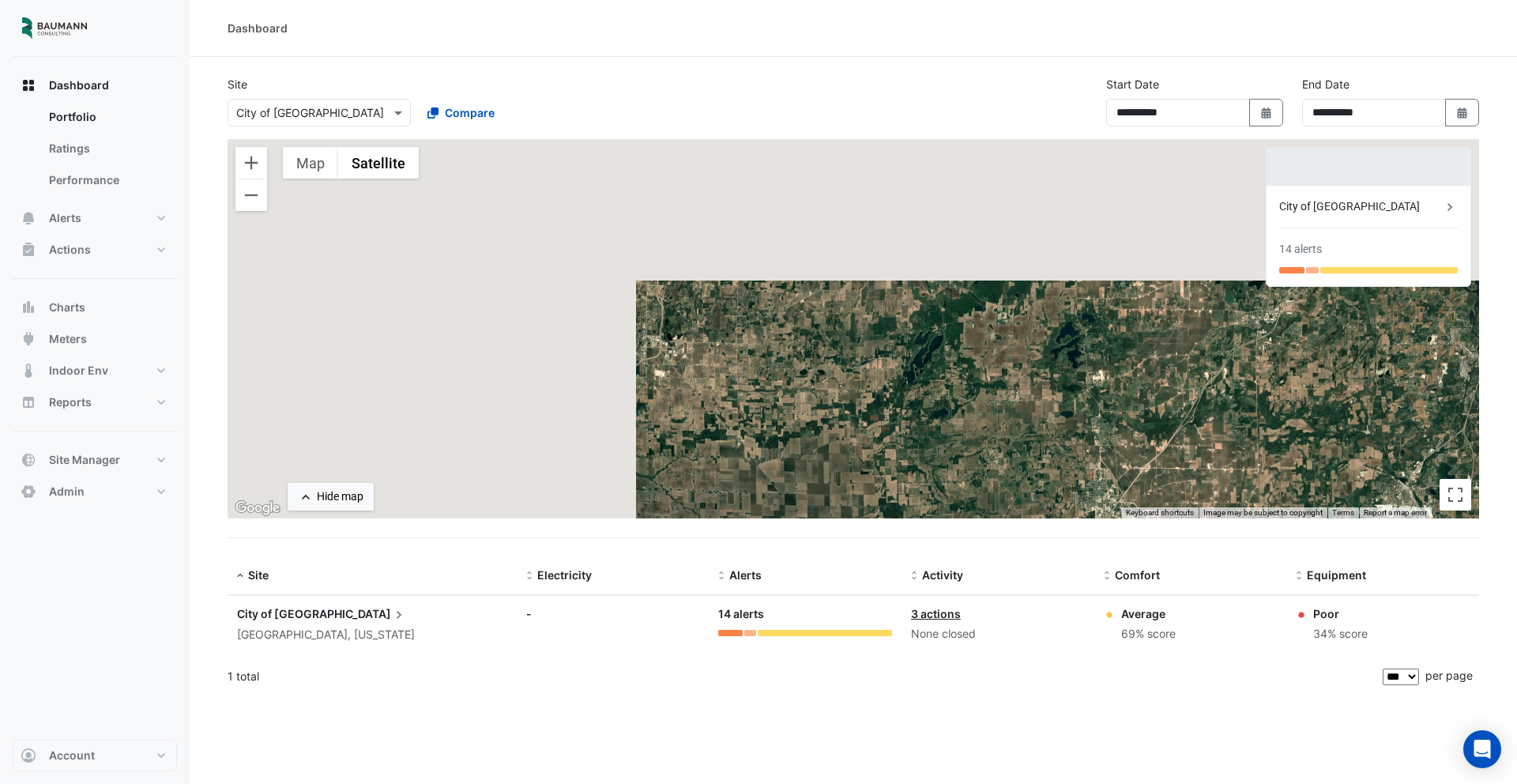
drag, startPoint x: 483, startPoint y: 253, endPoint x: 1012, endPoint y: 596, distance: 630.5
click at [1012, 596] on app-tabular-dashboard "**********" at bounding box center [853, 386] width 1252 height 620
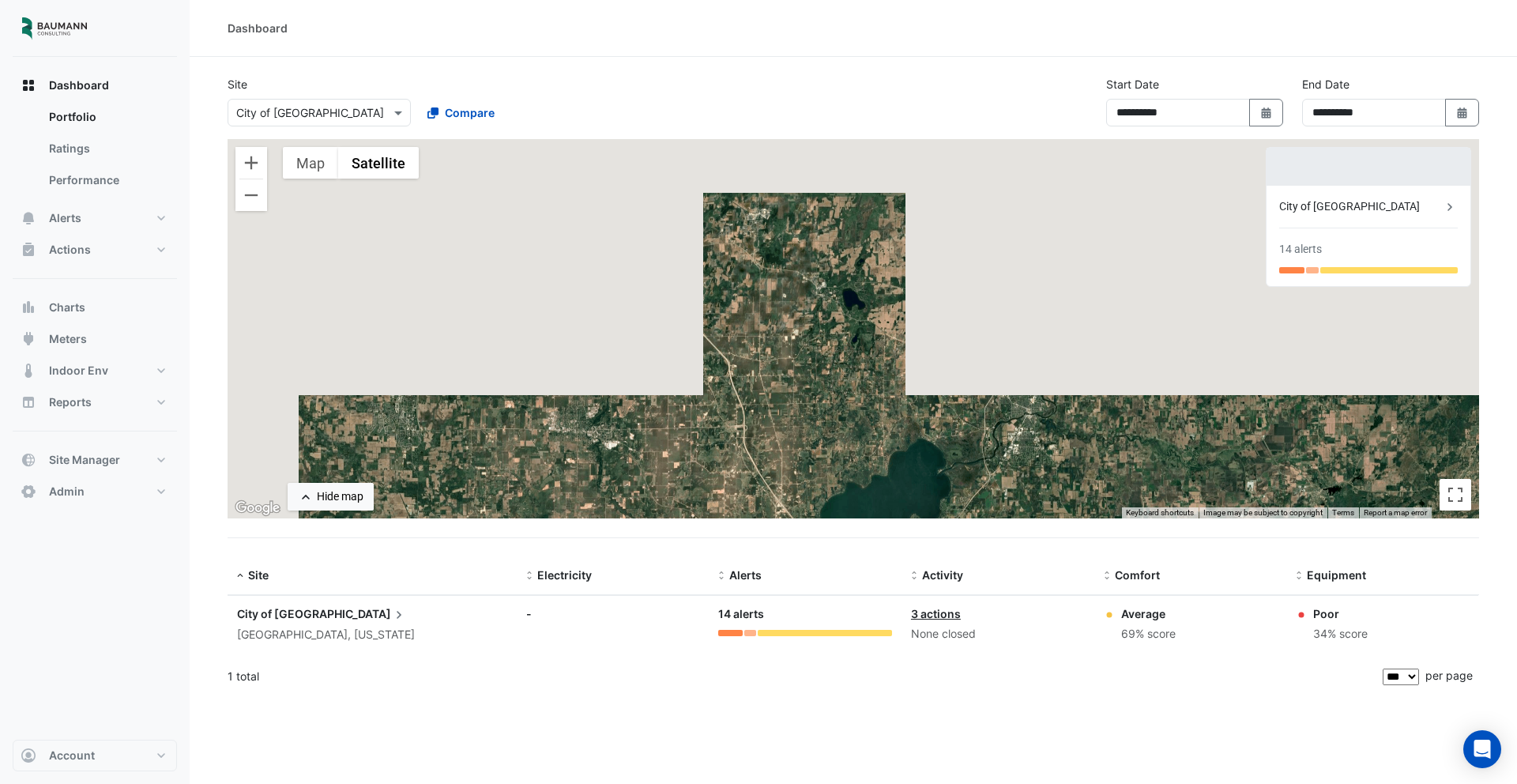
drag, startPoint x: 653, startPoint y: 233, endPoint x: 879, endPoint y: 508, distance: 356.0
click at [879, 508] on div "To activate drag with keyboard, press Alt + Enter. Once in keyboard drag state,…" at bounding box center [853, 329] width 1252 height 379
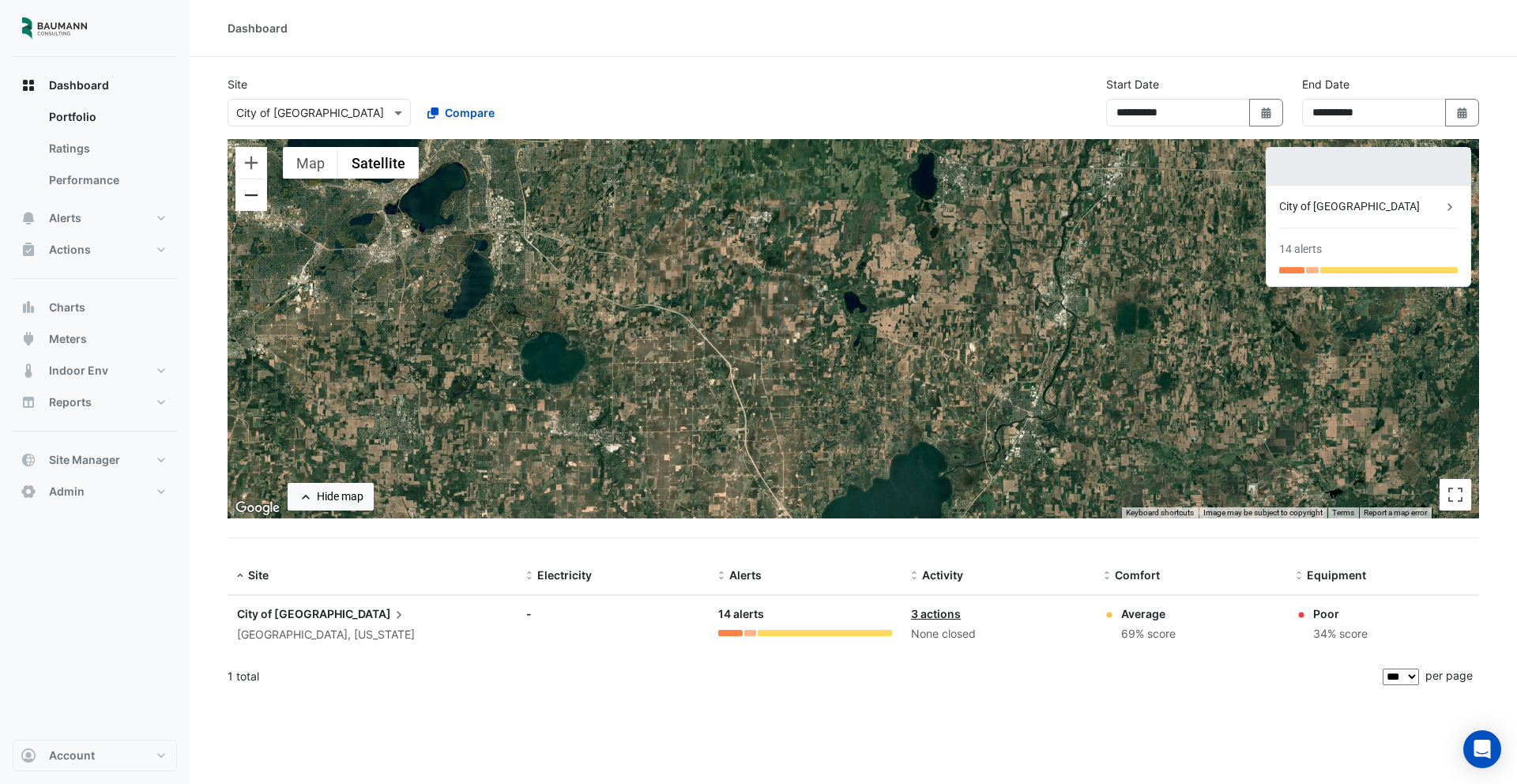
click at [254, 207] on button "Zoom out" at bounding box center [251, 194] width 31 height 31
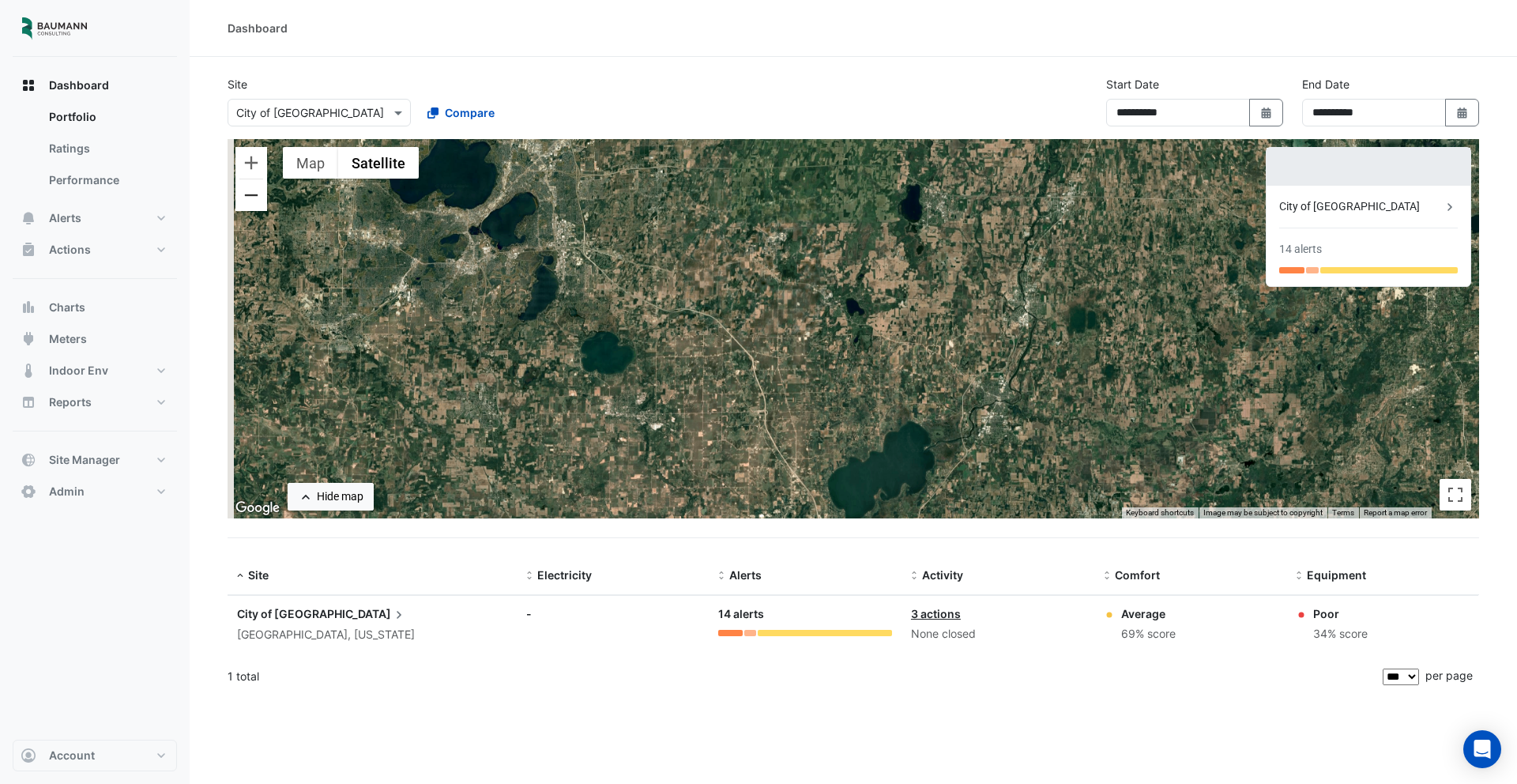
click at [254, 207] on button "Zoom out" at bounding box center [251, 194] width 31 height 31
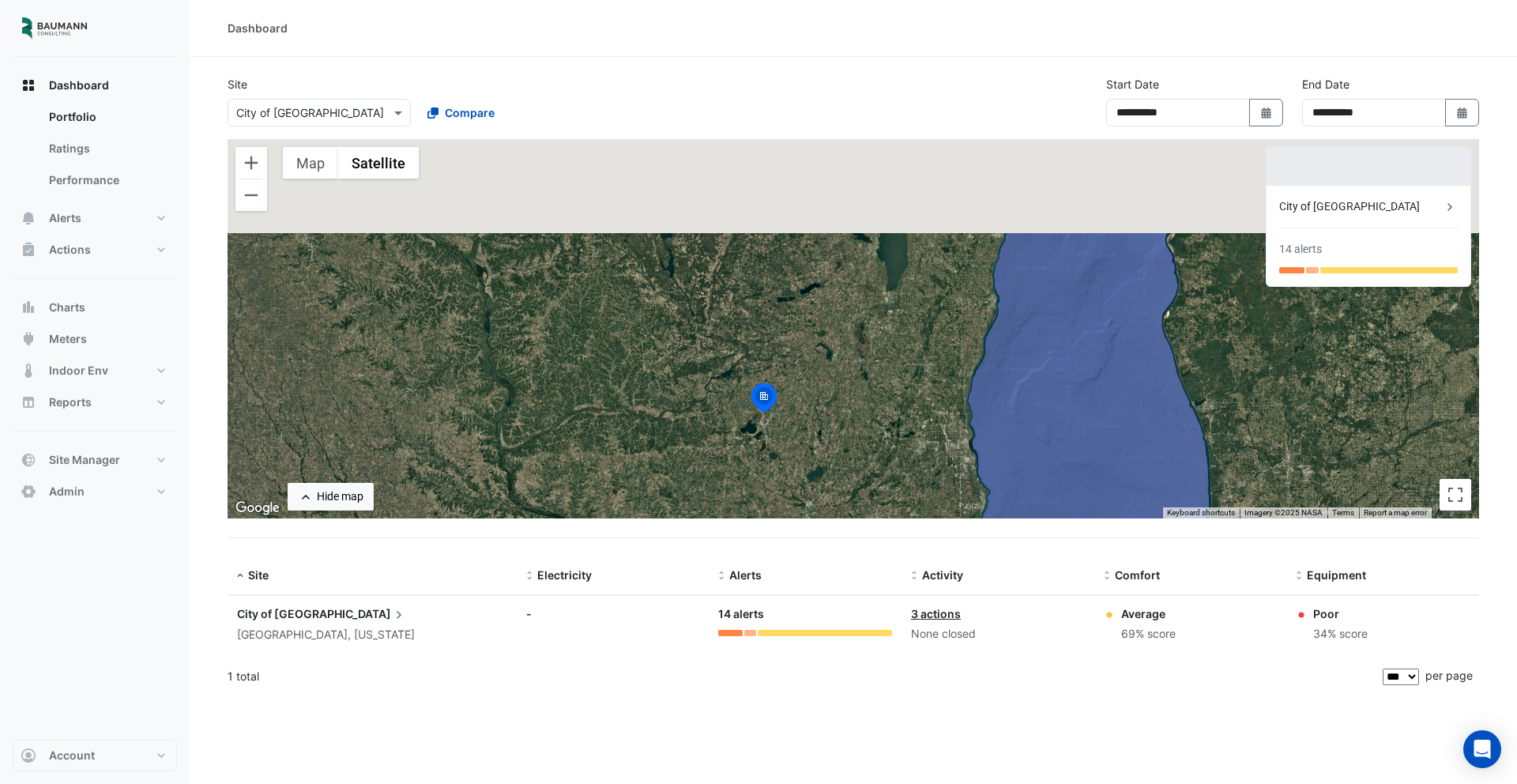
drag, startPoint x: 679, startPoint y: 257, endPoint x: 635, endPoint y: 384, distance: 134.4
click at [637, 384] on div "To activate drag with keyboard, press Alt + Enter. Once in keyboard drag state,…" at bounding box center [853, 329] width 1252 height 379
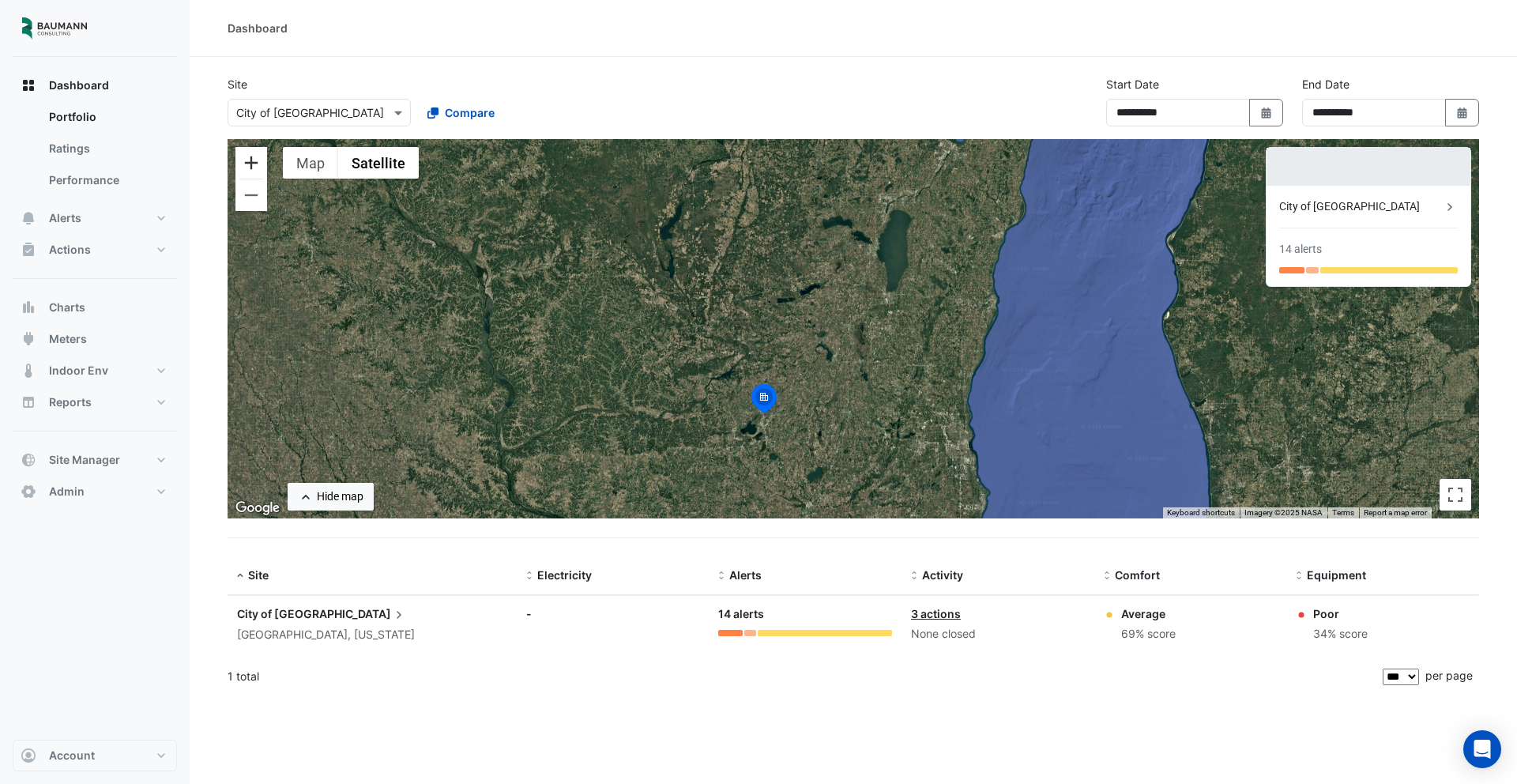
click at [261, 167] on button "Zoom in" at bounding box center [251, 162] width 31 height 31
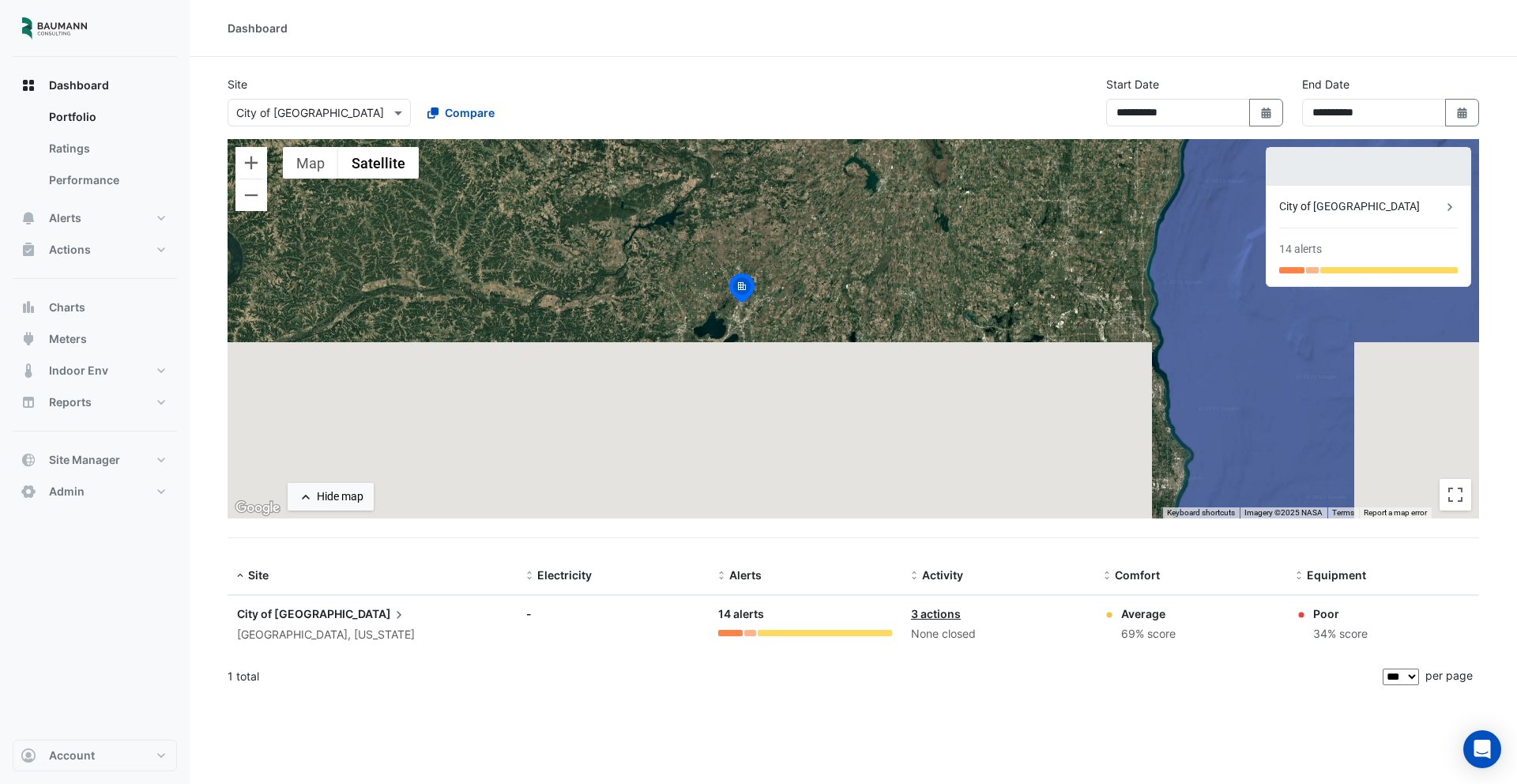
drag, startPoint x: 639, startPoint y: 486, endPoint x: 707, endPoint y: 244, distance: 251.4
click at [707, 244] on div "To activate drag with keyboard, press Alt + Enter. Once in keyboard drag state,…" at bounding box center [853, 329] width 1252 height 379
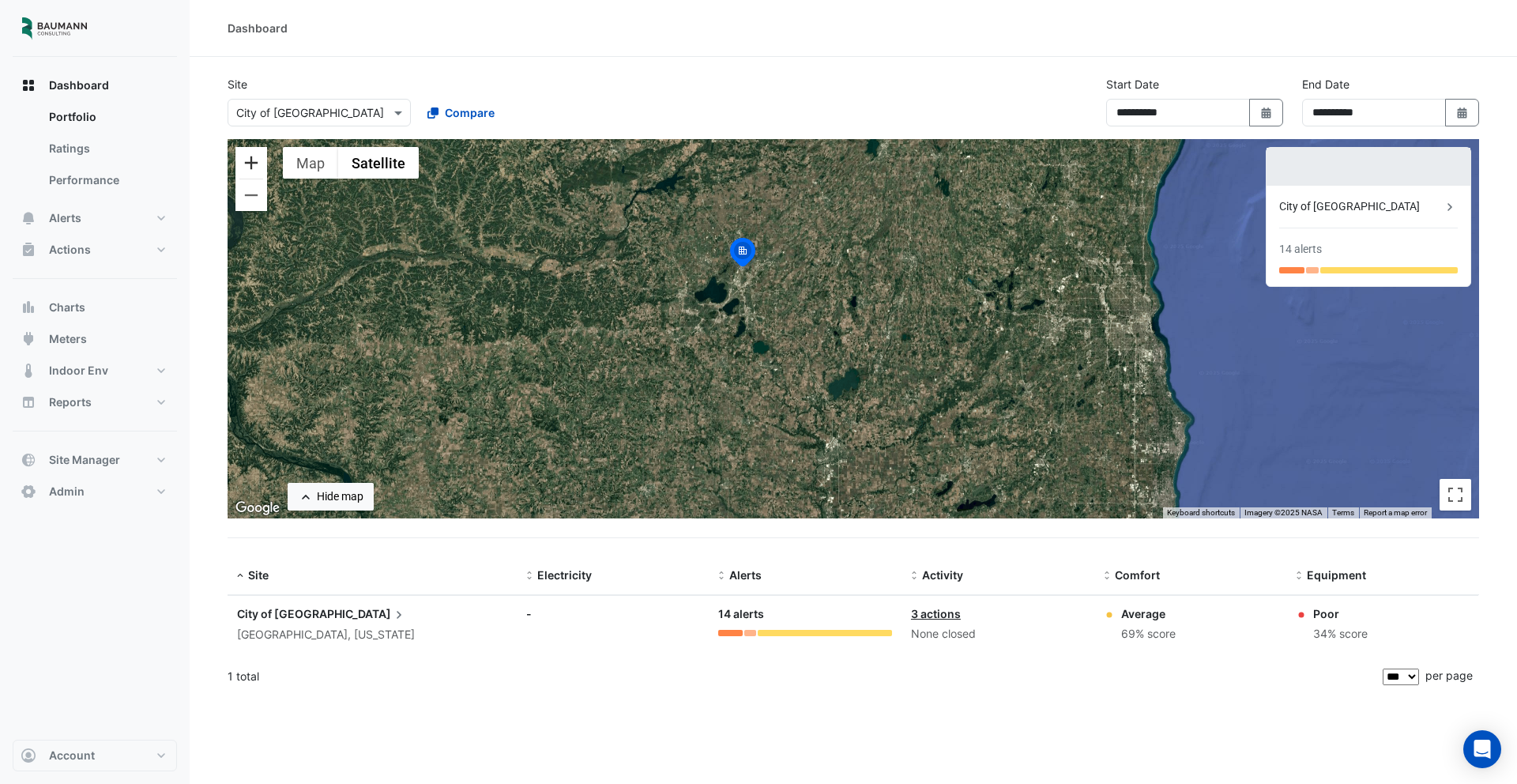
click at [259, 173] on button "Zoom in" at bounding box center [251, 162] width 31 height 31
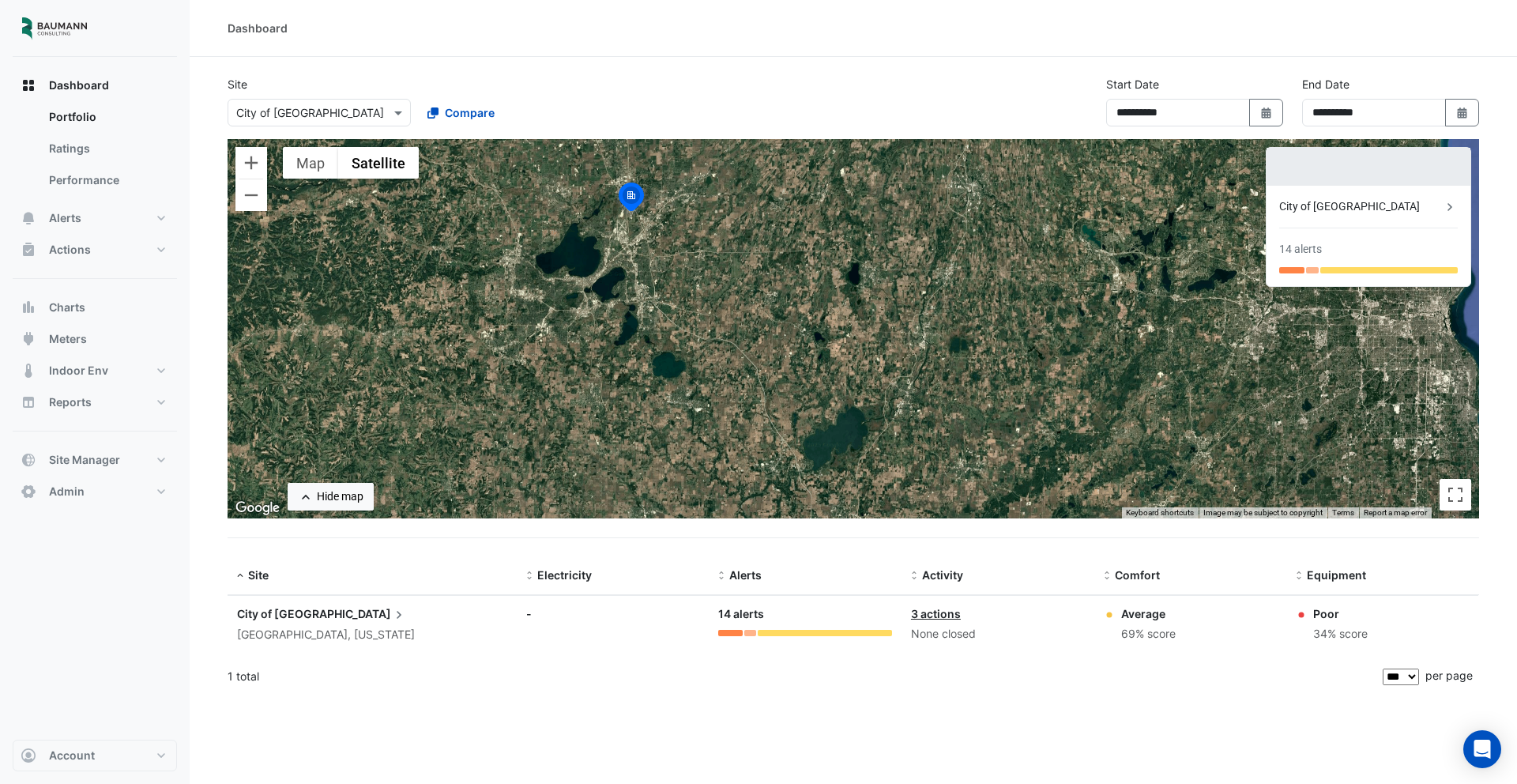
drag, startPoint x: 564, startPoint y: 267, endPoint x: 639, endPoint y: 339, distance: 104.0
click at [639, 339] on div "To activate drag with keyboard, press Alt + Enter. Once in keyboard drag state,…" at bounding box center [853, 329] width 1252 height 379
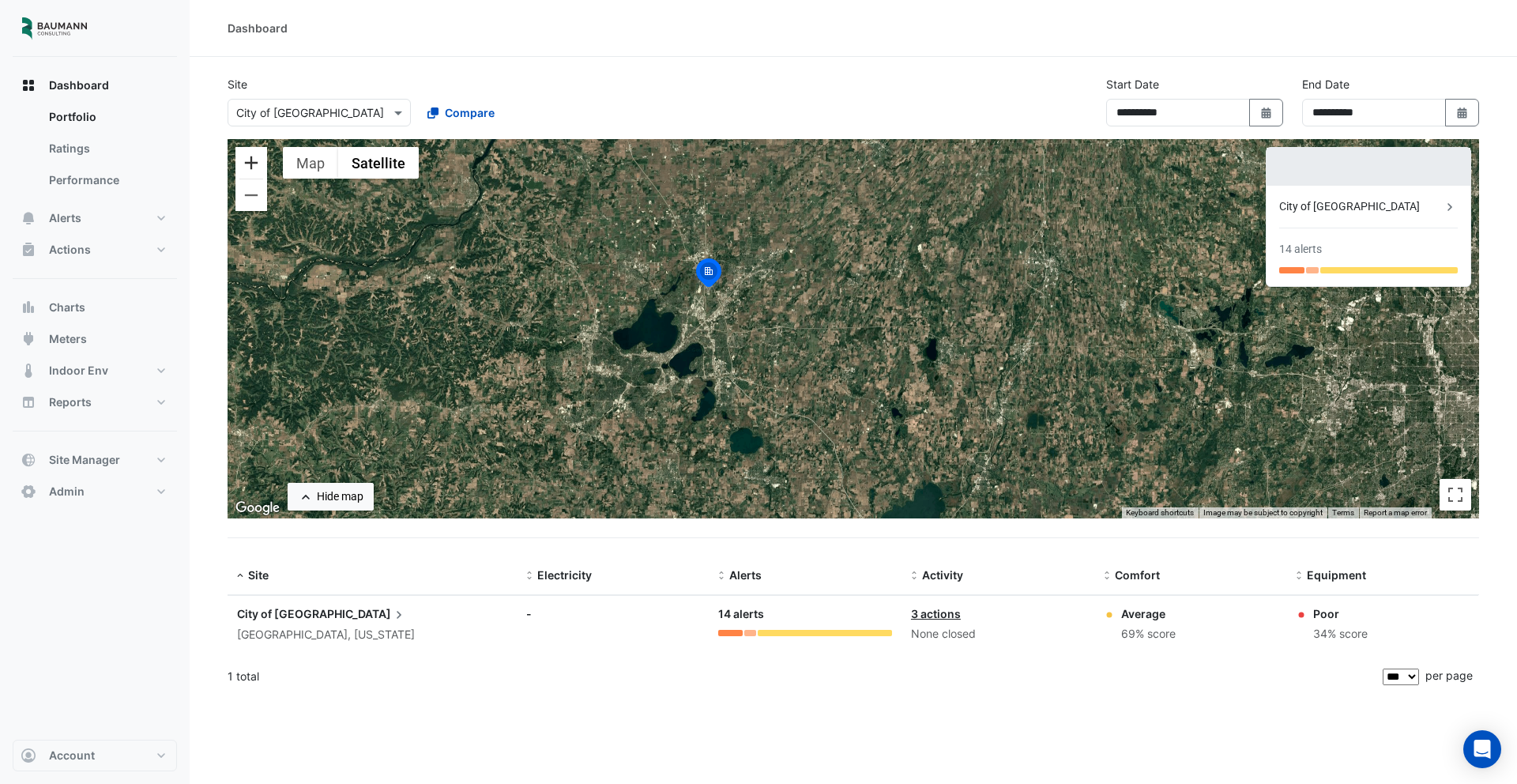
click at [259, 174] on button "Zoom in" at bounding box center [251, 162] width 31 height 31
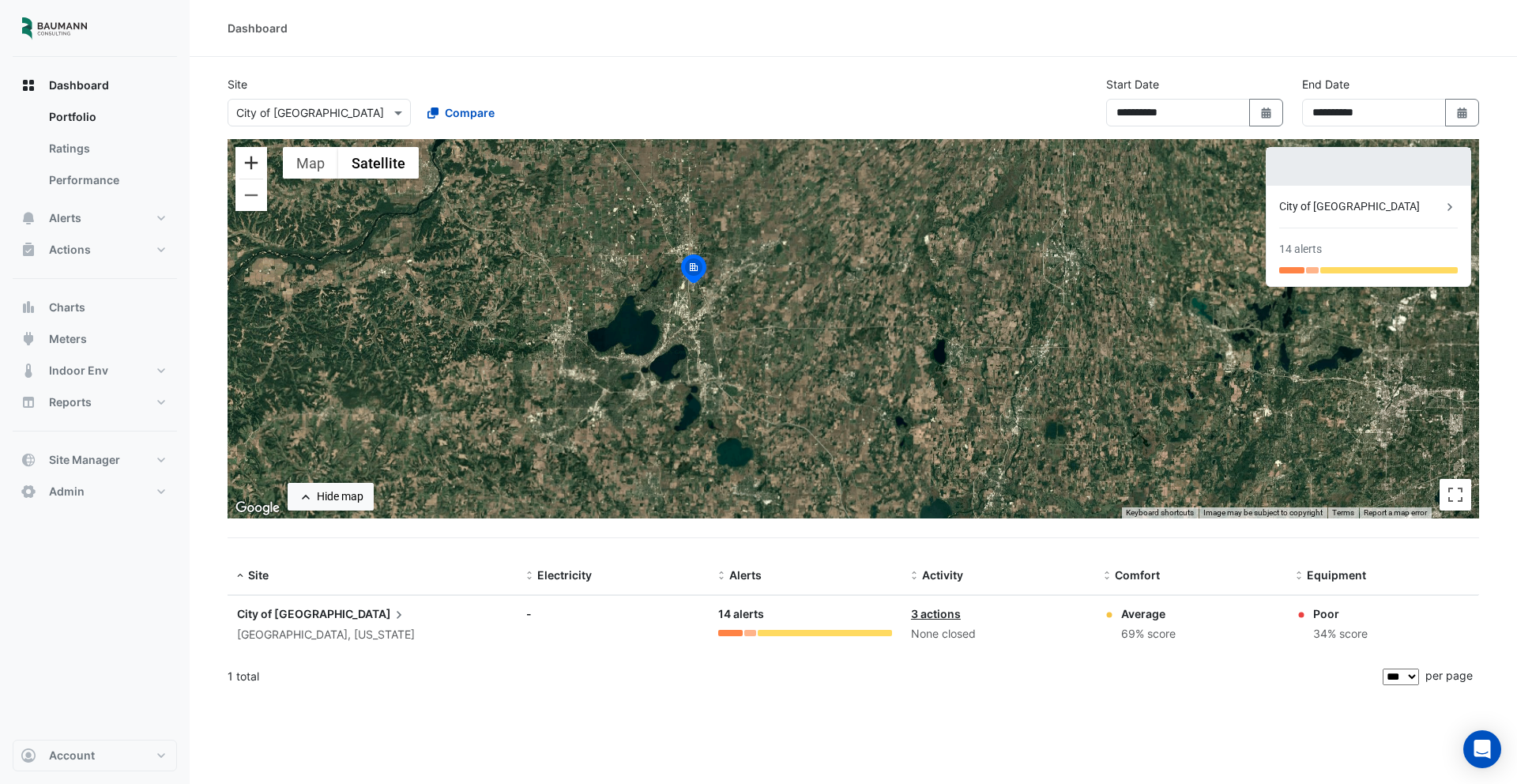
click at [259, 174] on button "Zoom in" at bounding box center [251, 162] width 31 height 31
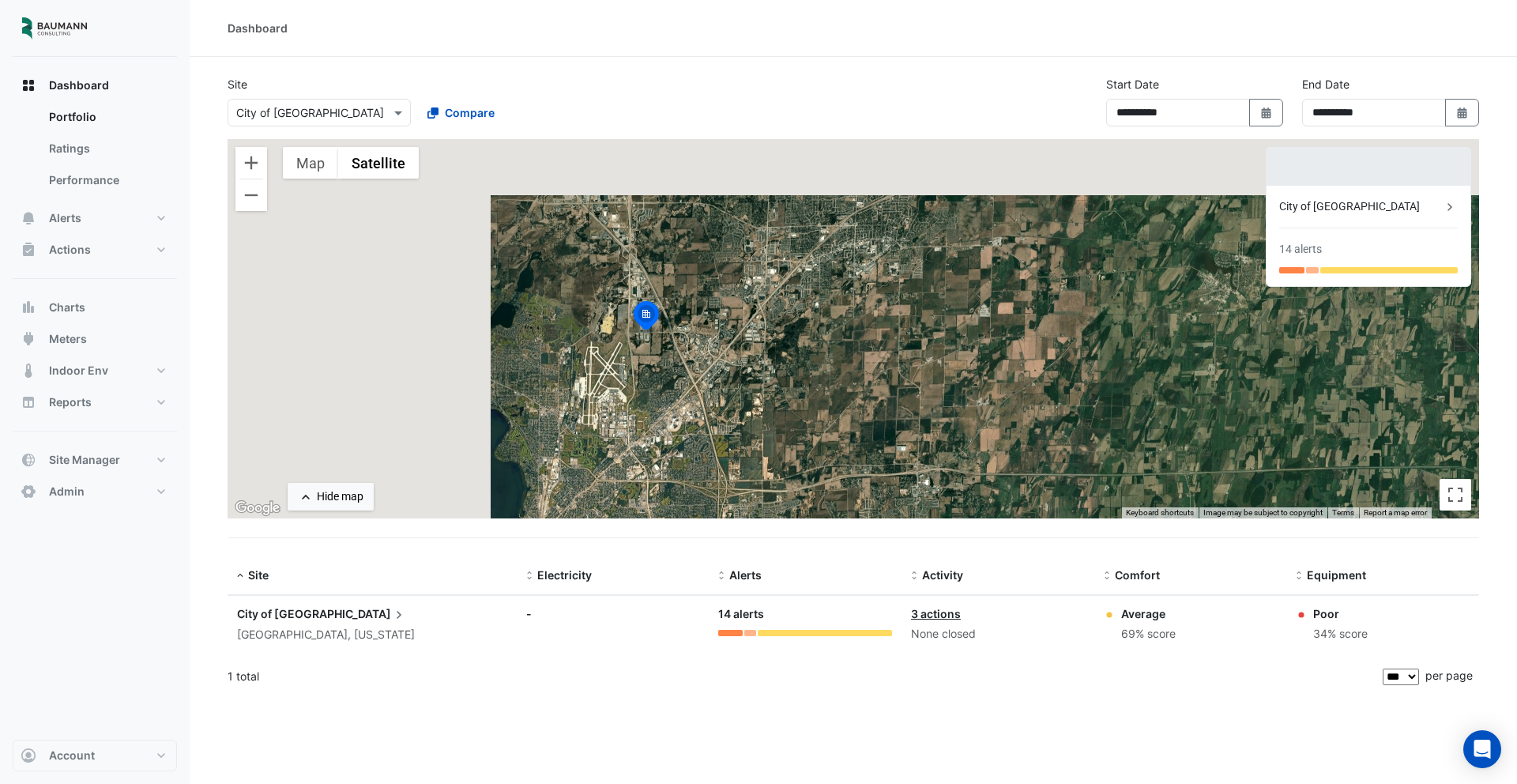
drag, startPoint x: 379, startPoint y: 286, endPoint x: 776, endPoint y: 438, distance: 425.1
click at [777, 438] on div "To activate drag with keyboard, press Alt + Enter. Once in keyboard drag state,…" at bounding box center [853, 329] width 1252 height 379
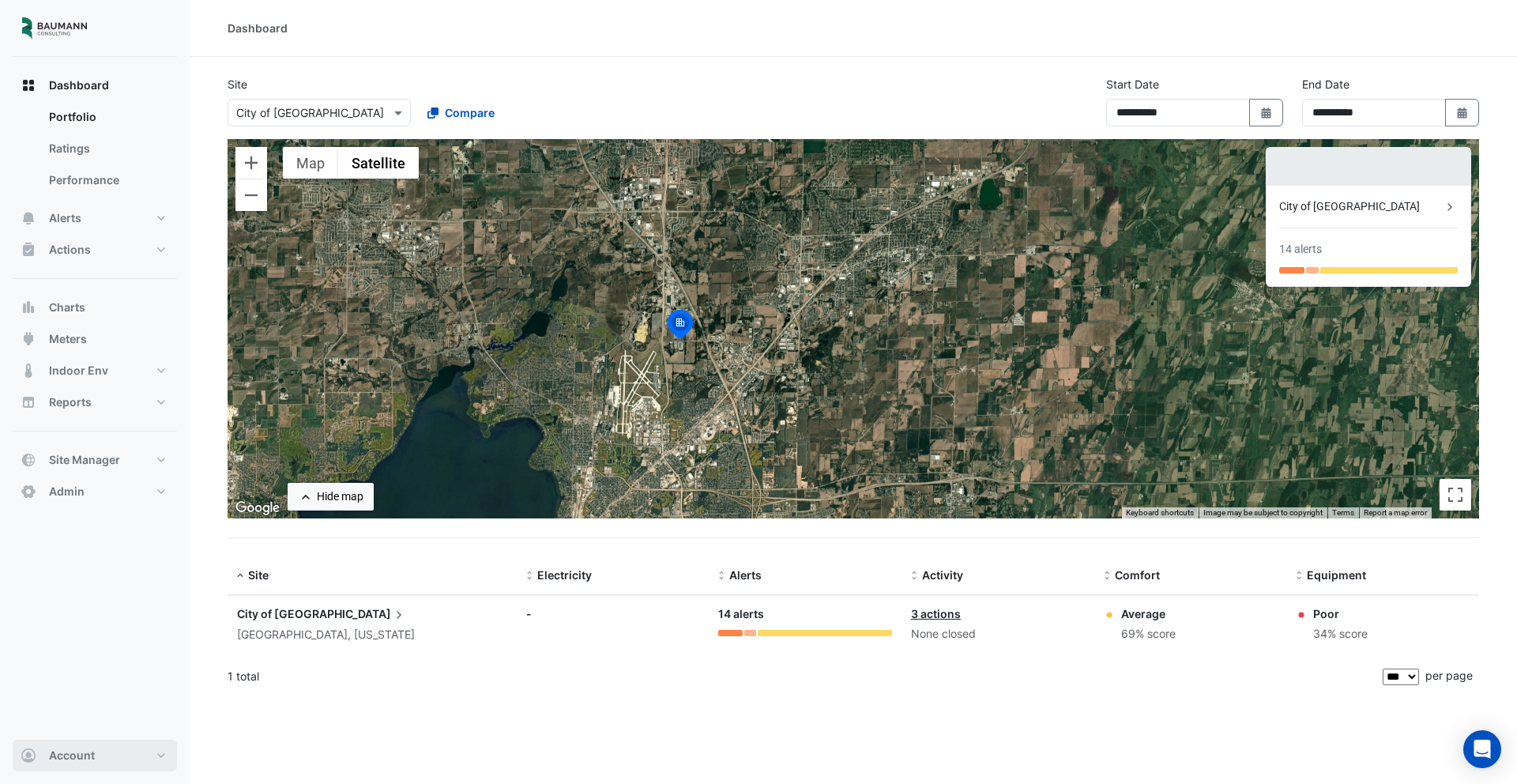
click at [72, 752] on span "Account" at bounding box center [72, 755] width 46 height 16
click at [86, 717] on link "Sign Out" at bounding box center [95, 715] width 150 height 31
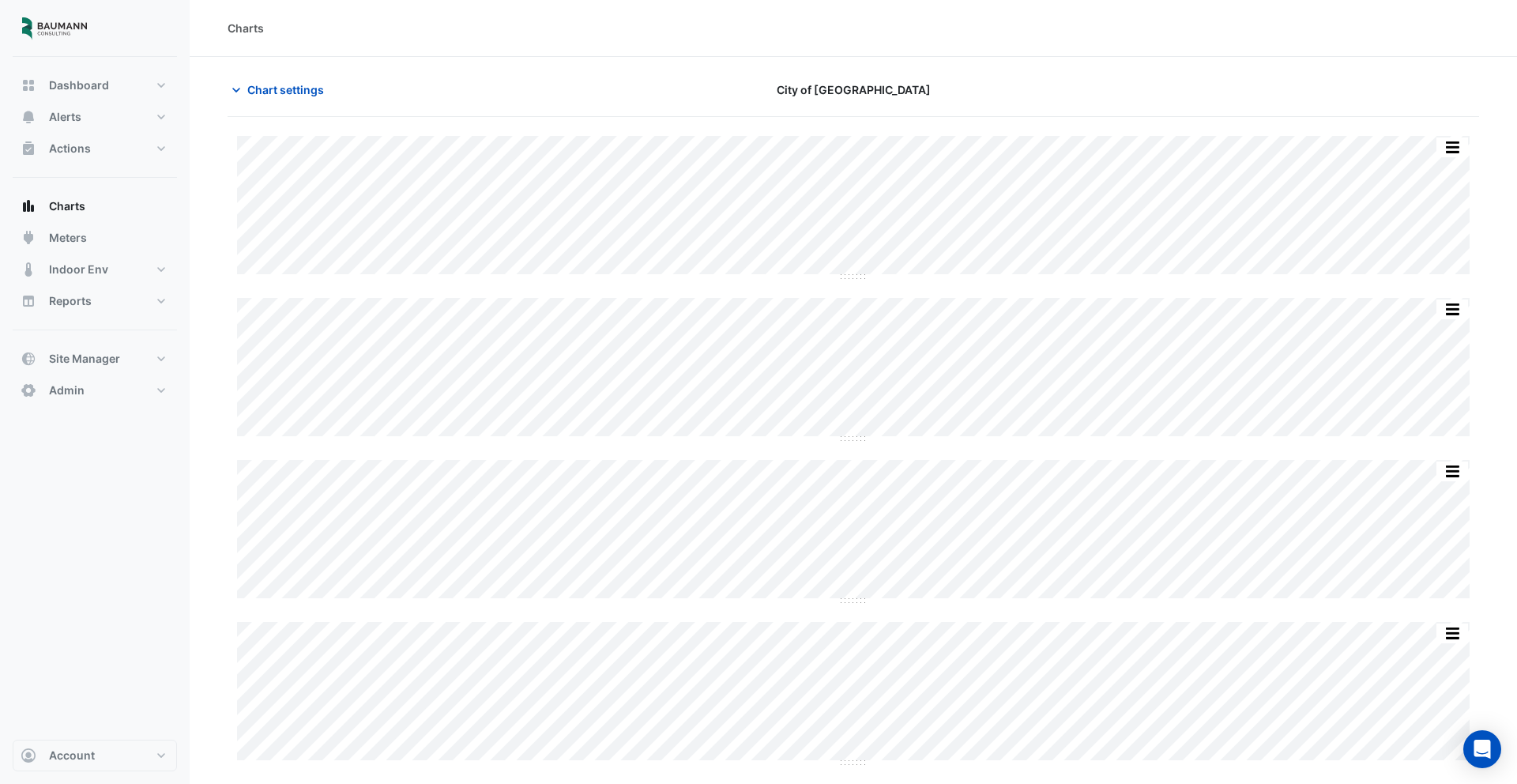
type input "**********"
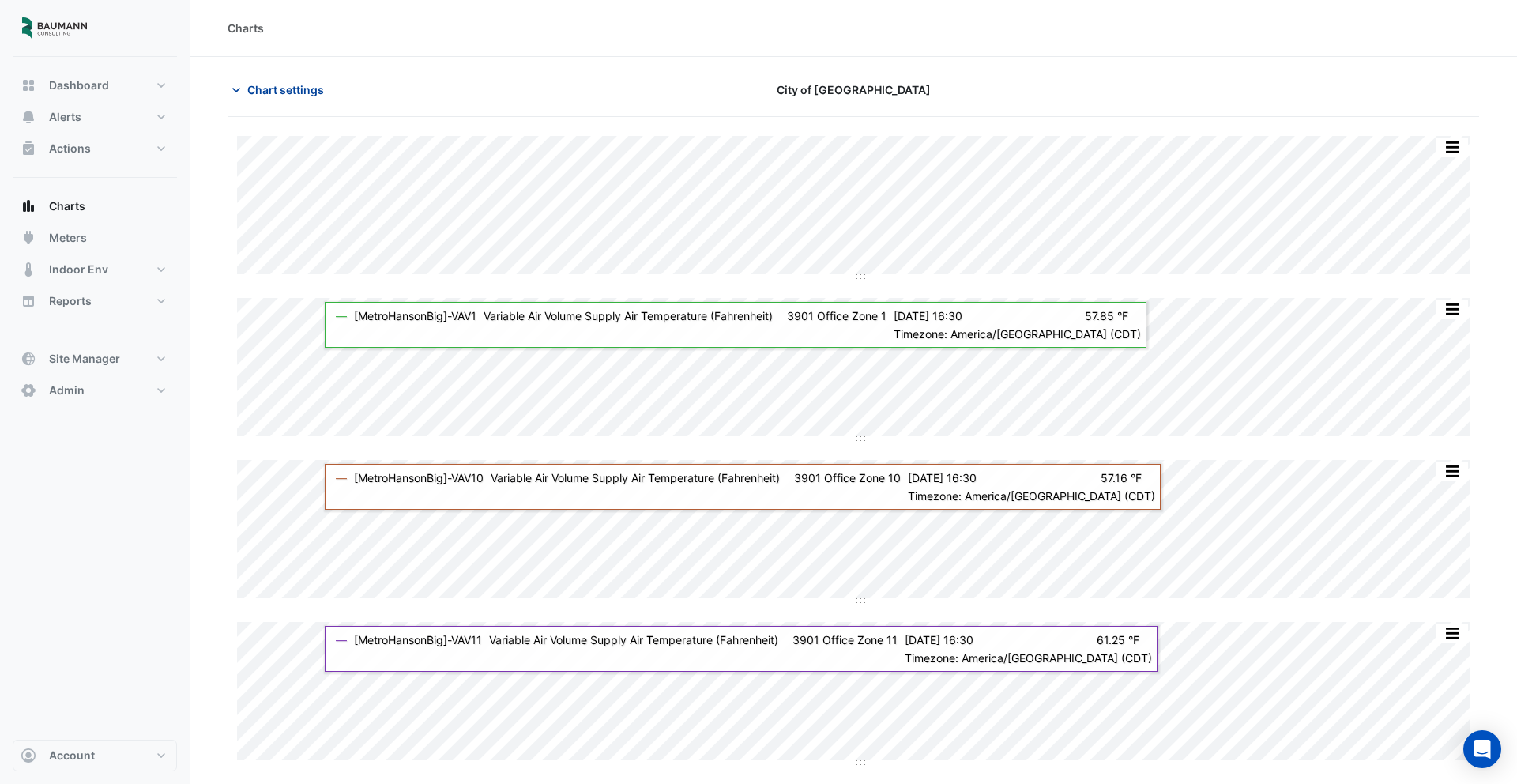
click at [287, 98] on button "Chart settings" at bounding box center [281, 90] width 106 height 28
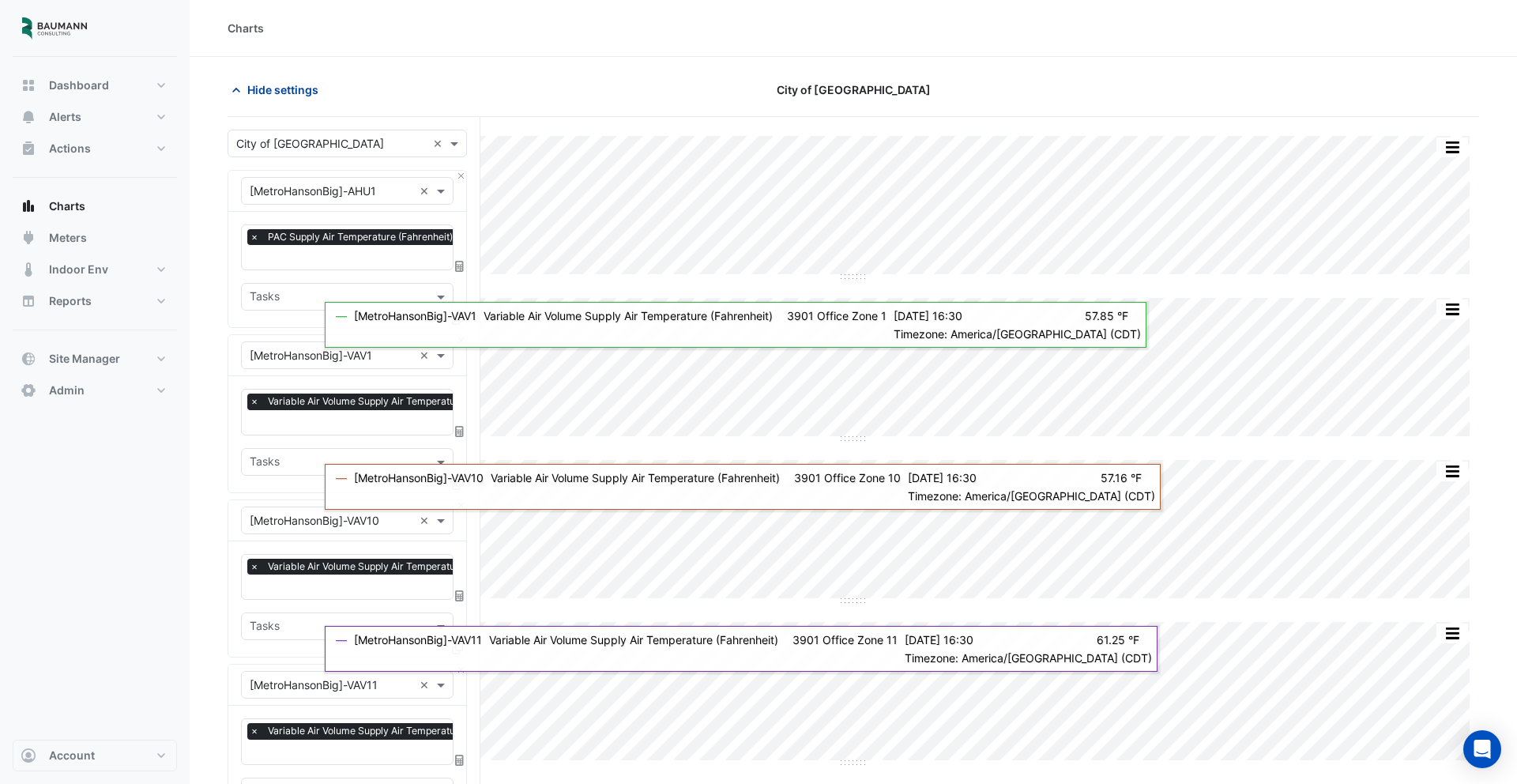
click at [270, 95] on span "Hide settings" at bounding box center [283, 90] width 71 height 17
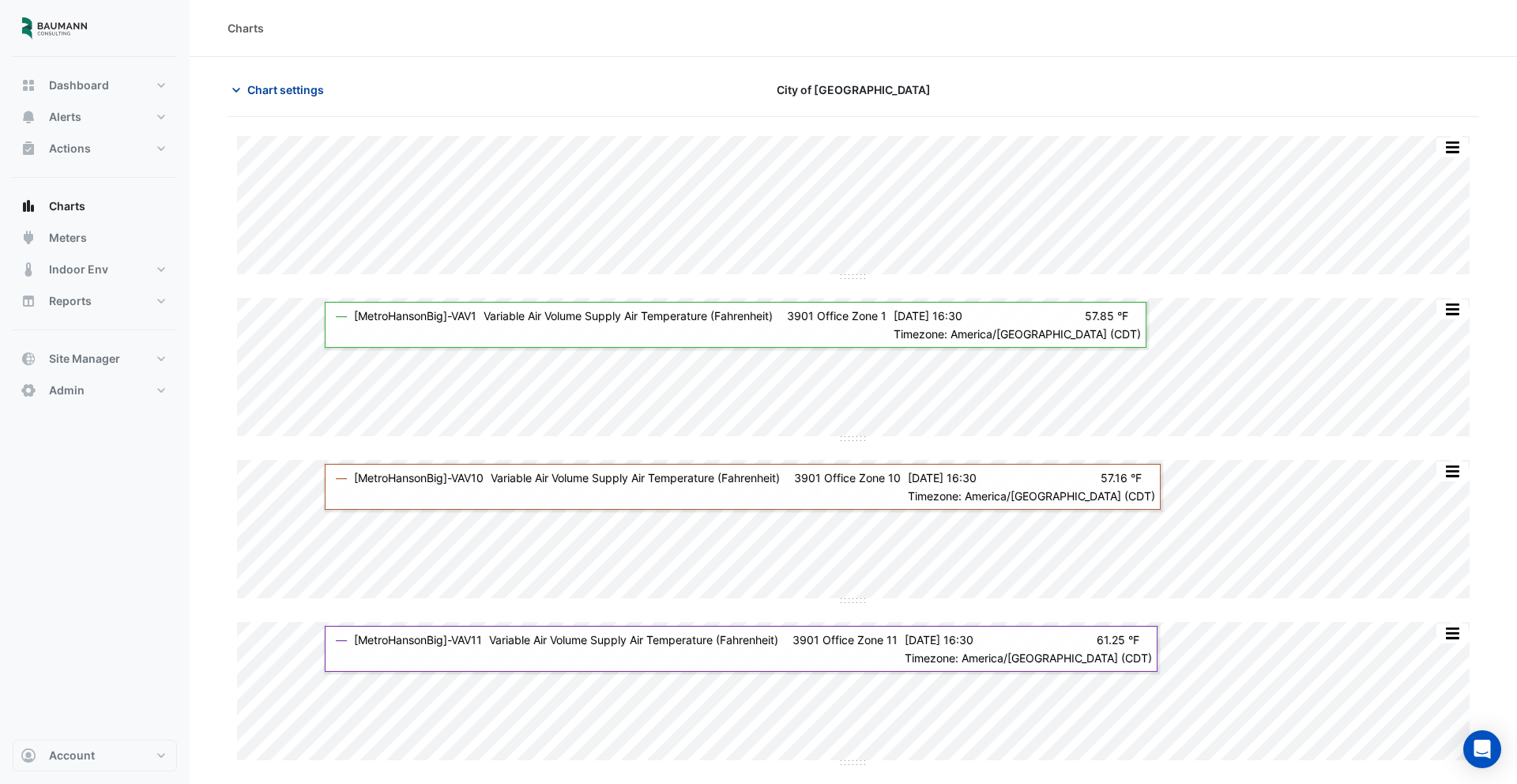
click at [308, 88] on span "Chart settings" at bounding box center [286, 90] width 77 height 17
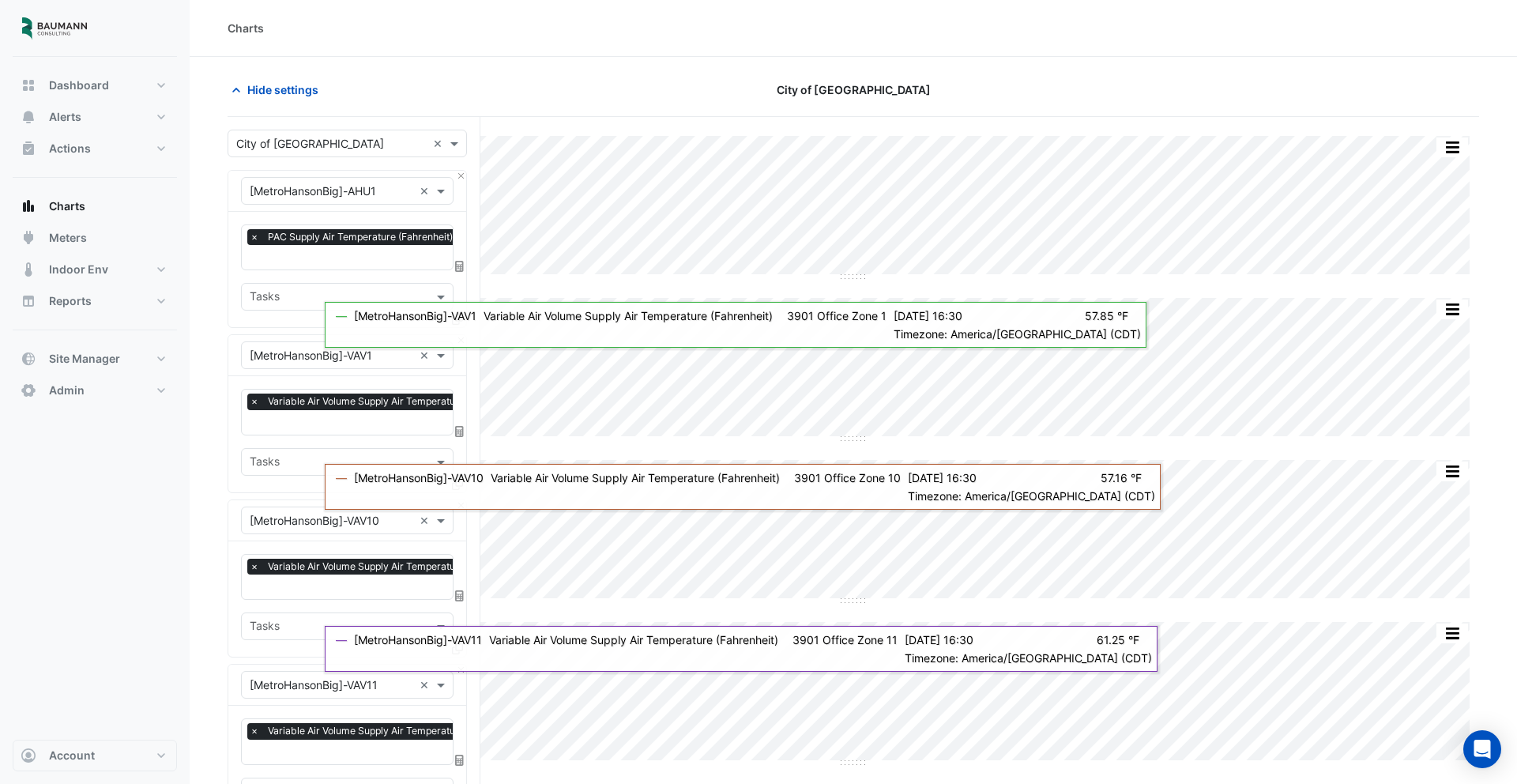
click at [364, 198] on input "text" at bounding box center [331, 192] width 164 height 17
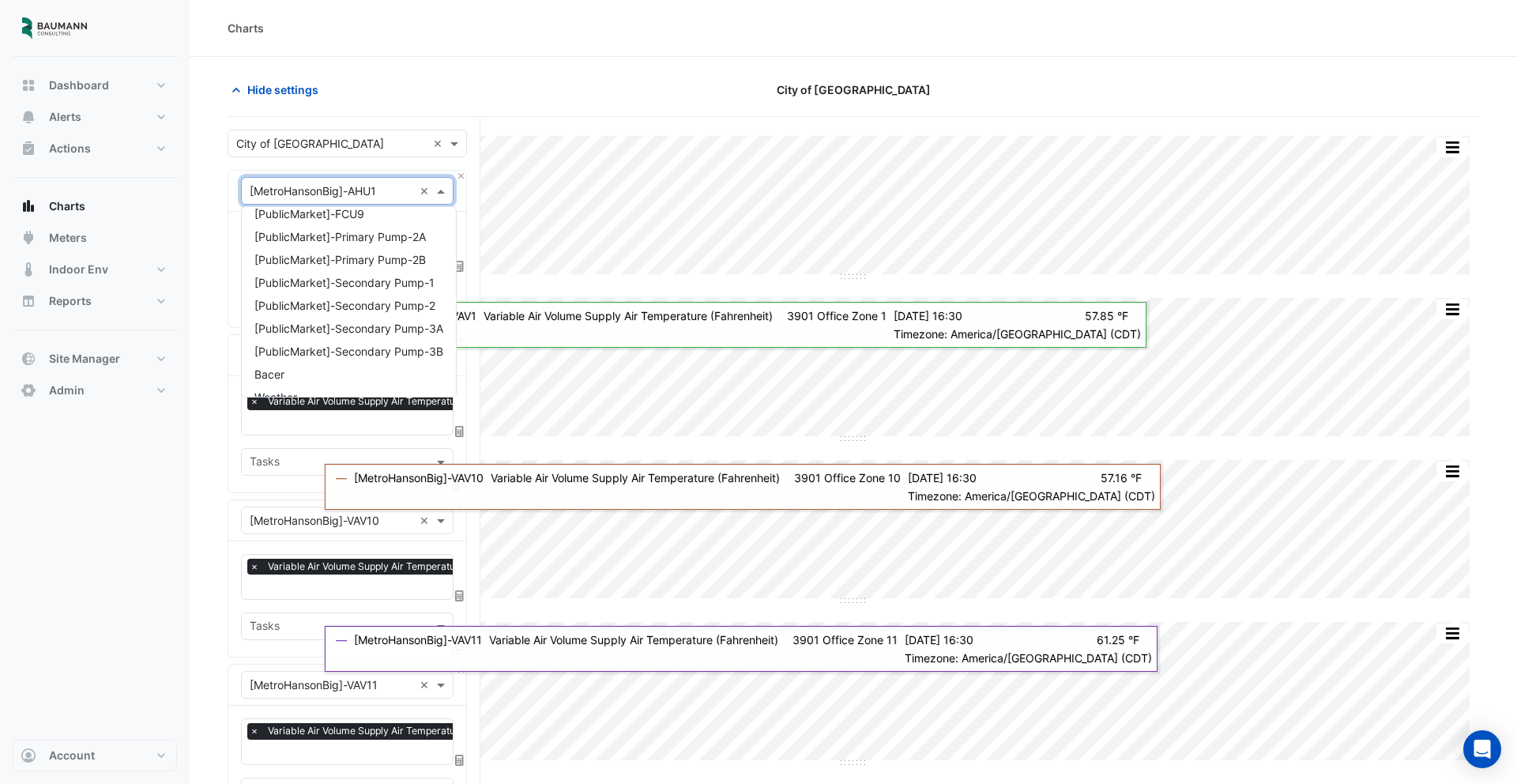
scroll to position [2114, 0]
click at [104, 300] on button "Reports" at bounding box center [95, 301] width 164 height 31
select select "***"
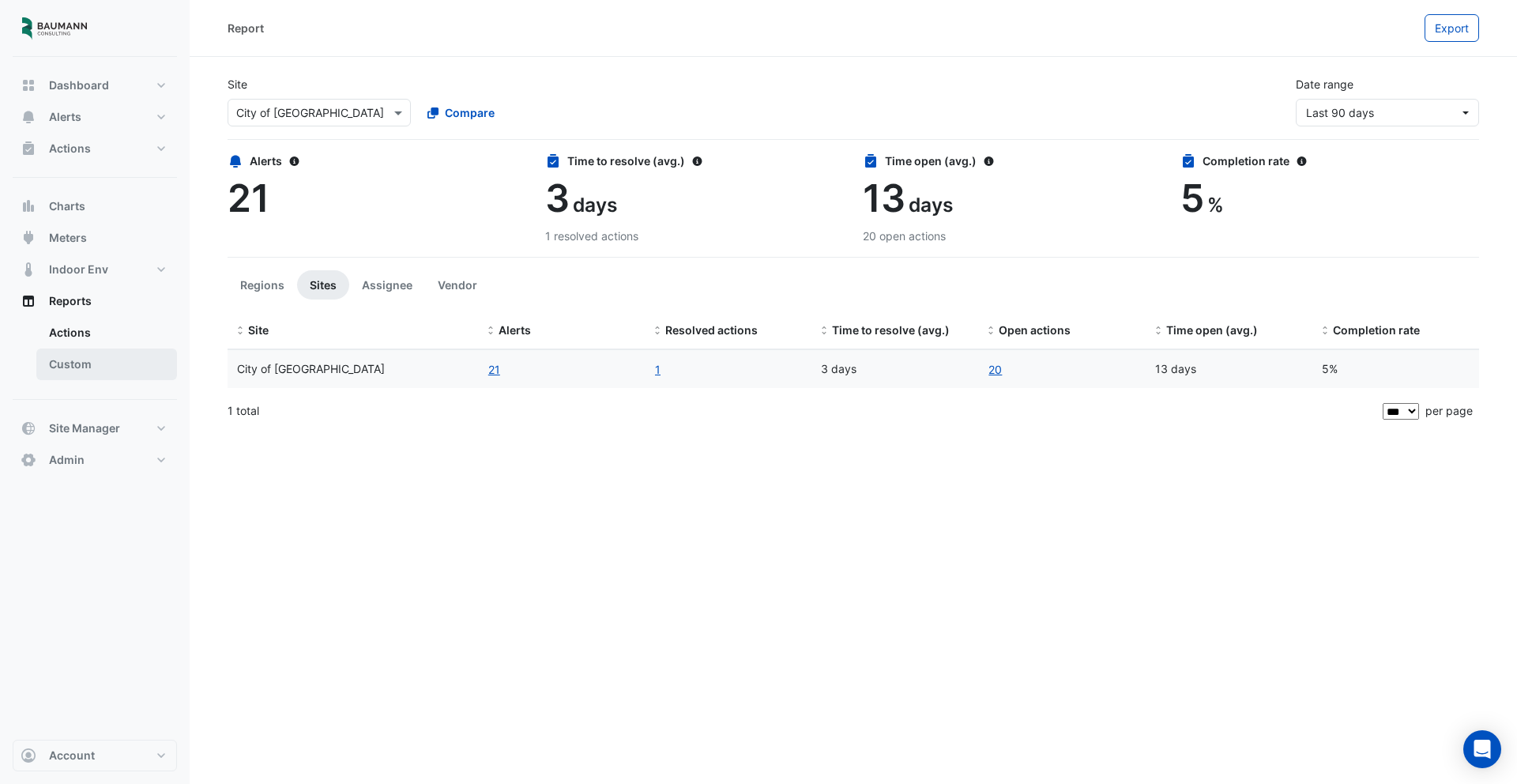
click at [112, 357] on link "Custom" at bounding box center [106, 363] width 140 height 31
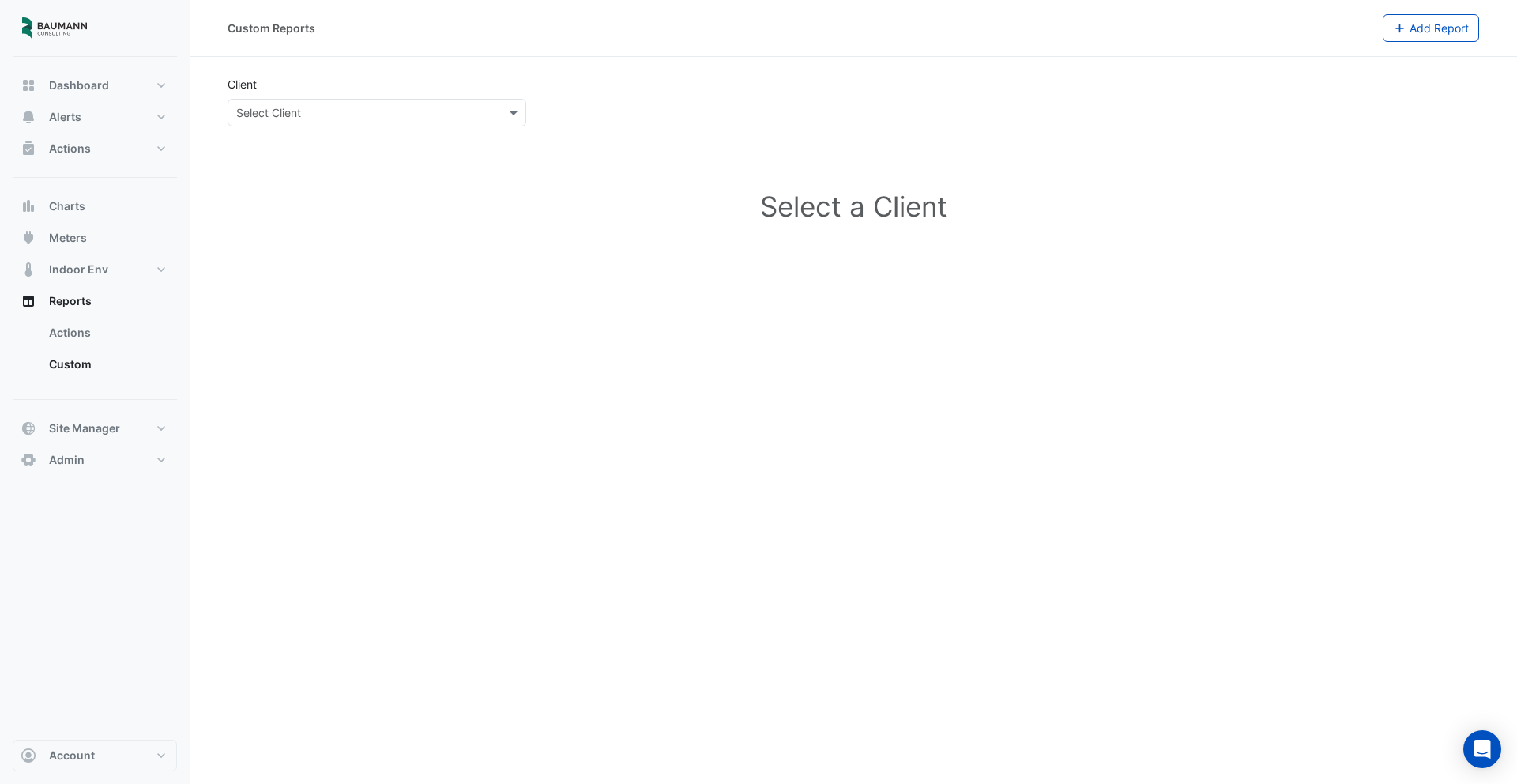
click at [385, 128] on app-external-reports "Client Select Client Select a Client" at bounding box center [853, 177] width 1252 height 204
click at [337, 91] on div "Client Select Client" at bounding box center [377, 101] width 318 height 51
click at [420, 121] on div "Select Client" at bounding box center [376, 112] width 298 height 28
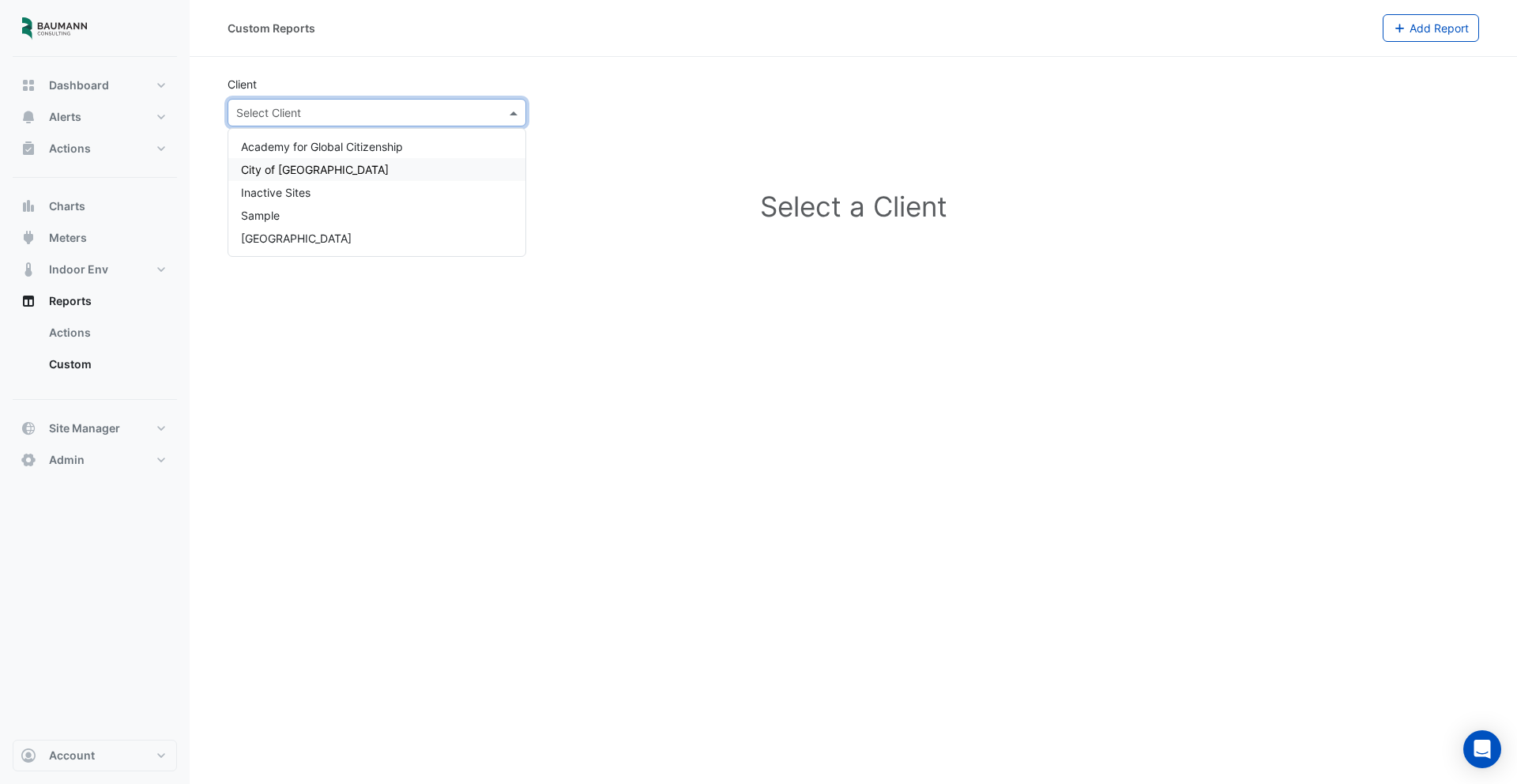
click at [323, 172] on div "City of [GEOGRAPHIC_DATA]" at bounding box center [377, 169] width 297 height 23
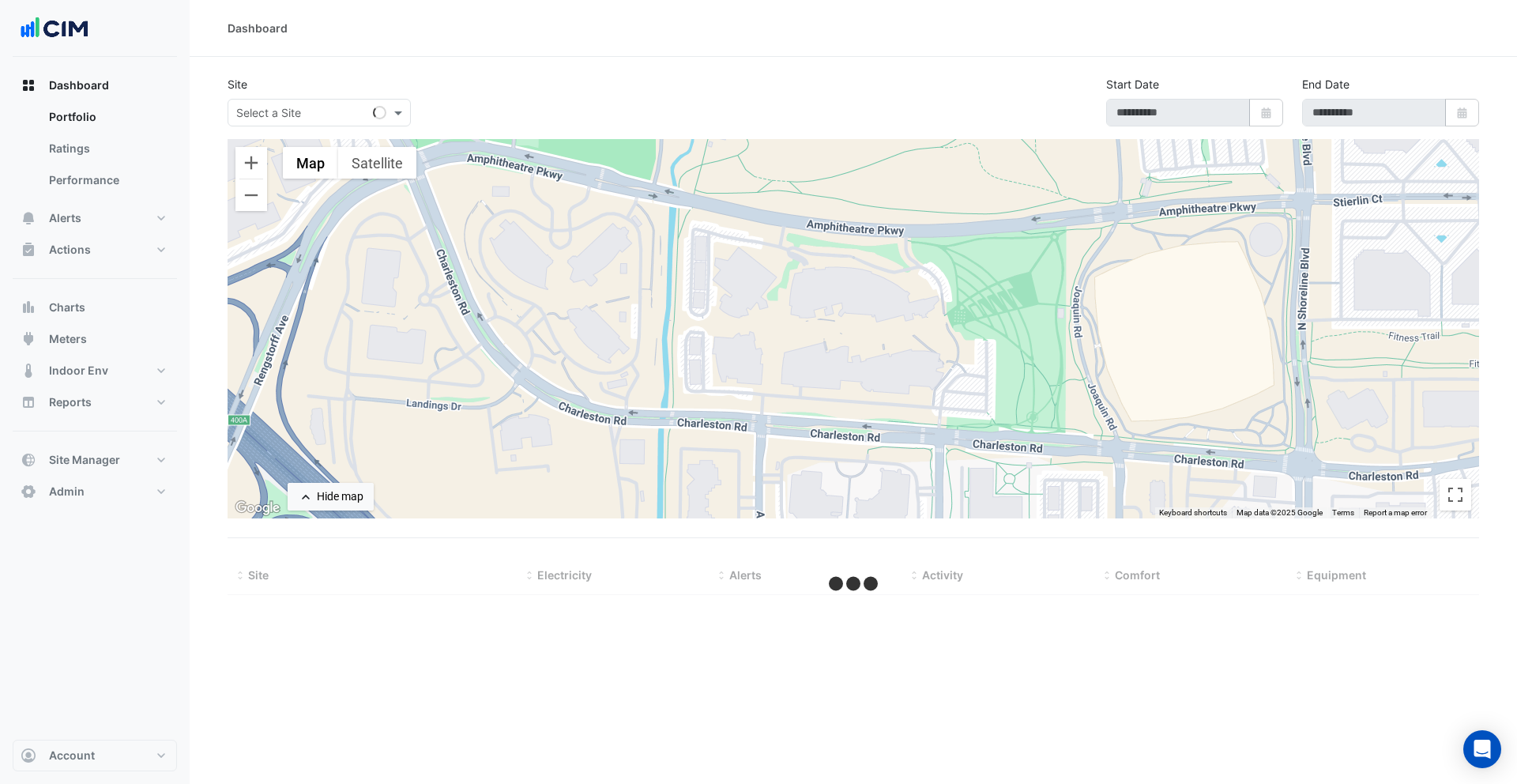
type input "**********"
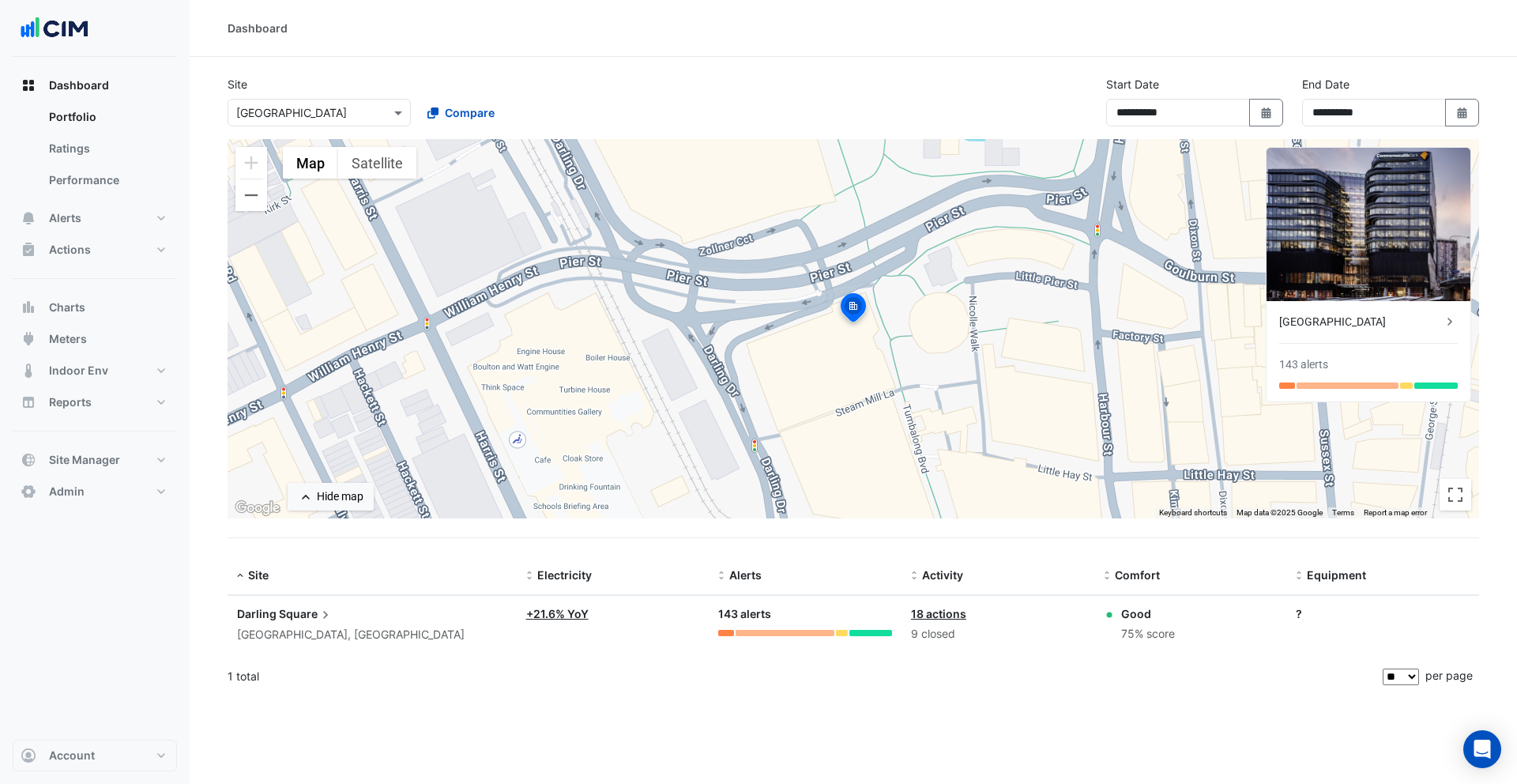
click at [315, 116] on input "text" at bounding box center [303, 113] width 134 height 17
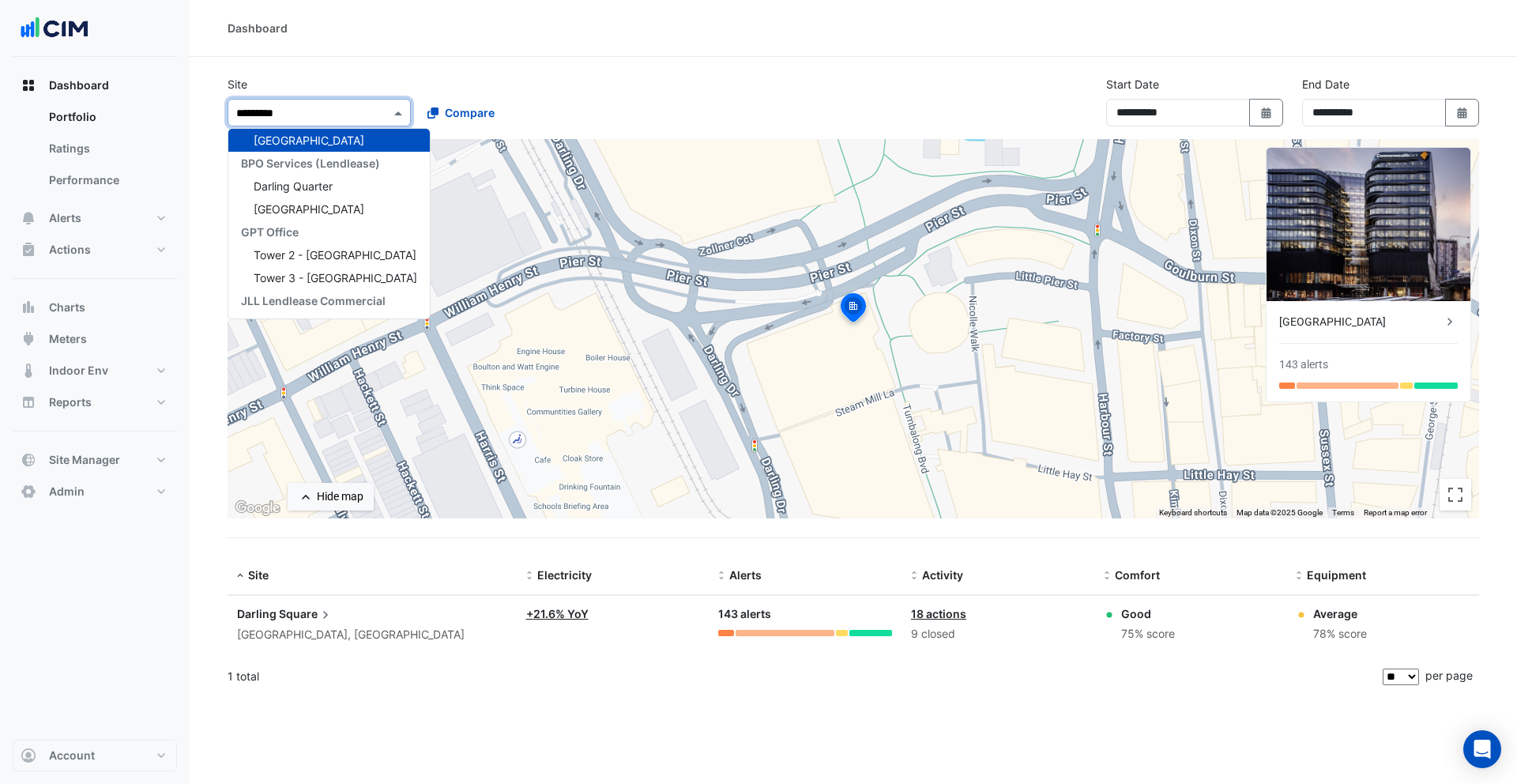
scroll to position [30, 0]
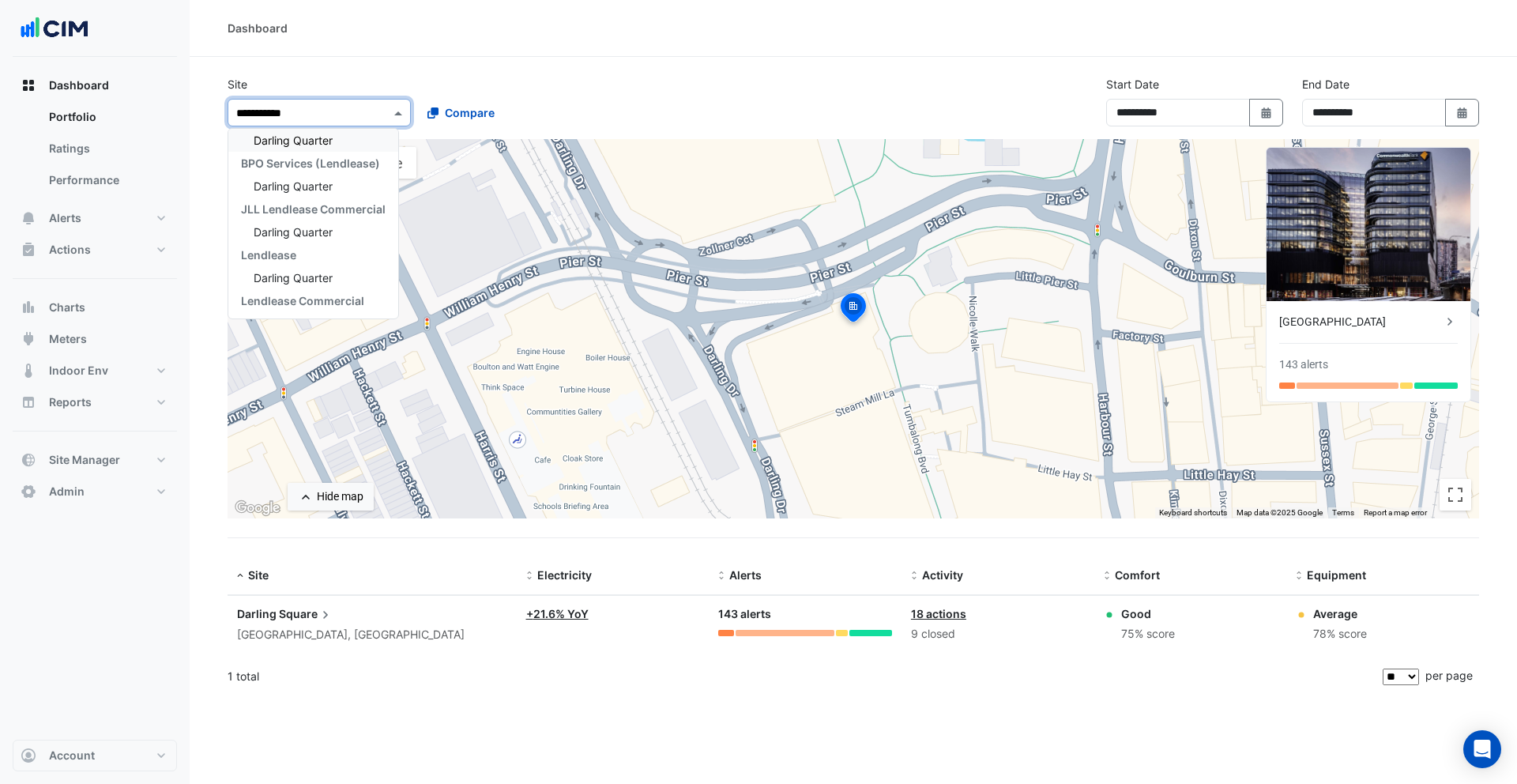
type input "**********"
click at [282, 131] on div "Darling Quarter" at bounding box center [313, 139] width 170 height 23
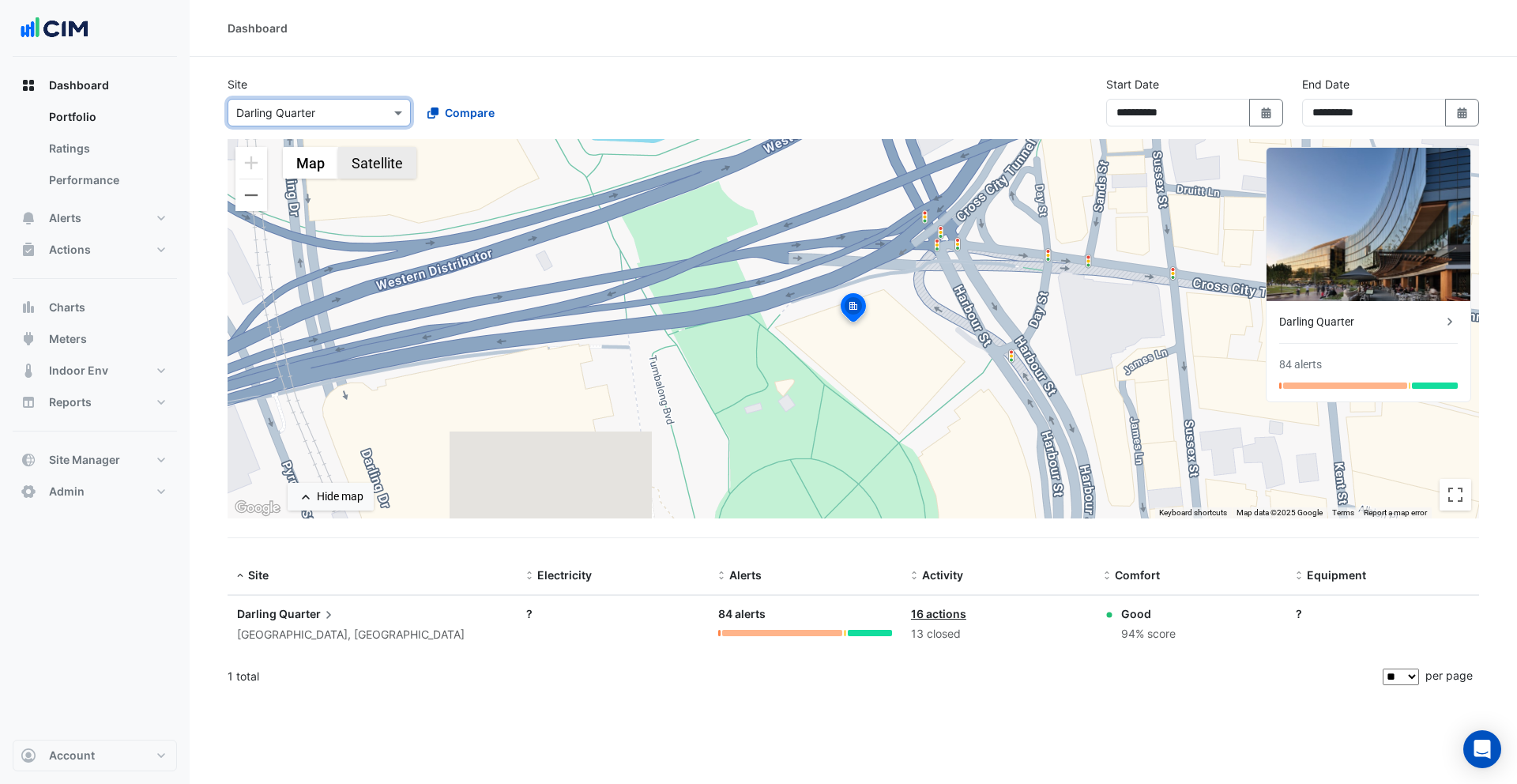
click at [368, 151] on button "Satellite" at bounding box center [377, 162] width 79 height 31
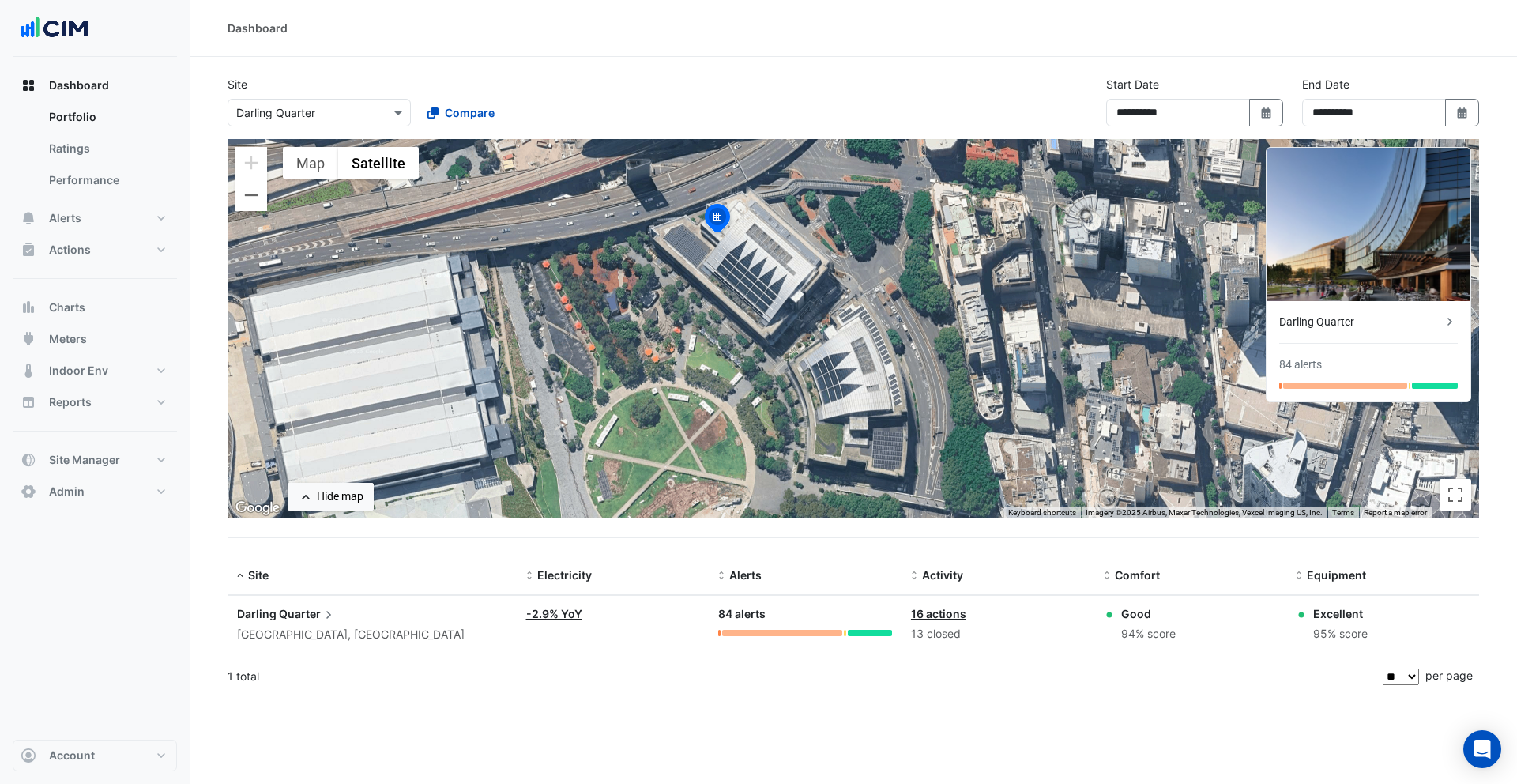
drag, startPoint x: 757, startPoint y: 321, endPoint x: 614, endPoint y: 227, distance: 171.1
click at [614, 227] on div "To activate drag with keyboard, press Alt + Enter. Once in keyboard drag state,…" at bounding box center [853, 329] width 1252 height 379
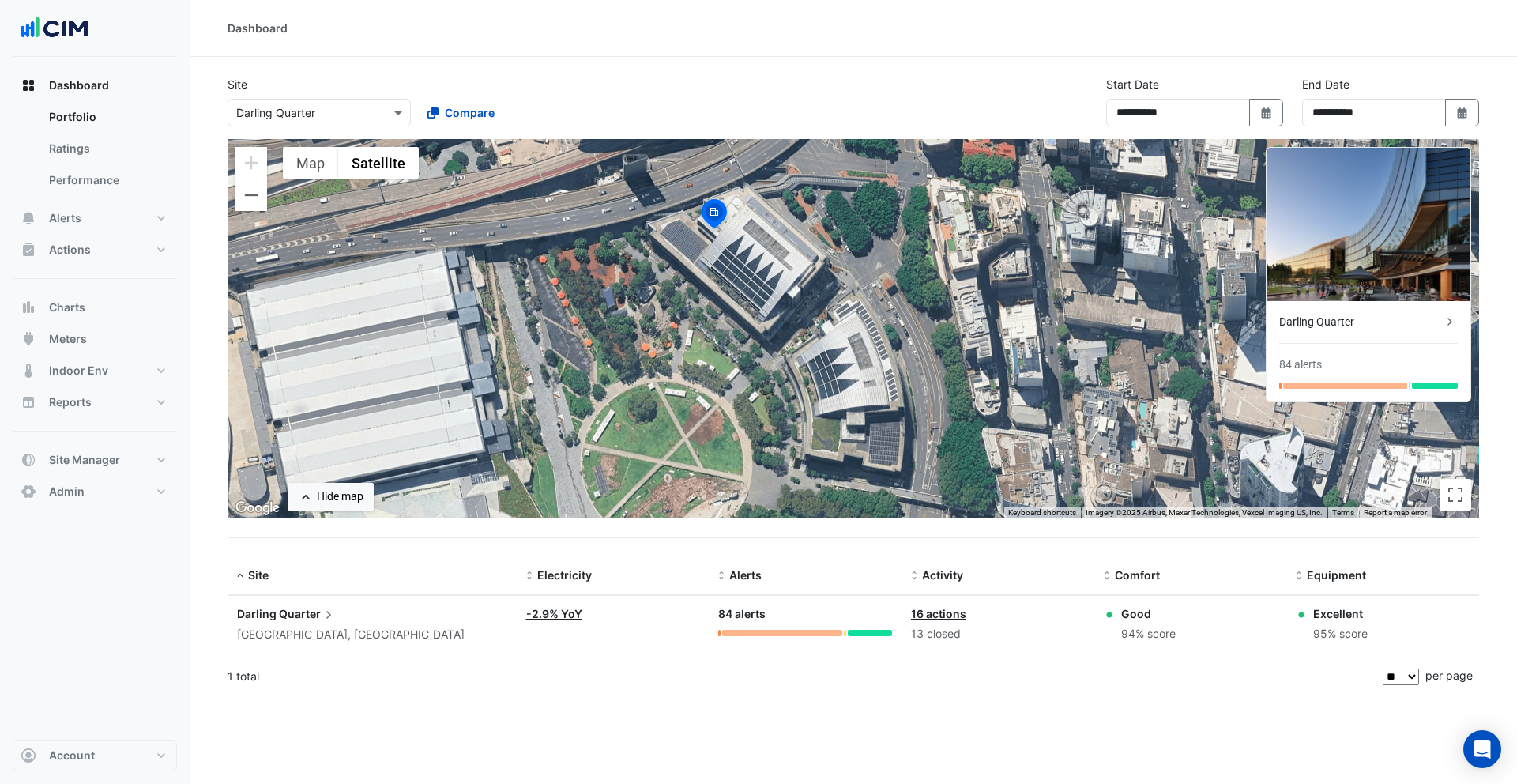
click at [1328, 319] on div "Darling Quarter" at bounding box center [1361, 322] width 163 height 17
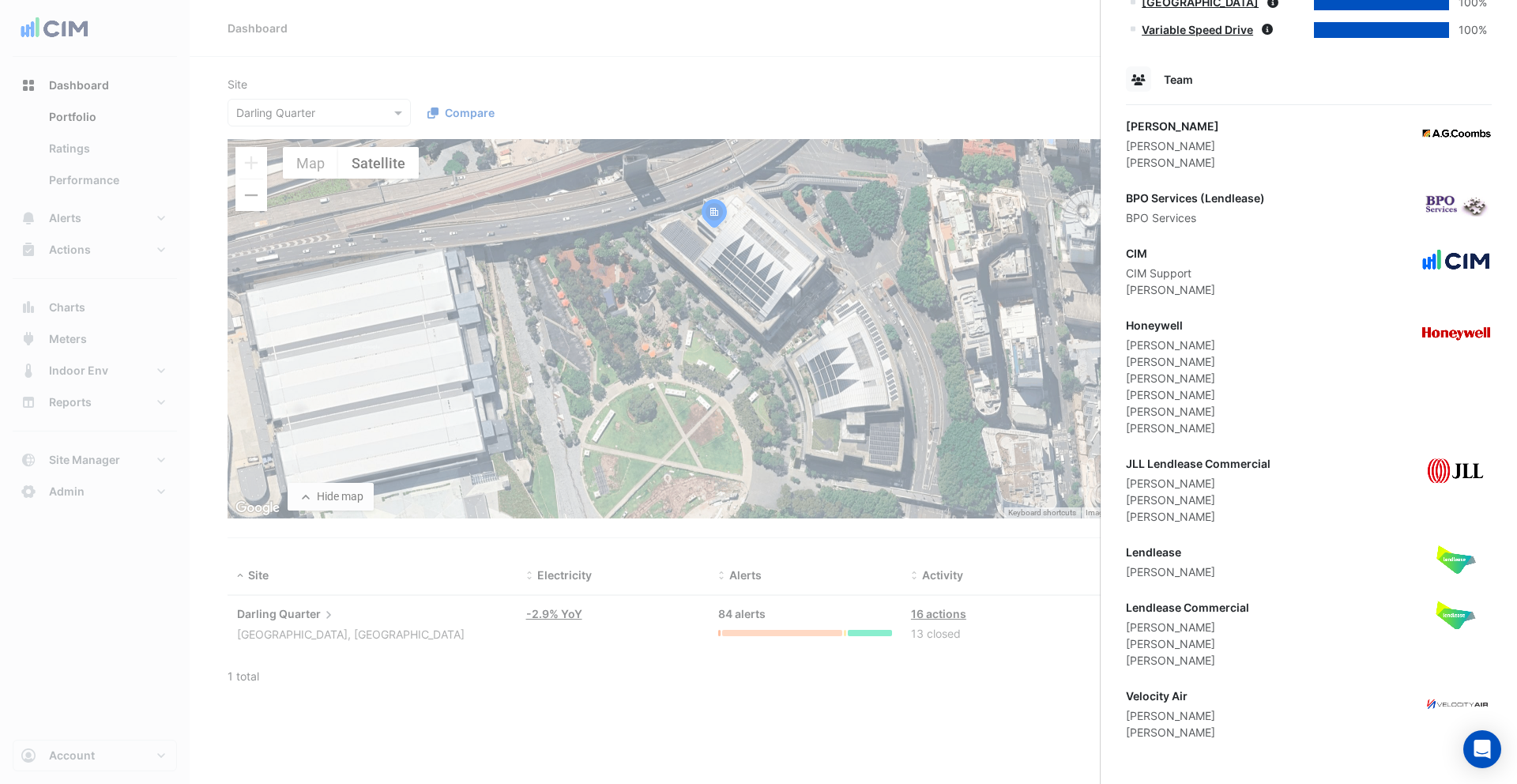
scroll to position [1647, 0]
drag, startPoint x: 1130, startPoint y: 363, endPoint x: 1181, endPoint y: 364, distance: 51.0
click at [1181, 364] on div "Brad Watts" at bounding box center [1170, 361] width 90 height 17
drag, startPoint x: 1138, startPoint y: 517, endPoint x: 1231, endPoint y: 511, distance: 93.2
click at [1231, 511] on div "Emmanuel -Stathakis" at bounding box center [1198, 515] width 145 height 17
